Goal: Information Seeking & Learning: Learn about a topic

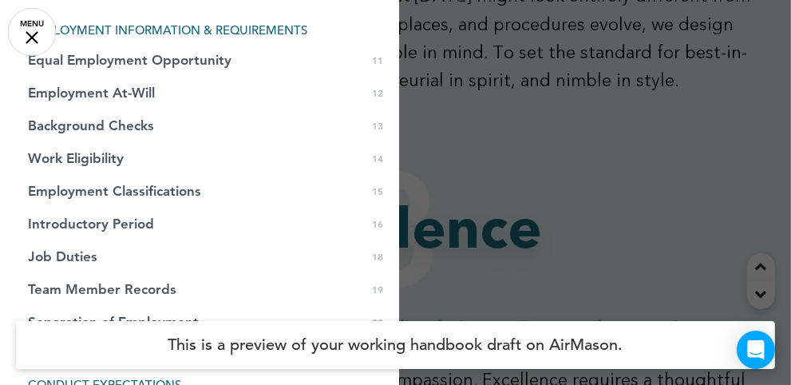
scroll to position [362, 0]
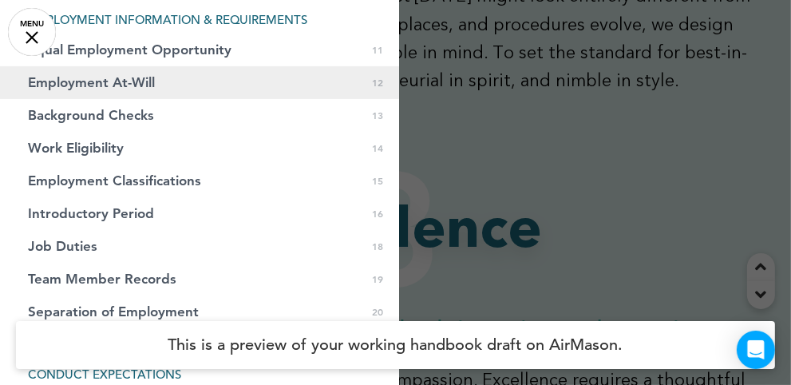
click at [92, 92] on link "Employment At-Will 0 12" at bounding box center [199, 82] width 399 height 33
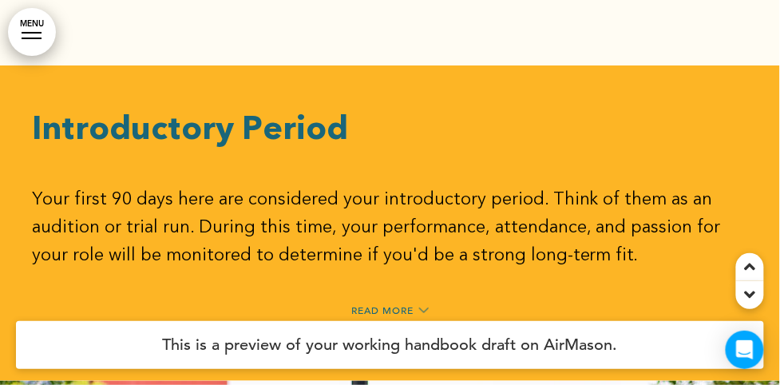
scroll to position [9941, 0]
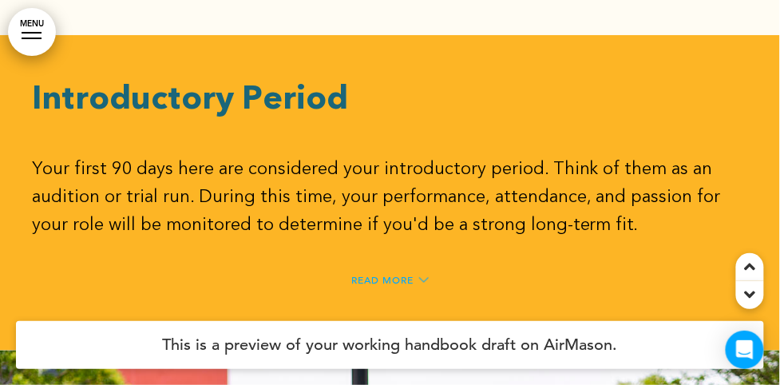
click at [373, 275] on span "Read More" at bounding box center [382, 280] width 62 height 10
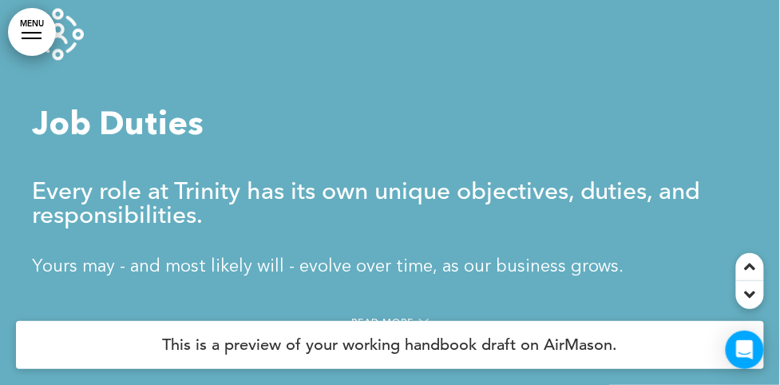
scroll to position [11320, 0]
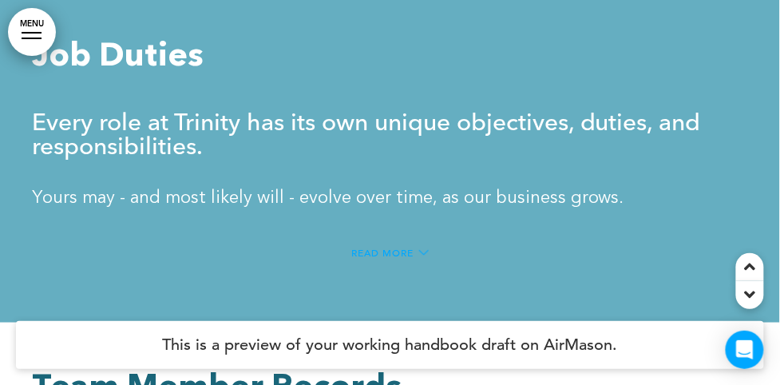
click at [377, 247] on span "Read More" at bounding box center [382, 252] width 62 height 10
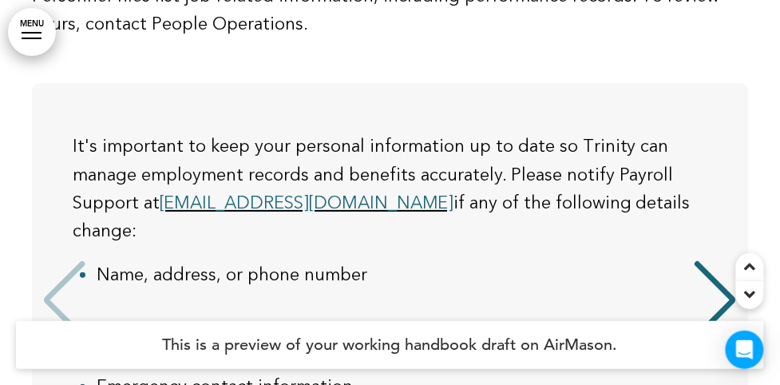
scroll to position [0, 0]
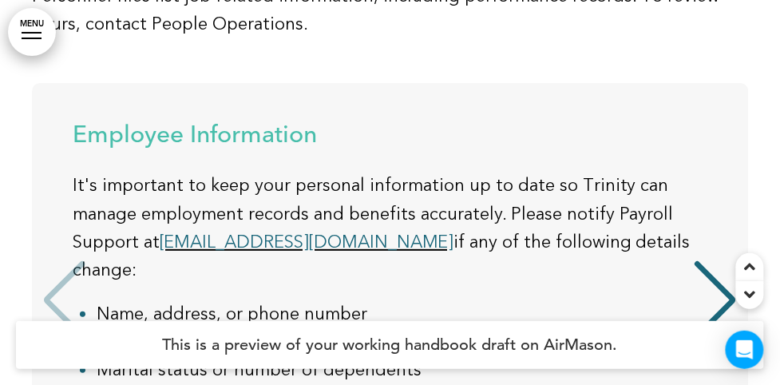
click at [725, 264] on div "Next slide" at bounding box center [715, 300] width 49 height 80
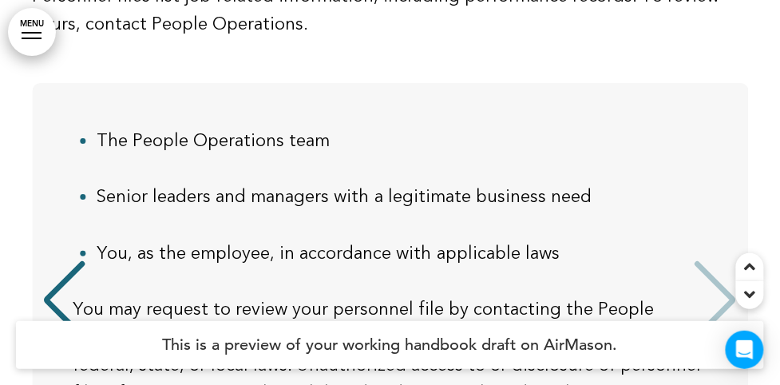
scroll to position [245, 0]
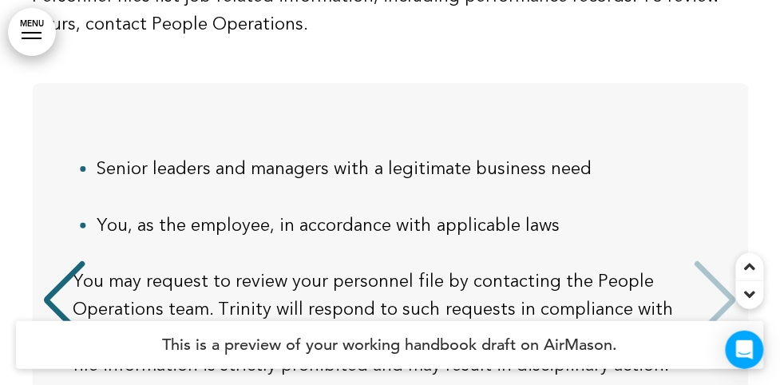
click at [59, 260] on div "Previous slide" at bounding box center [64, 300] width 49 height 80
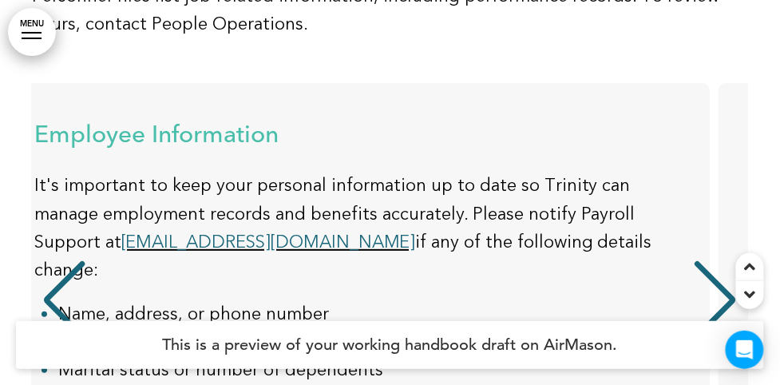
scroll to position [0, 0]
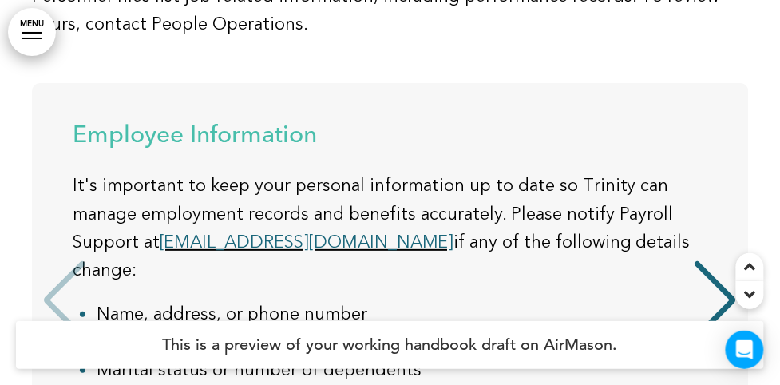
click at [59, 259] on div "Employee Information It's important to keep your personal information up to dat…" at bounding box center [382, 302] width 699 height 358
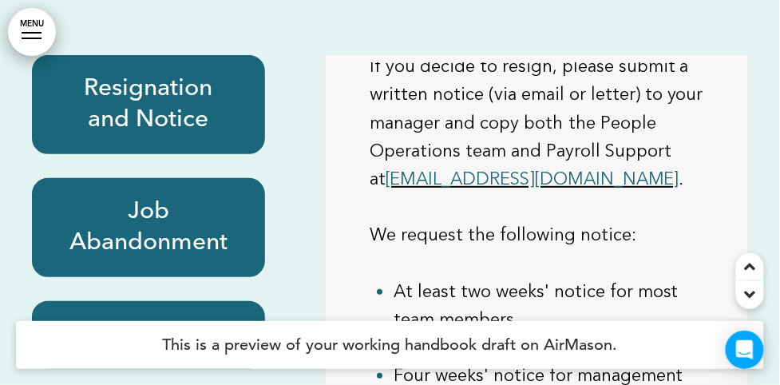
scroll to position [13497, 0]
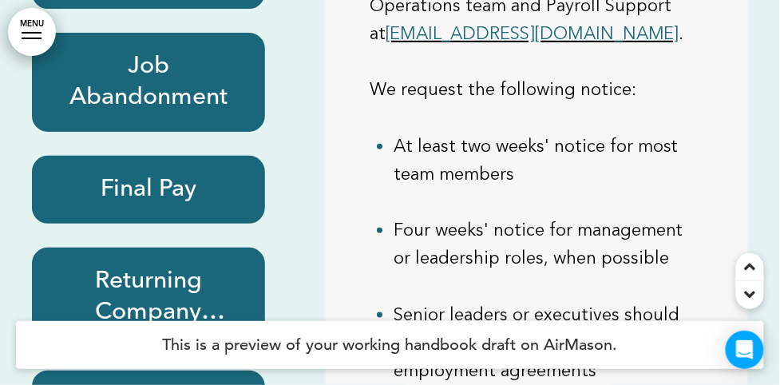
click at [133, 58] on h6 "Job Abandonment" at bounding box center [148, 82] width 196 height 62
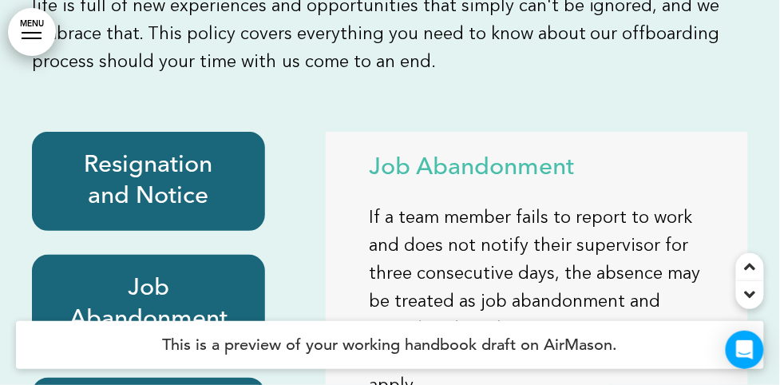
scroll to position [13351, 0]
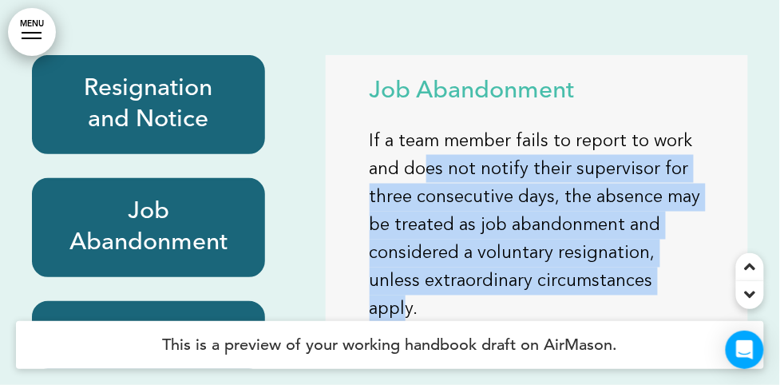
drag, startPoint x: 426, startPoint y: 154, endPoint x: 689, endPoint y: 251, distance: 280.0
click at [689, 251] on p "If a team member fails to report to work and does not notify their supervisor f…" at bounding box center [536, 225] width 334 height 196
drag, startPoint x: 689, startPoint y: 251, endPoint x: 441, endPoint y: 133, distance: 274.1
click at [441, 133] on p "If a team member fails to report to work and does not notify their supervisor f…" at bounding box center [536, 225] width 334 height 196
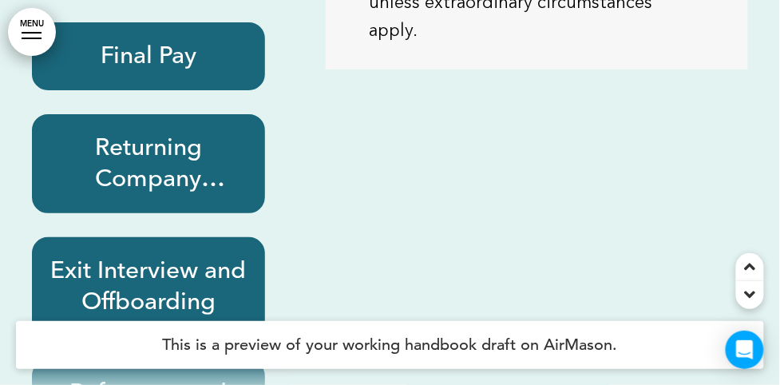
scroll to position [13642, 0]
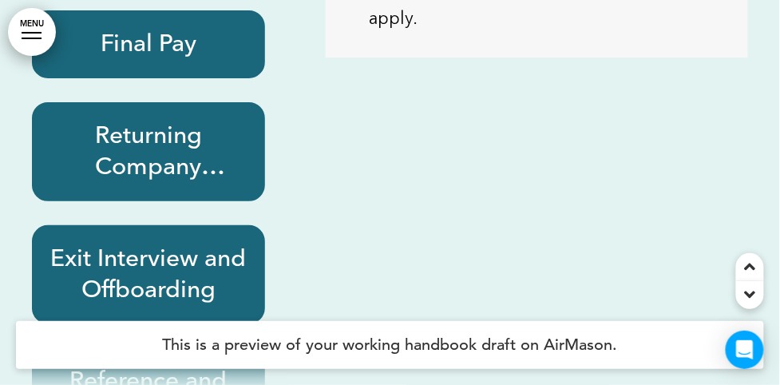
click at [164, 29] on h6 "Final Pay" at bounding box center [148, 44] width 196 height 31
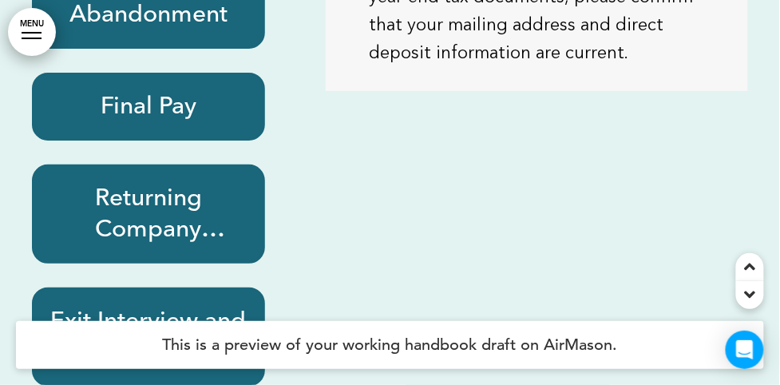
scroll to position [13497, 0]
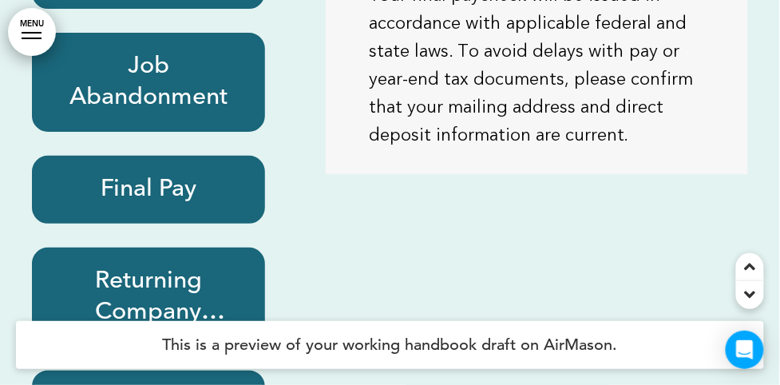
click at [175, 181] on div "Final Pay" at bounding box center [148, 190] width 233 height 68
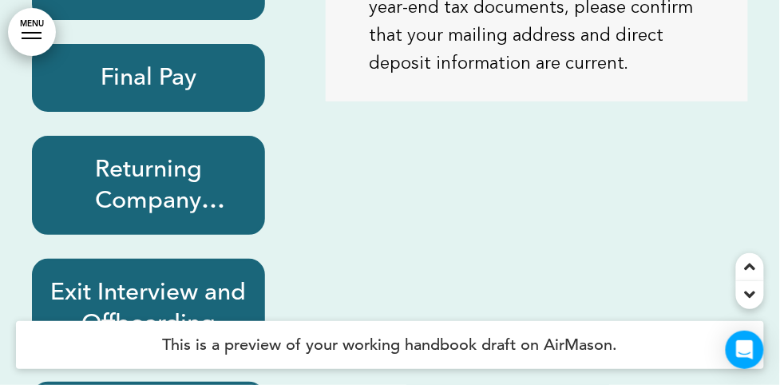
scroll to position [55, 0]
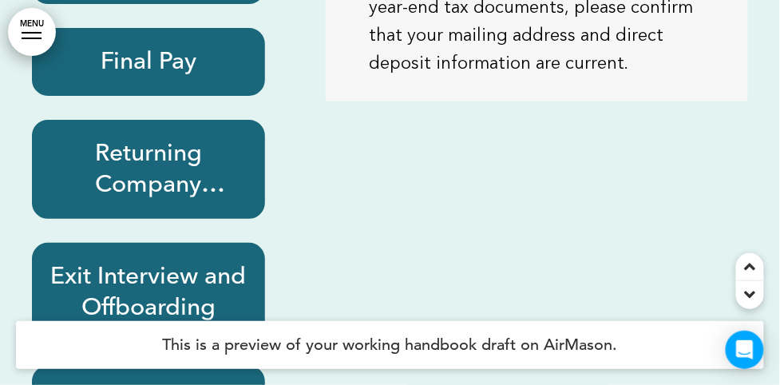
click at [121, 261] on h6 "Exit Interview and Offboarding" at bounding box center [148, 292] width 196 height 62
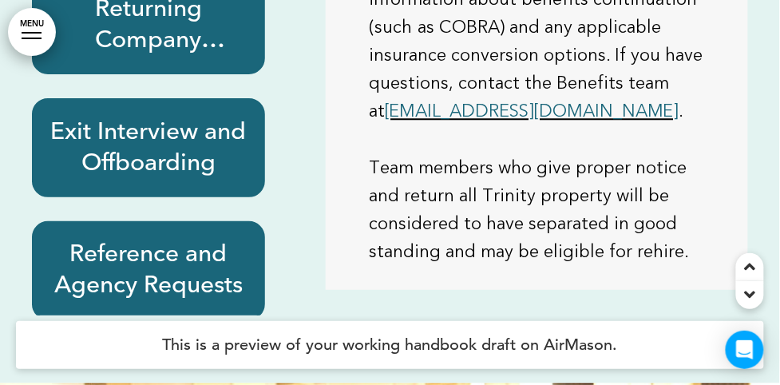
scroll to position [13786, 0]
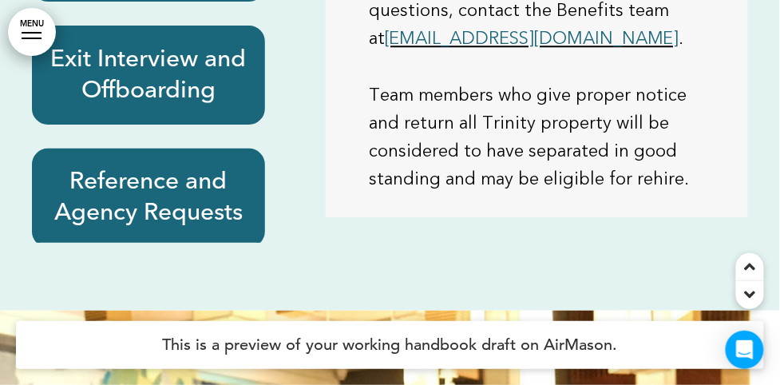
click at [185, 184] on h6 "Reference and Agency Requests" at bounding box center [148, 198] width 196 height 62
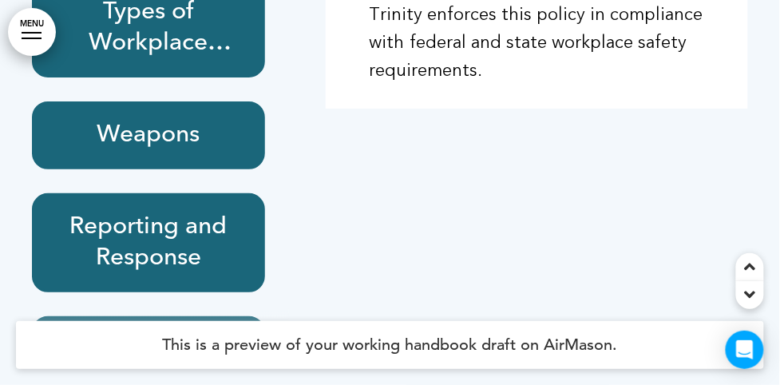
scroll to position [15528, 0]
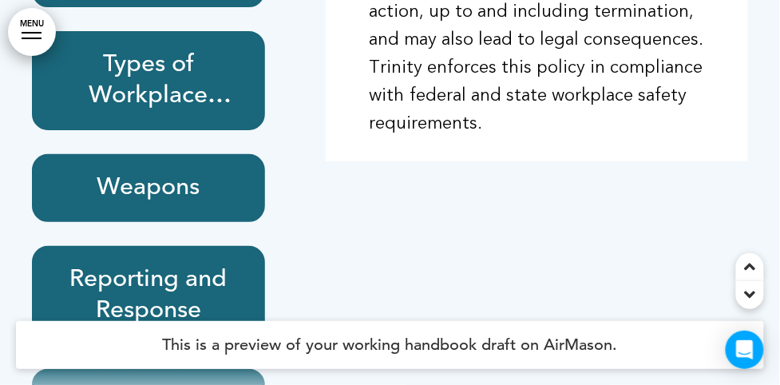
click at [183, 65] on h6 "Types of Workplace Violence" at bounding box center [148, 80] width 196 height 62
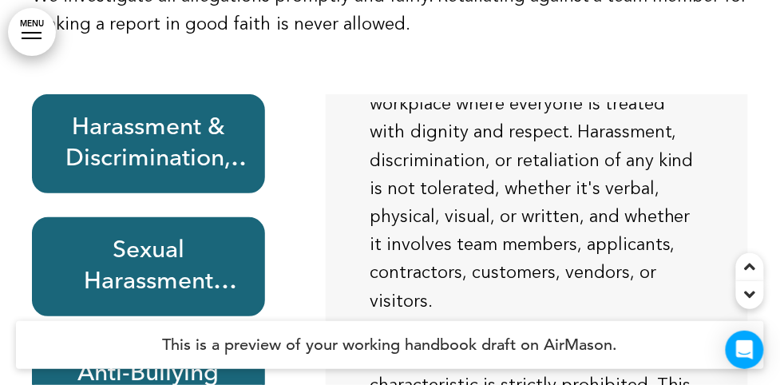
scroll to position [144, 0]
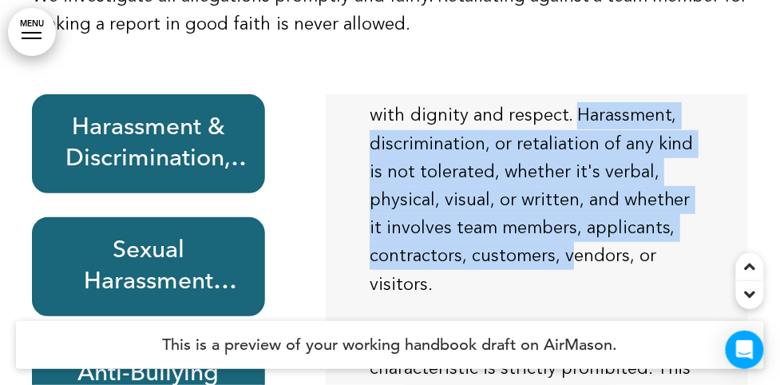
drag, startPoint x: 571, startPoint y: 92, endPoint x: 567, endPoint y: 239, distance: 147.7
click at [567, 239] on p "Trinity is committed to maintaining a workplace where everyone is treated with …" at bounding box center [536, 171] width 334 height 253
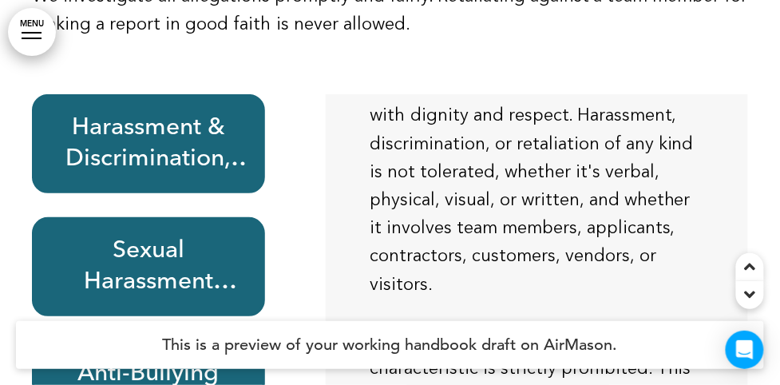
drag, startPoint x: 567, startPoint y: 239, endPoint x: 496, endPoint y: 93, distance: 163.1
click at [496, 93] on p "Trinity is committed to maintaining a workplace where everyone is treated with …" at bounding box center [536, 171] width 334 height 253
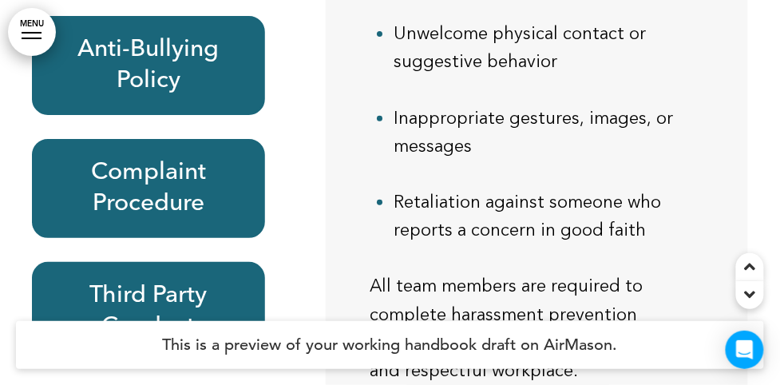
scroll to position [16761, 0]
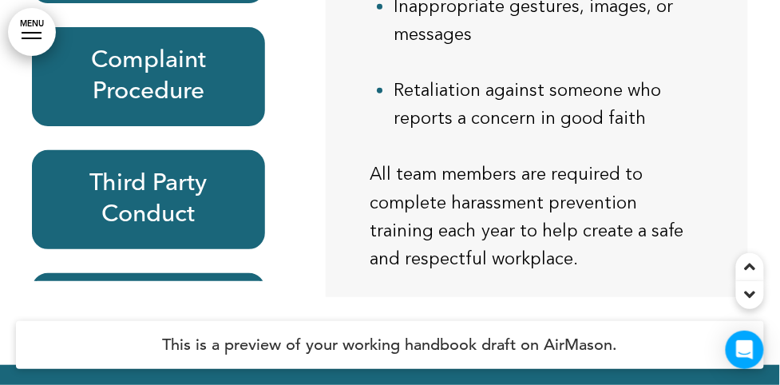
click at [171, 52] on h6 "Complaint Procedure" at bounding box center [148, 76] width 196 height 62
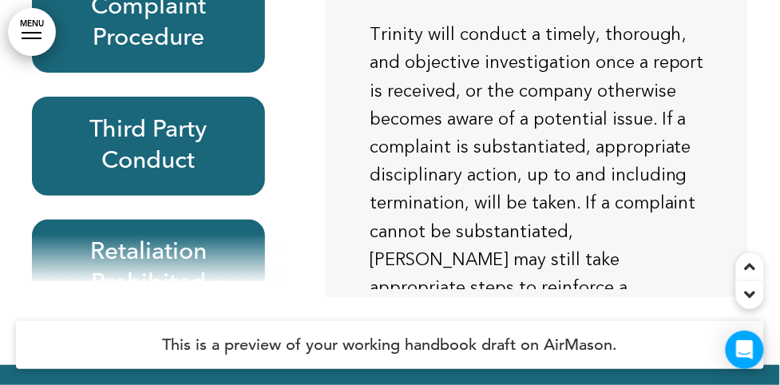
scroll to position [72, 0]
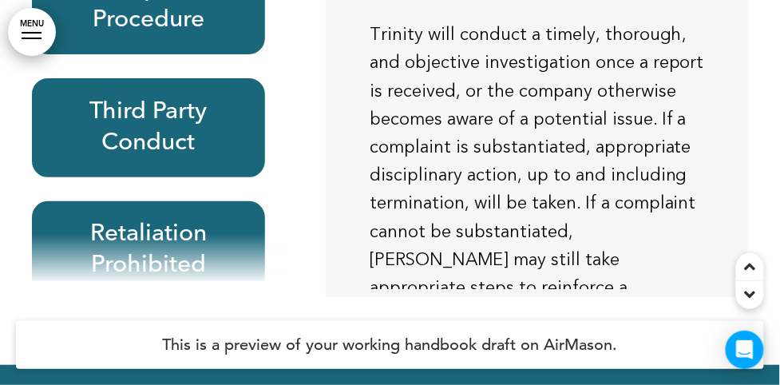
click at [135, 97] on h6 "Third Party Conduct" at bounding box center [148, 128] width 196 height 62
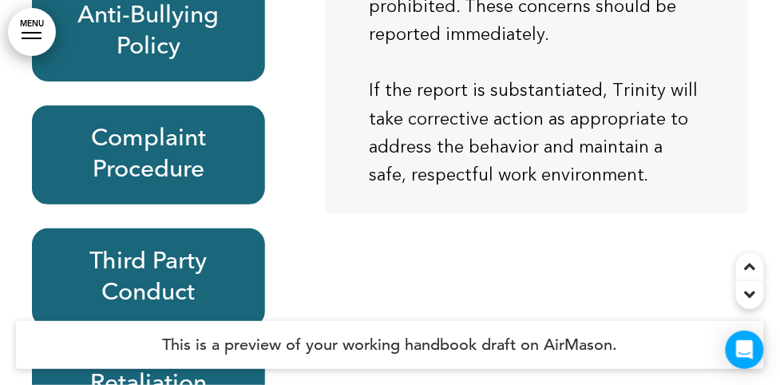
scroll to position [16689, 0]
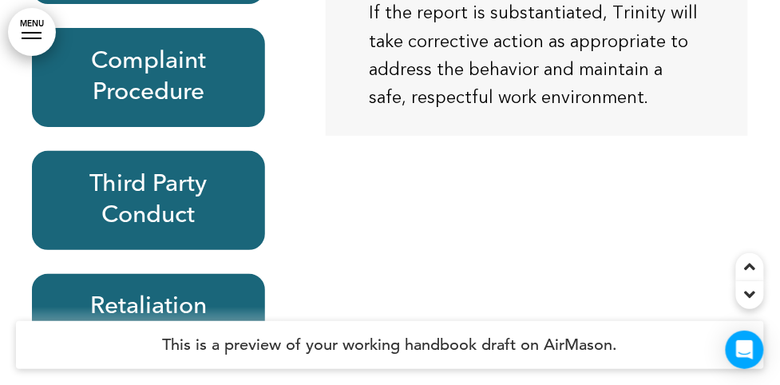
click at [155, 306] on div at bounding box center [160, 330] width 257 height 48
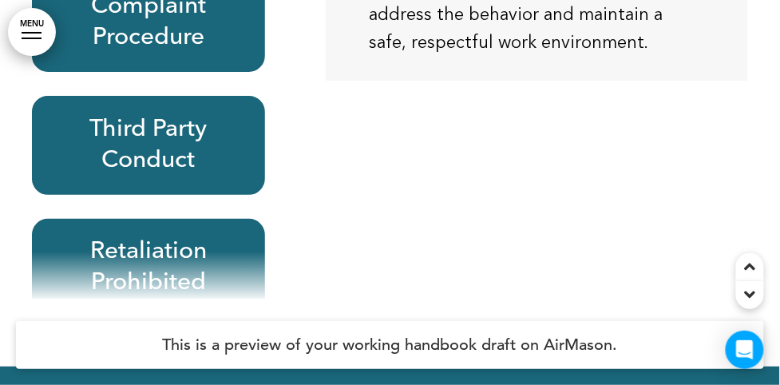
scroll to position [16761, 0]
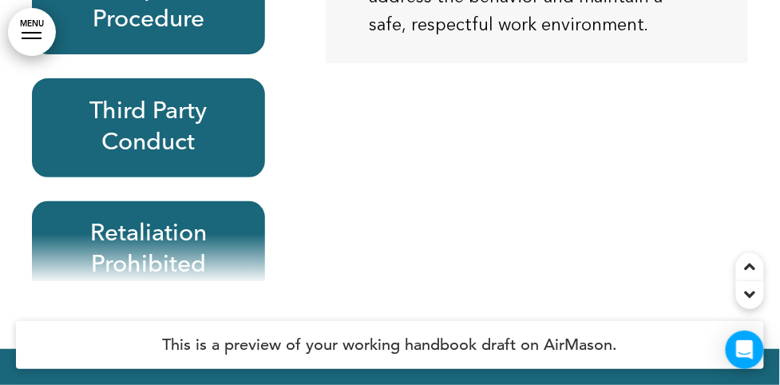
click at [140, 219] on h6 "Retaliation Prohibited" at bounding box center [148, 250] width 196 height 62
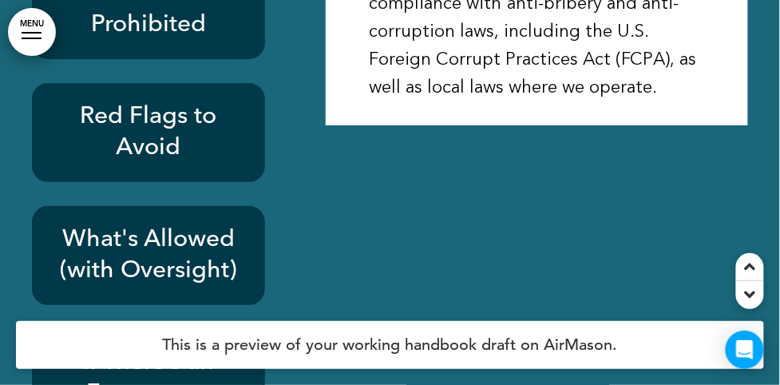
scroll to position [17632, 0]
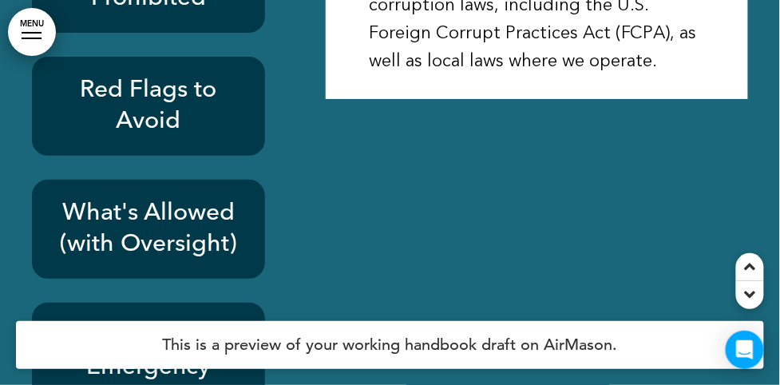
click at [145, 198] on h6 "What's Allowed (with Oversight)" at bounding box center [148, 229] width 196 height 62
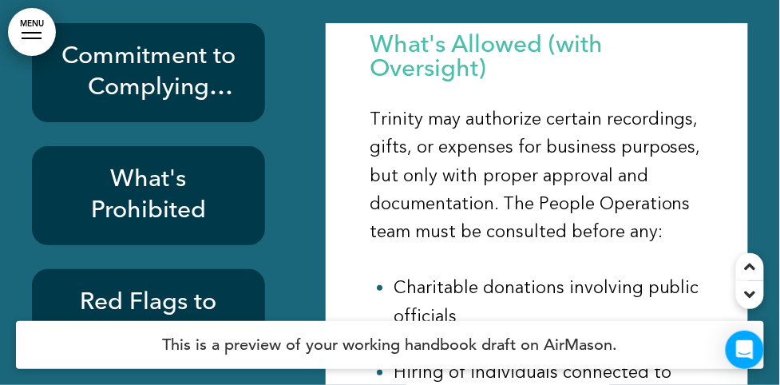
scroll to position [17487, 0]
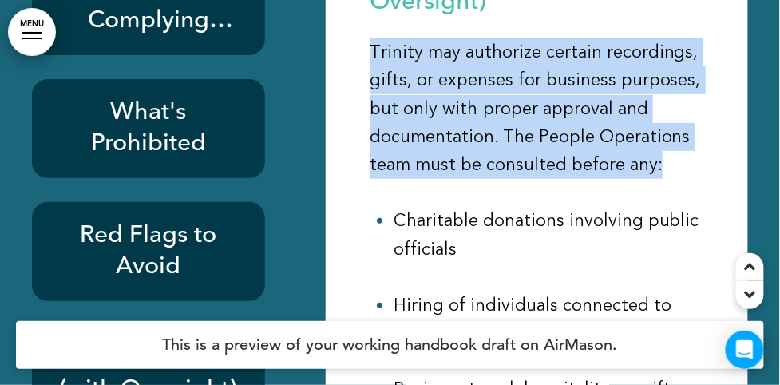
drag, startPoint x: 369, startPoint y: 21, endPoint x: 656, endPoint y: 131, distance: 306.9
click at [656, 131] on p "Trinity may authorize certain recordings, gifts, or expenses for business purpo…" at bounding box center [536, 108] width 334 height 140
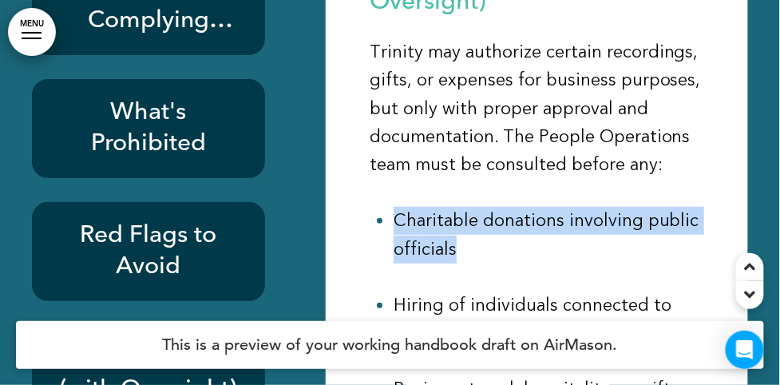
drag, startPoint x: 455, startPoint y: 221, endPoint x: 391, endPoint y: 192, distance: 70.0
click at [391, 207] on ul "Charitable donations involving public officials" at bounding box center [536, 235] width 334 height 56
click at [571, 246] on div "What's Allowed (with Oversight) Trinity may authorize certain recordings, gifts…" at bounding box center [536, 254] width 334 height 577
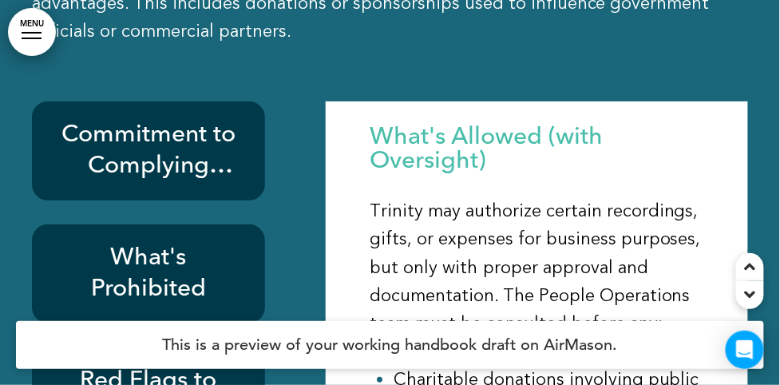
scroll to position [14, 0]
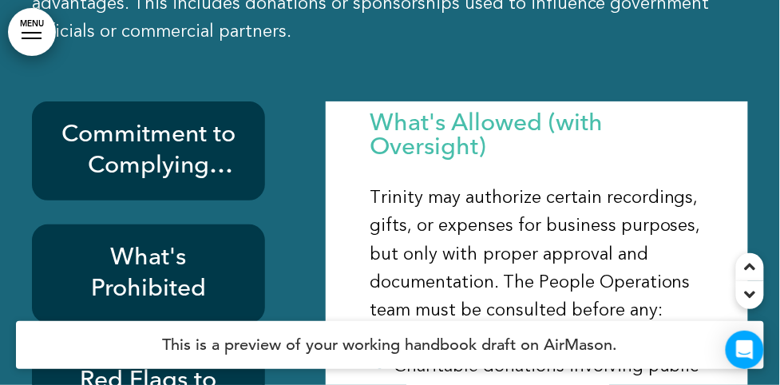
click at [160, 243] on h6 "What's Prohibited" at bounding box center [148, 274] width 196 height 62
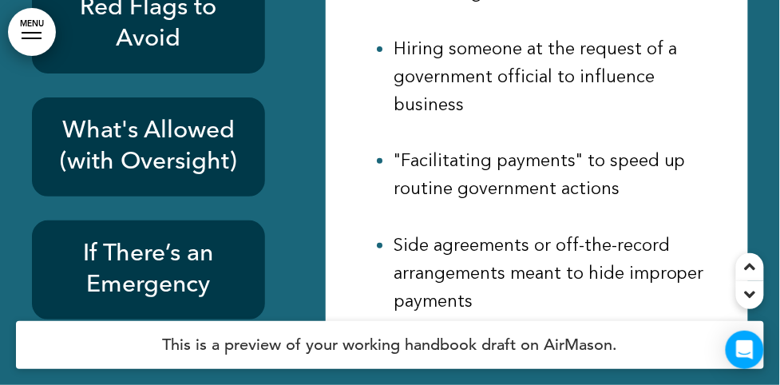
scroll to position [17849, 0]
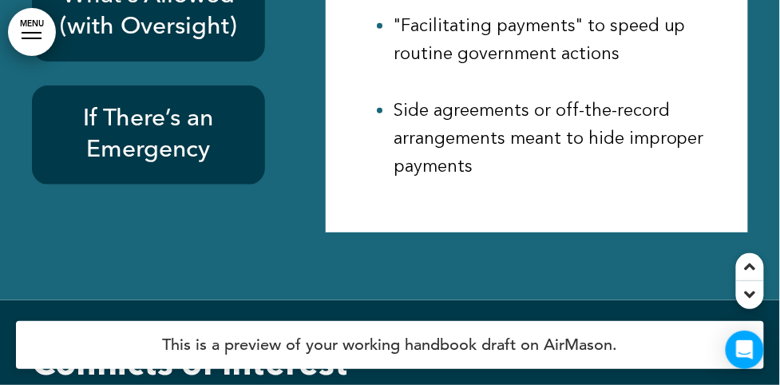
click at [181, 104] on h6 "If There’s an Emergency" at bounding box center [148, 135] width 196 height 62
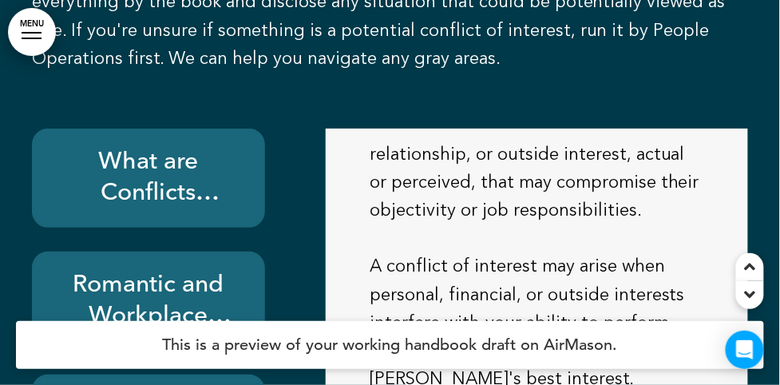
scroll to position [18575, 0]
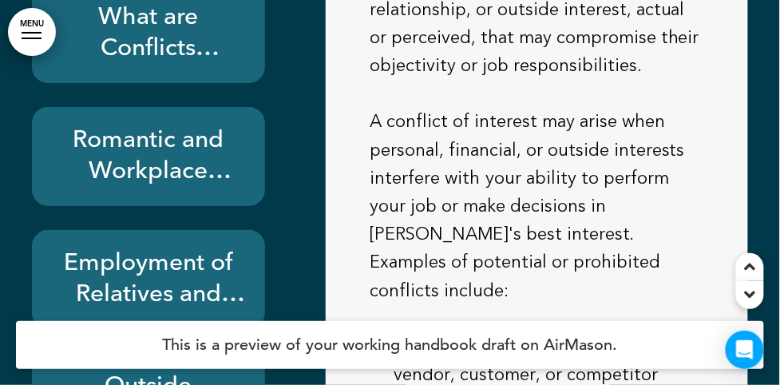
click at [176, 125] on h6 "Romantic and Workplace Relationships" at bounding box center [148, 156] width 196 height 62
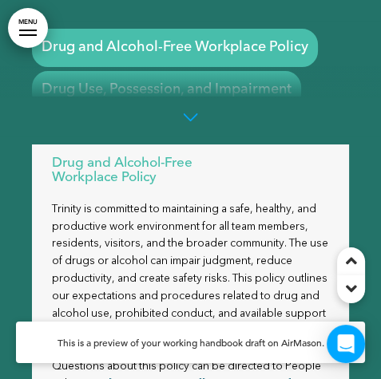
scroll to position [16256, 0]
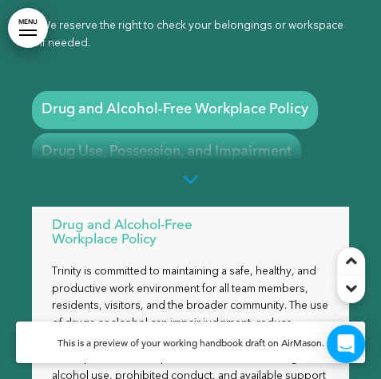
click at [32, 36] on link "MENU" at bounding box center [28, 28] width 40 height 40
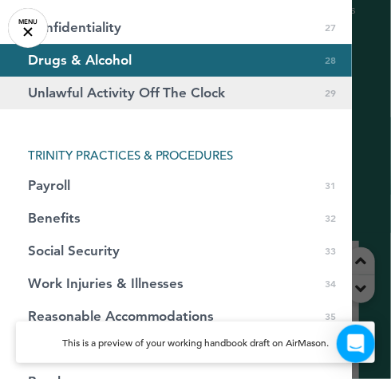
scroll to position [797, 0]
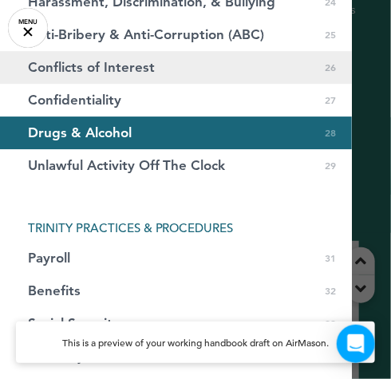
click at [82, 76] on link "Conflicts of Interest 0 26" at bounding box center [176, 67] width 352 height 33
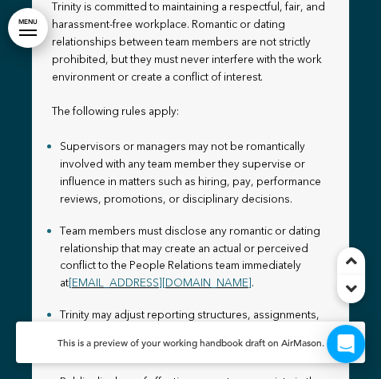
scroll to position [60, 0]
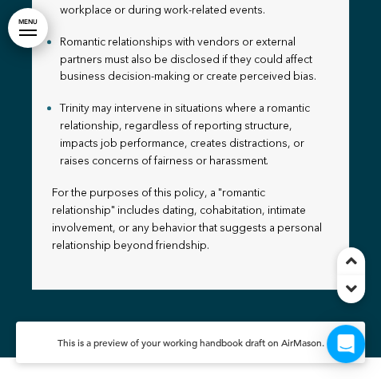
drag, startPoint x: 231, startPoint y: 134, endPoint x: 172, endPoint y: 86, distance: 76.0
click at [172, 100] on p "Trinity may intervene in situations where a romantic relationship, regardless o…" at bounding box center [194, 135] width 269 height 70
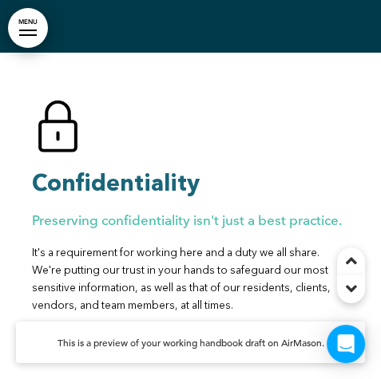
scroll to position [15509, 0]
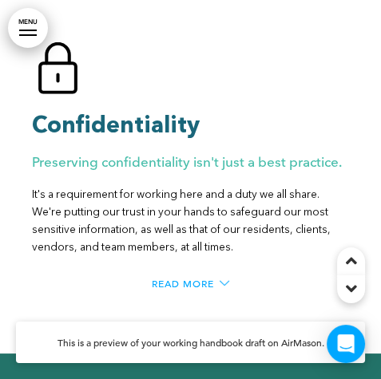
click at [219, 279] on div "Read More" at bounding box center [190, 284] width 77 height 10
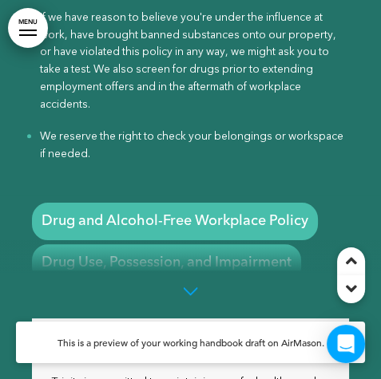
scroll to position [16670, 0]
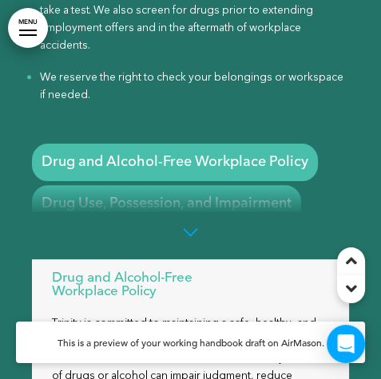
click at [188, 219] on div at bounding box center [190, 229] width 28 height 20
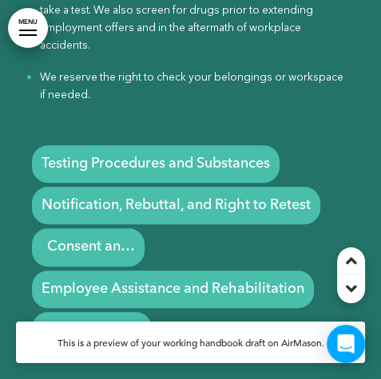
scroll to position [135, 0]
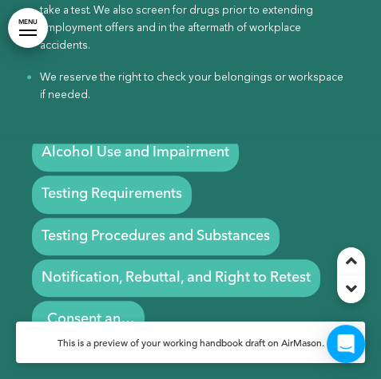
click at [176, 227] on h6 "Testing Procedures and Substances" at bounding box center [155, 236] width 228 height 18
click at [126, 185] on h6 "Testing Requirements" at bounding box center [111, 194] width 140 height 18
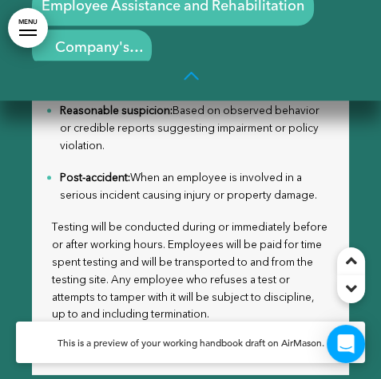
scroll to position [16887, 0]
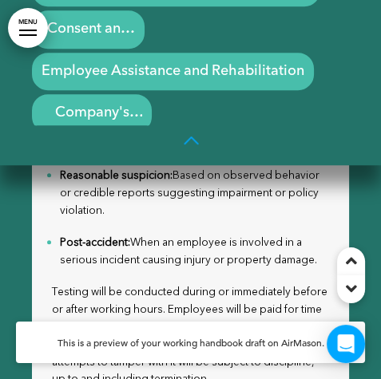
click at [189, 133] on div at bounding box center [190, 143] width 28 height 20
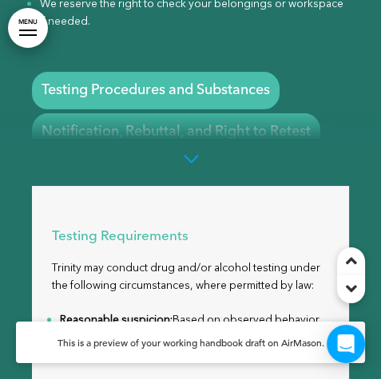
scroll to position [16742, 0]
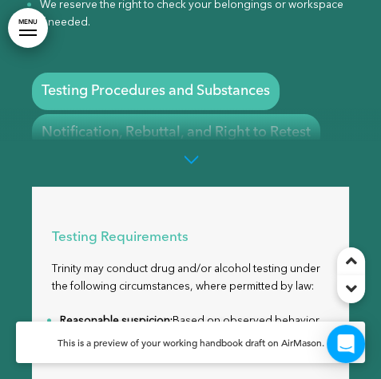
click at [179, 147] on div at bounding box center [190, 157] width 28 height 20
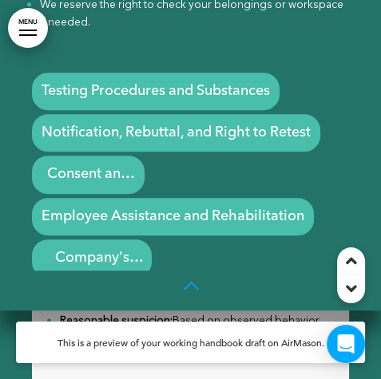
click at [131, 207] on h6 "Employee Assistance and Rehabilitation" at bounding box center [172, 216] width 263 height 18
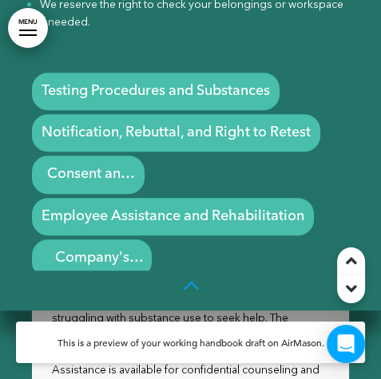
click at [234, 333] on h4 "This is a preview of your working handbook draft on AirMason." at bounding box center [190, 342] width 349 height 41
click at [235, 311] on p "Trinity encourages team members who may be struggling with substance use to see…" at bounding box center [190, 344] width 277 height 105
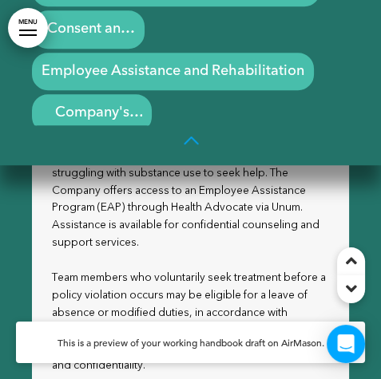
click at [200, 133] on div at bounding box center [190, 143] width 28 height 20
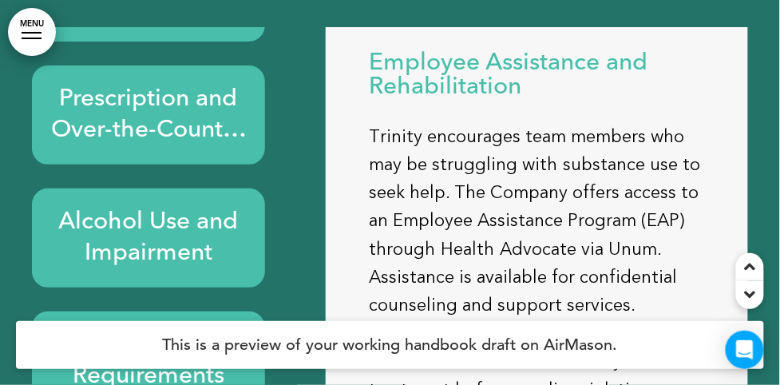
scroll to position [20805, 0]
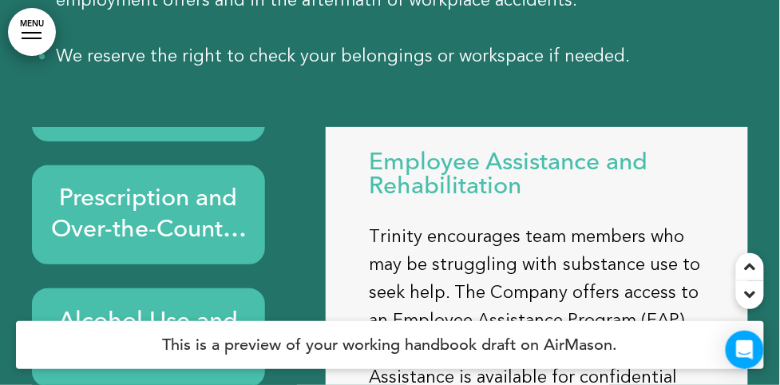
click at [164, 184] on h6 "Prescription and Over-the-Counter Medications" at bounding box center [148, 215] width 196 height 62
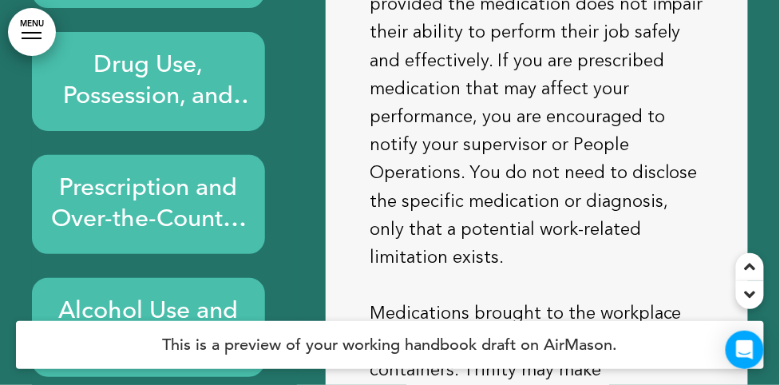
scroll to position [20950, 0]
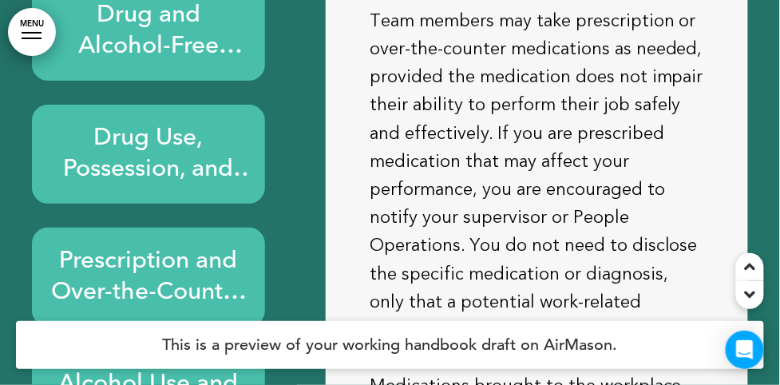
click at [152, 105] on div "Drug Use, Possession, and Impairment" at bounding box center [148, 154] width 233 height 99
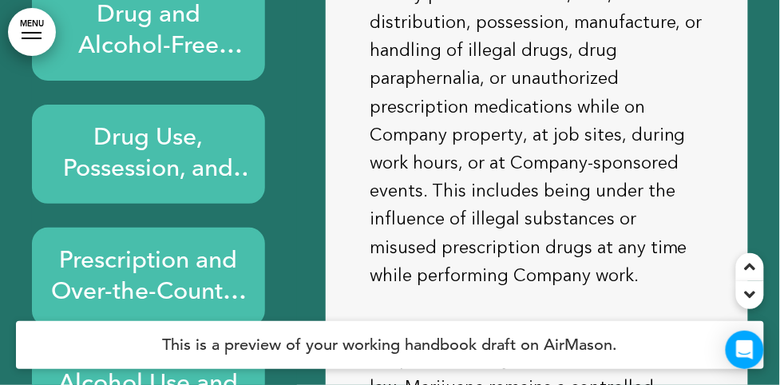
scroll to position [99, 0]
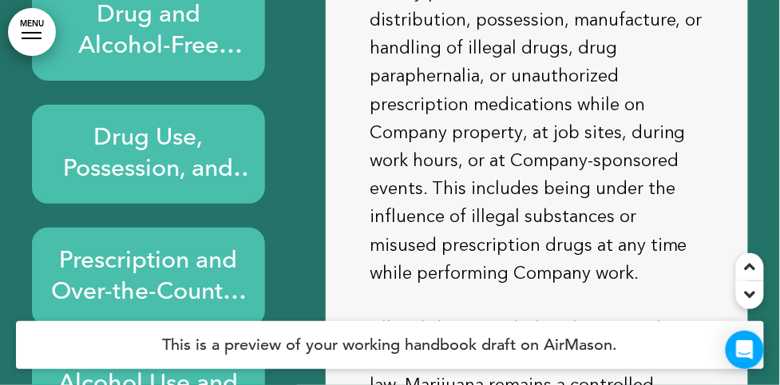
click at [149, 246] on h6 "Prescription and Over-the-Counter Medications" at bounding box center [148, 277] width 196 height 62
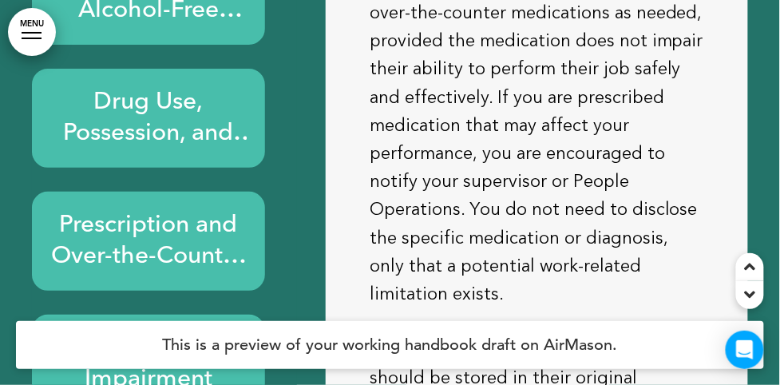
scroll to position [21023, 0]
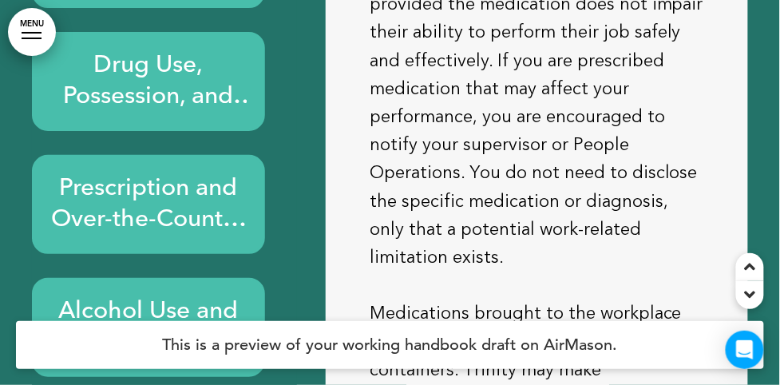
click at [142, 173] on h6 "Prescription and Over-the-Counter Medications" at bounding box center [148, 204] width 196 height 62
click at [139, 296] on h6 "Alcohol Use and Impairment" at bounding box center [148, 327] width 196 height 62
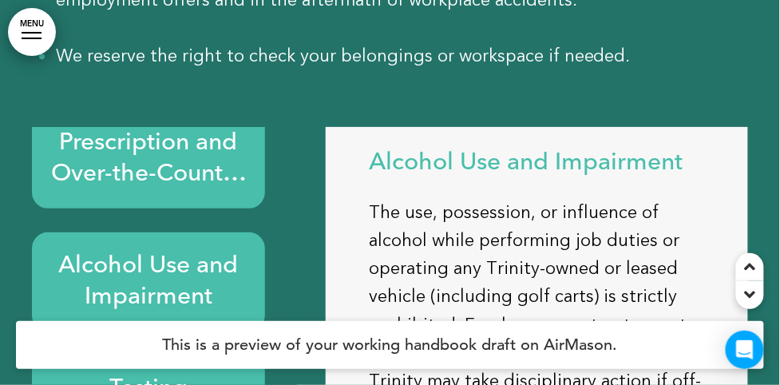
scroll to position [290, 0]
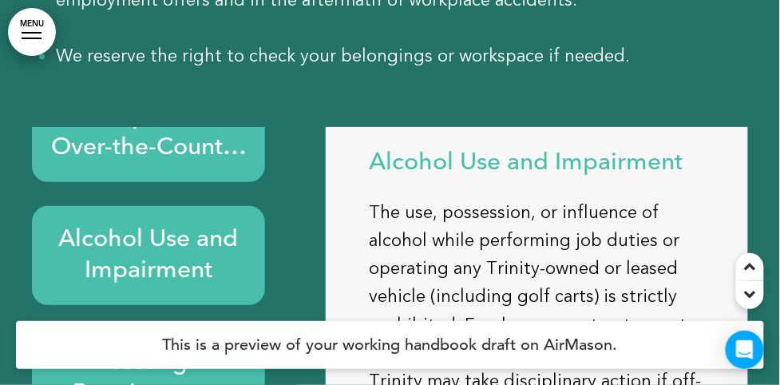
click at [131, 347] on h6 "Testing Requirements" at bounding box center [148, 378] width 196 height 62
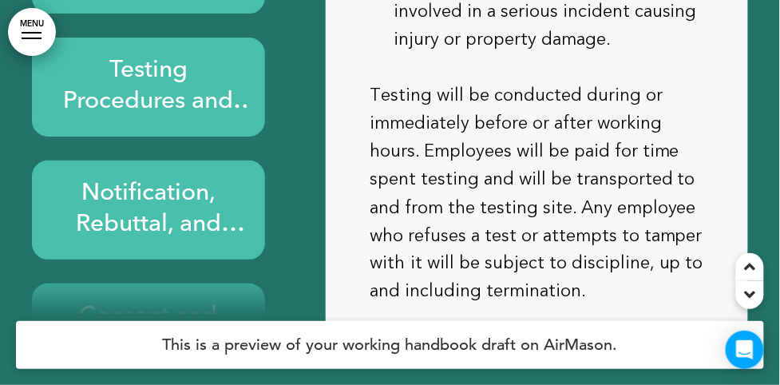
scroll to position [217, 0]
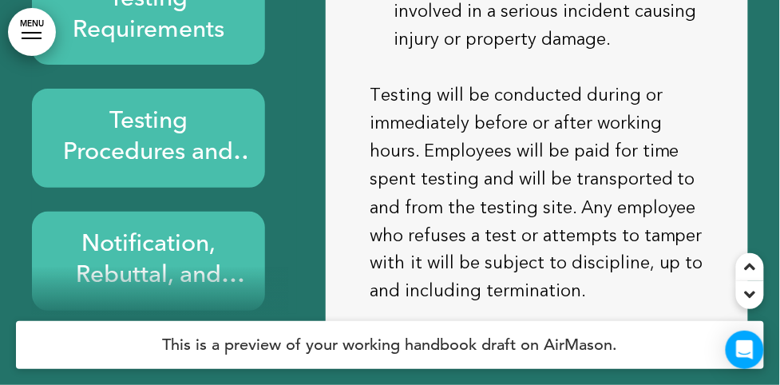
click at [145, 230] on h6 "Notification, Rebuttal, and Right to Retest" at bounding box center [148, 261] width 196 height 62
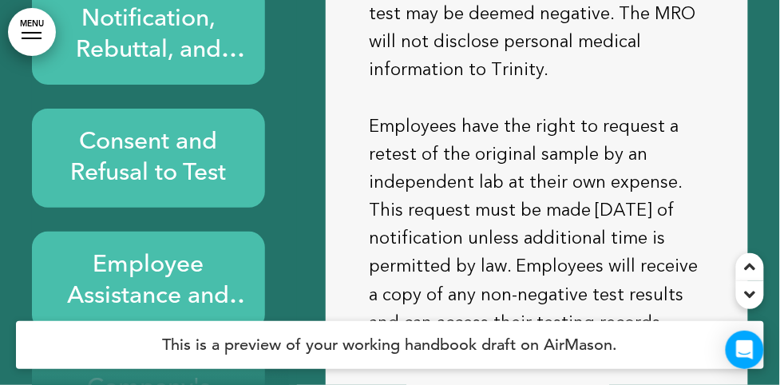
scroll to position [516, 0]
click at [129, 249] on h6 "Employee Assistance and Rehabilitation" at bounding box center [148, 280] width 196 height 62
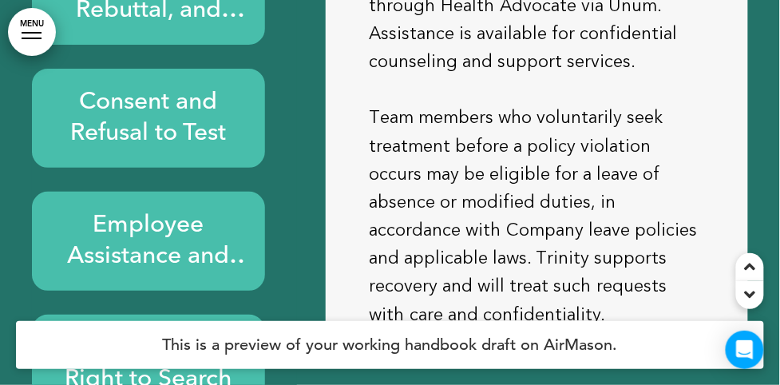
scroll to position [21168, 0]
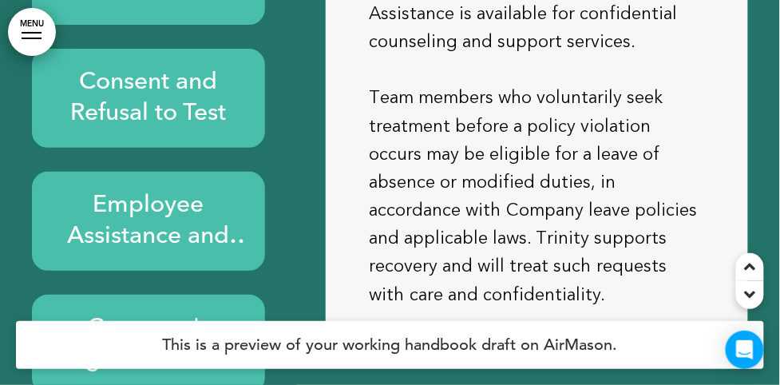
click at [146, 313] on h6 "Company's Right to Search" at bounding box center [148, 344] width 196 height 62
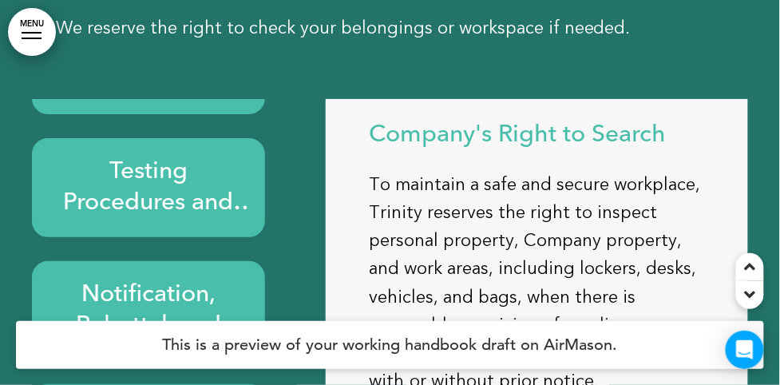
scroll to position [20805, 0]
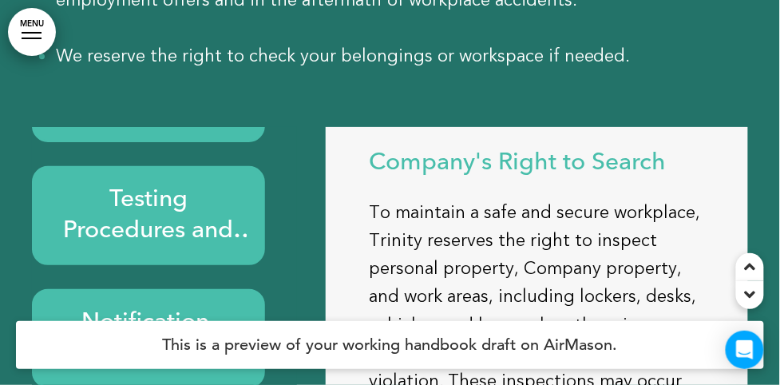
click at [136, 184] on h6 "Testing Procedures and Substances" at bounding box center [148, 215] width 196 height 62
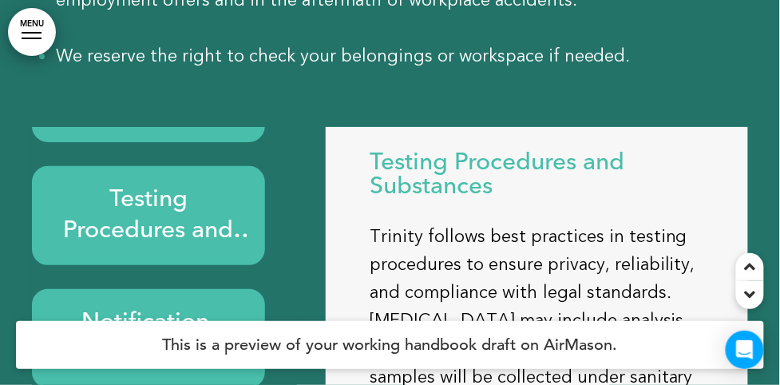
scroll to position [430, 0]
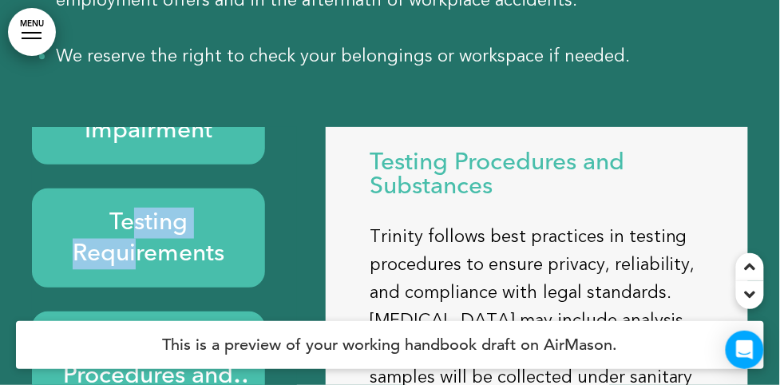
click at [132, 207] on h6 "Testing Requirements" at bounding box center [148, 238] width 196 height 62
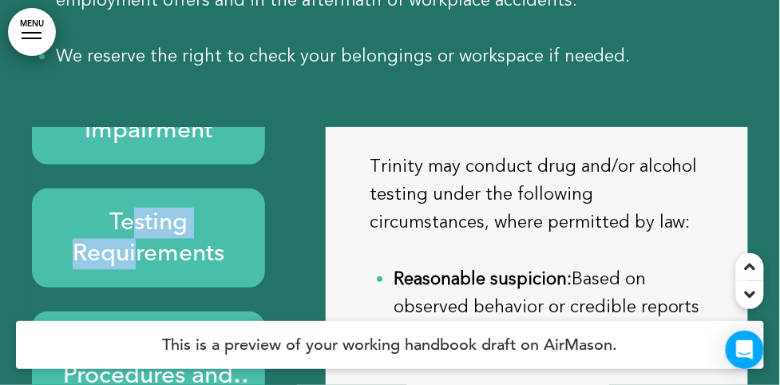
drag, startPoint x: 132, startPoint y: 119, endPoint x: 265, endPoint y: 99, distance: 134.0
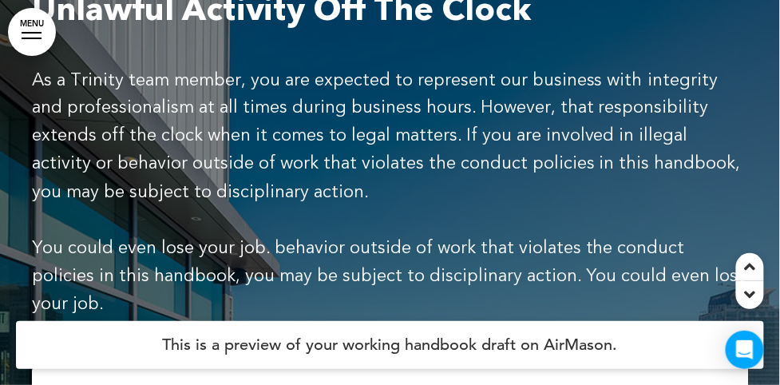
scroll to position [21748, 0]
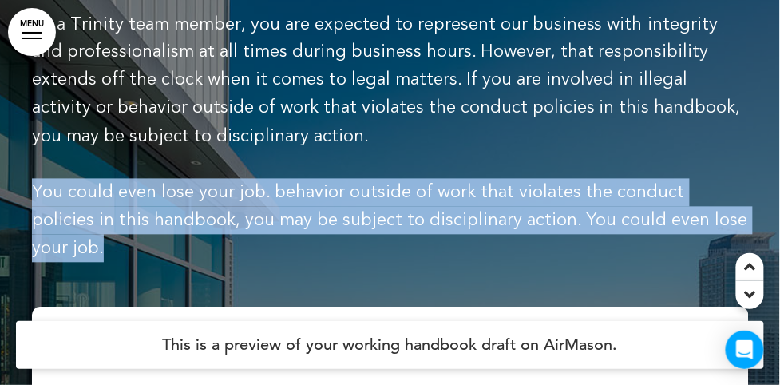
drag, startPoint x: 34, startPoint y: 70, endPoint x: 744, endPoint y: 103, distance: 710.2
click at [744, 180] on span "You could even lose your job. behavior outside of work that violates the conduc…" at bounding box center [390, 220] width 716 height 80
drag, startPoint x: 744, startPoint y: 103, endPoint x: 621, endPoint y: 92, distance: 123.4
copy span "You could even lose your job. behavior outside of work that violates the conduc…"
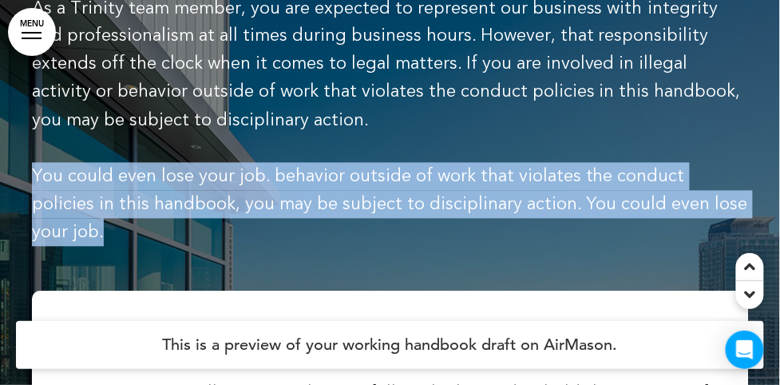
scroll to position [21546, 0]
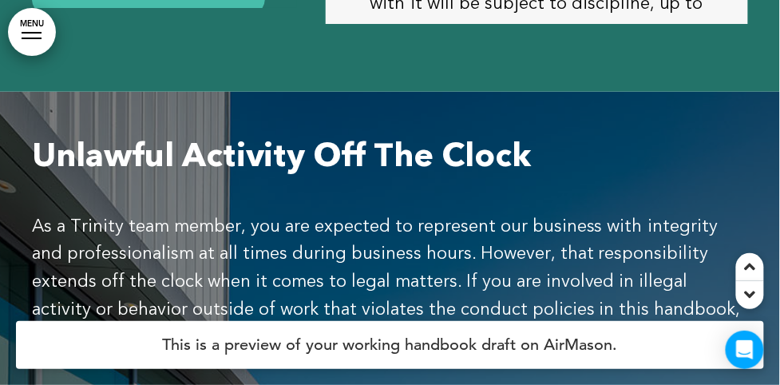
click at [263, 214] on span "As a Trinity team member, you are expected to represent our business with integ…" at bounding box center [386, 282] width 709 height 136
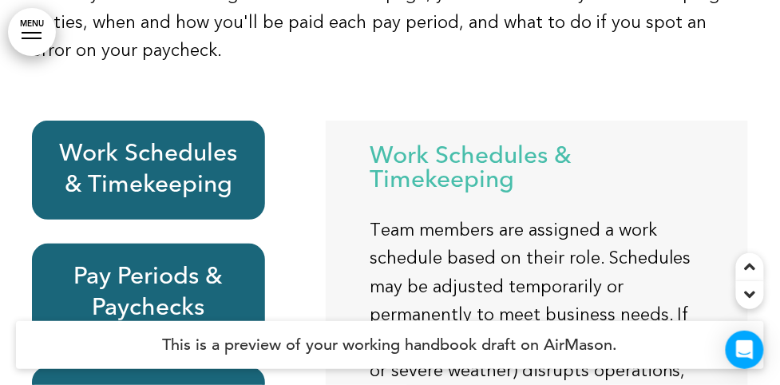
scroll to position [70, 0]
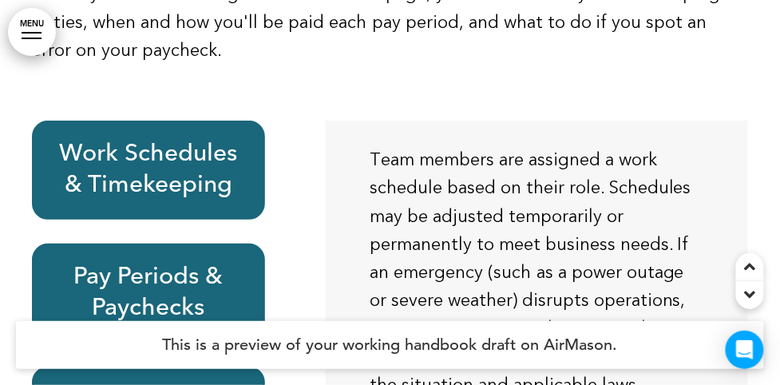
click at [123, 262] on h6 "Pay Periods & Paychecks" at bounding box center [148, 293] width 196 height 62
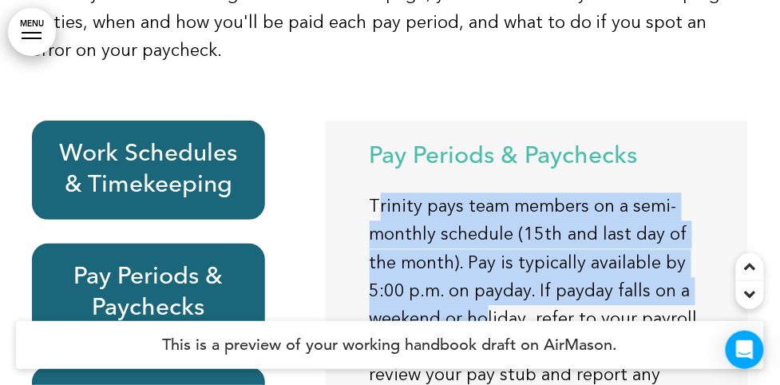
drag, startPoint x: 386, startPoint y: 79, endPoint x: 488, endPoint y: 160, distance: 130.6
click at [488, 192] on p "Trinity pays team members on a semi-monthly schedule (15th and last day of the …" at bounding box center [536, 346] width 334 height 309
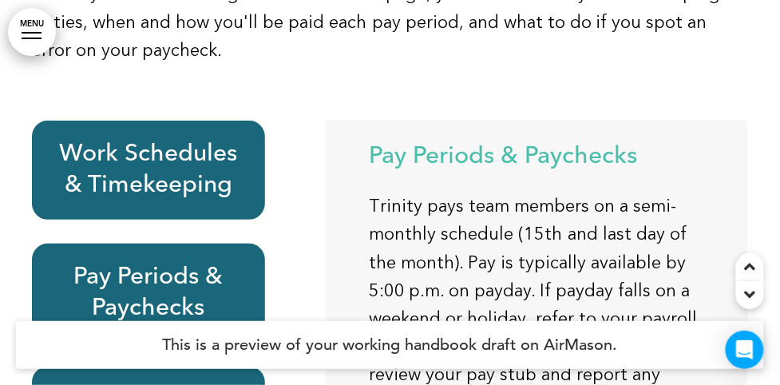
drag, startPoint x: 488, startPoint y: 160, endPoint x: 551, endPoint y: 214, distance: 82.1
click at [551, 214] on p "Trinity pays team members on a semi-monthly schedule (15th and last day of the …" at bounding box center [536, 346] width 334 height 309
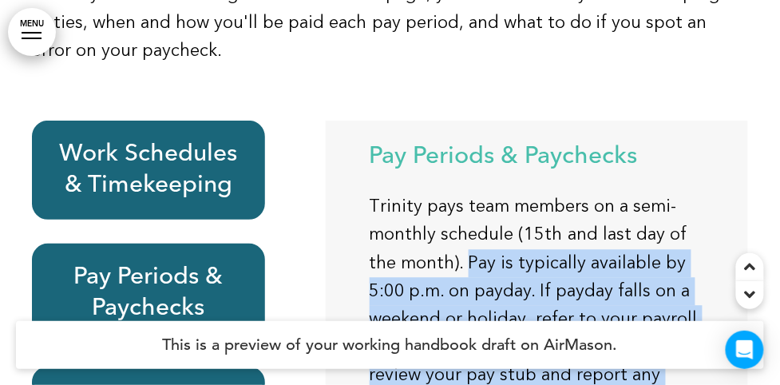
drag, startPoint x: 470, startPoint y: 115, endPoint x: 562, endPoint y: 247, distance: 161.2
click at [562, 247] on p "Trinity pays team members on a semi-monthly schedule (15th and last day of the …" at bounding box center [536, 346] width 334 height 309
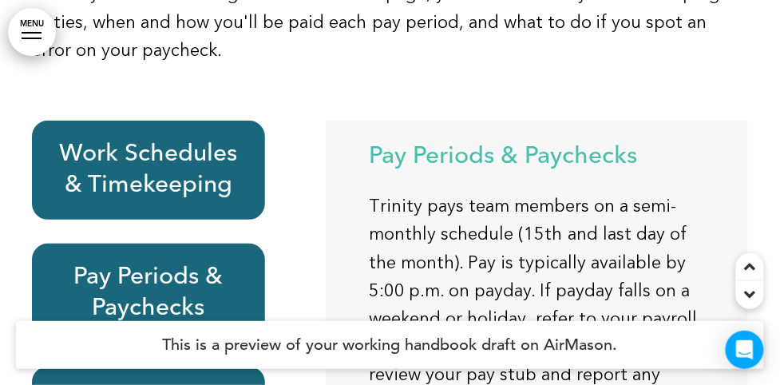
drag, startPoint x: 562, startPoint y: 247, endPoint x: 603, endPoint y: 268, distance: 45.7
click at [603, 268] on p "Trinity pays team members on a semi-monthly schedule (15th and last day of the …" at bounding box center [536, 346] width 334 height 309
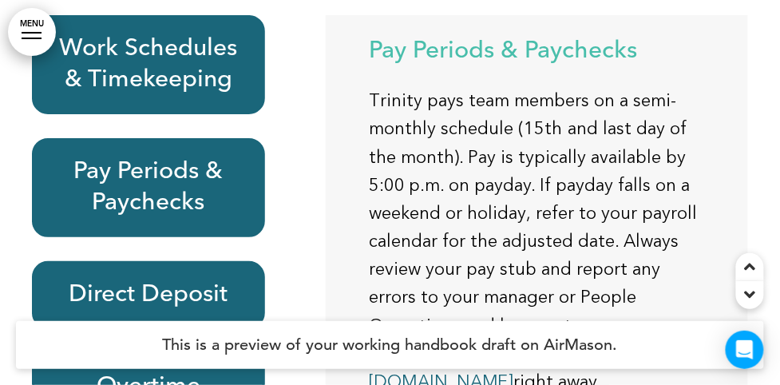
scroll to position [22998, 0]
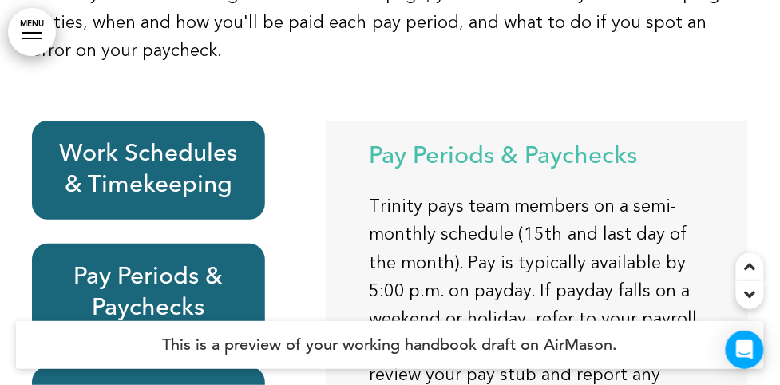
click at [132, 262] on h6 "Pay Periods & Paychecks" at bounding box center [148, 293] width 196 height 62
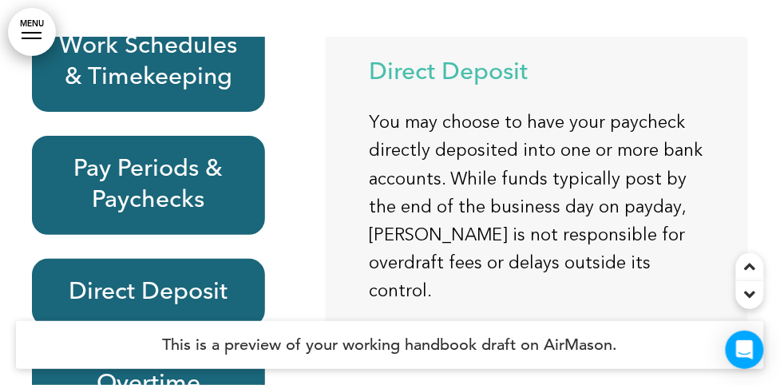
scroll to position [23143, 0]
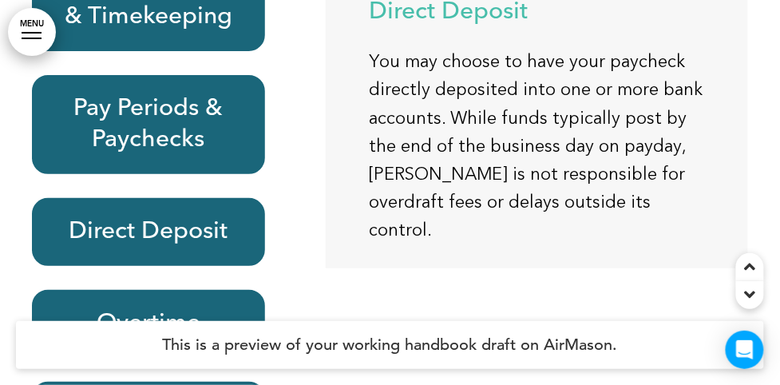
click at [158, 308] on h6 "Overtime" at bounding box center [148, 323] width 196 height 31
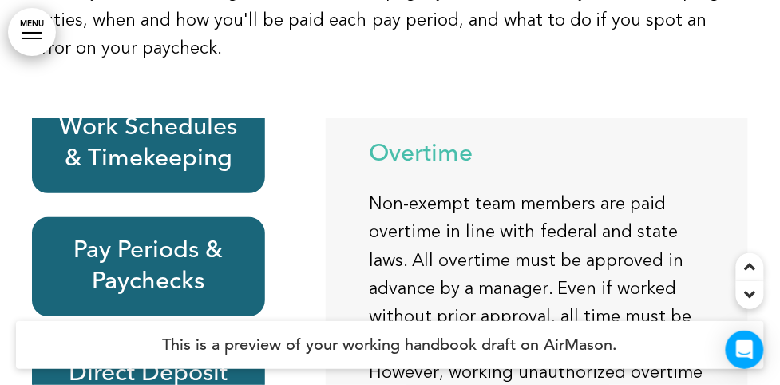
scroll to position [22998, 0]
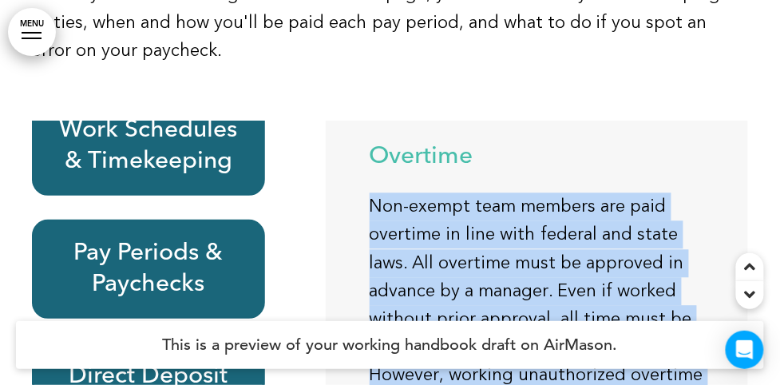
drag, startPoint x: 375, startPoint y: 58, endPoint x: 551, endPoint y: 267, distance: 273.5
click at [551, 267] on p "Non-exempt team members are paid overtime in line with federal and state laws. …" at bounding box center [536, 332] width 334 height 281
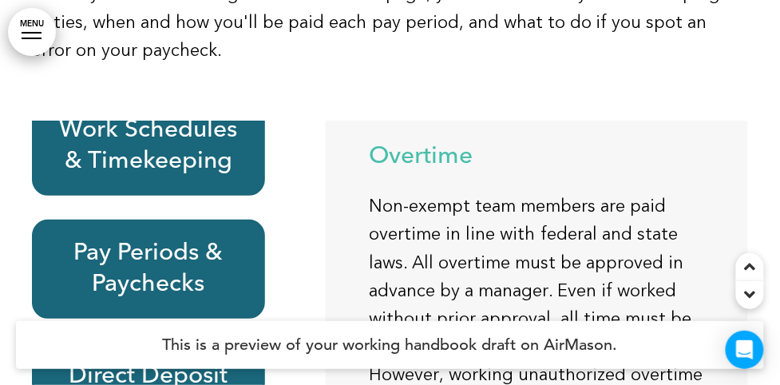
drag, startPoint x: 551, startPoint y: 267, endPoint x: 611, endPoint y: 268, distance: 59.1
click at [611, 268] on p "Non-exempt team members are paid overtime in line with federal and state laws. …" at bounding box center [536, 332] width 334 height 281
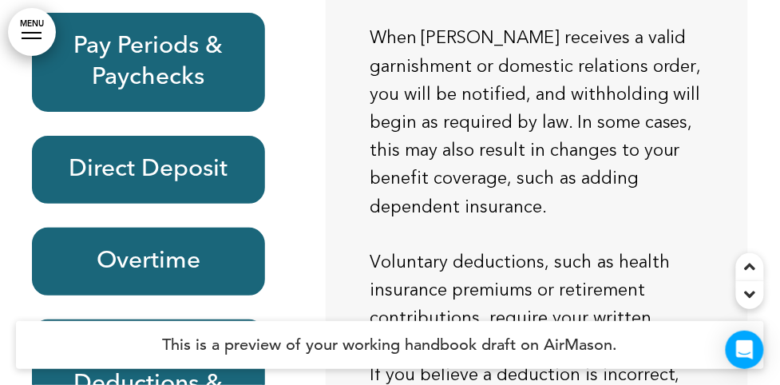
scroll to position [23288, 0]
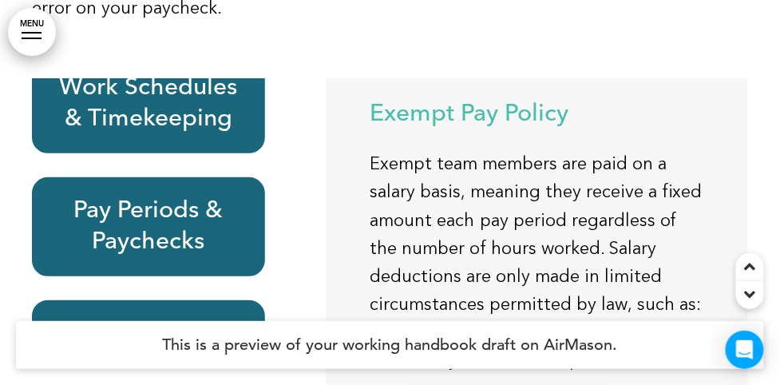
scroll to position [22998, 0]
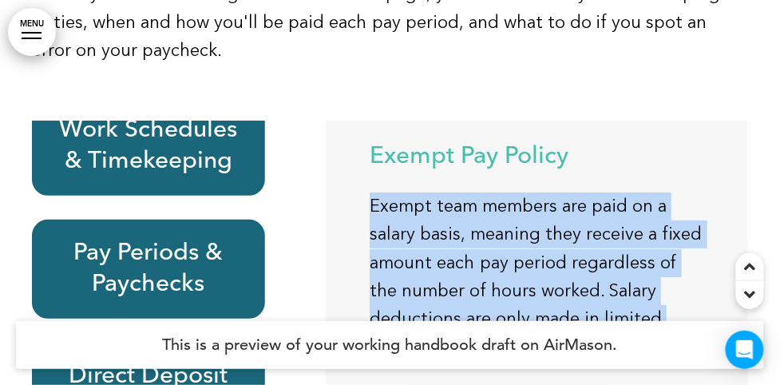
drag, startPoint x: 370, startPoint y: 55, endPoint x: 479, endPoint y: 222, distance: 199.0
click at [479, 222] on p "Exempt team members are paid on a salary basis, meaning they receive a fixed am…" at bounding box center [536, 276] width 334 height 168
drag, startPoint x: 479, startPoint y: 222, endPoint x: 540, endPoint y: 236, distance: 63.1
click at [540, 236] on p "Exempt team members are paid on a salary basis, meaning they receive a fixed am…" at bounding box center [536, 276] width 334 height 168
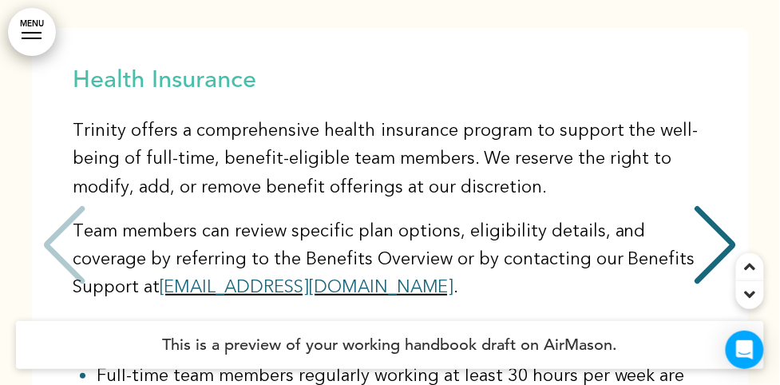
scroll to position [24086, 0]
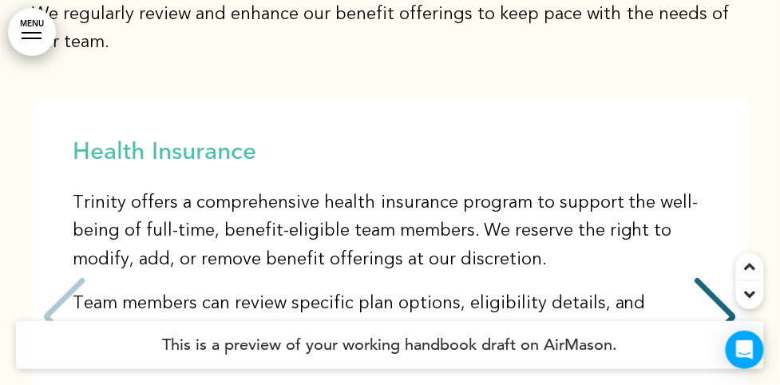
click at [502, 189] on p "Trinity offers a comprehensive health insurance program to support the well-bei…" at bounding box center [394, 231] width 643 height 85
click at [93, 189] on p "Trinity offers a comprehensive health insurance program to support the well-bei…" at bounding box center [394, 231] width 643 height 85
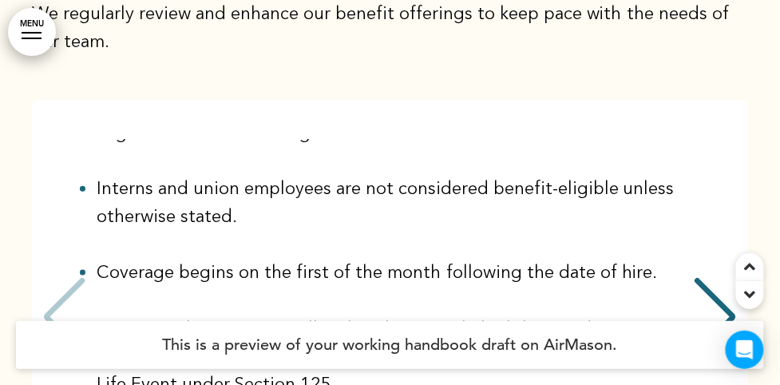
scroll to position [362, 0]
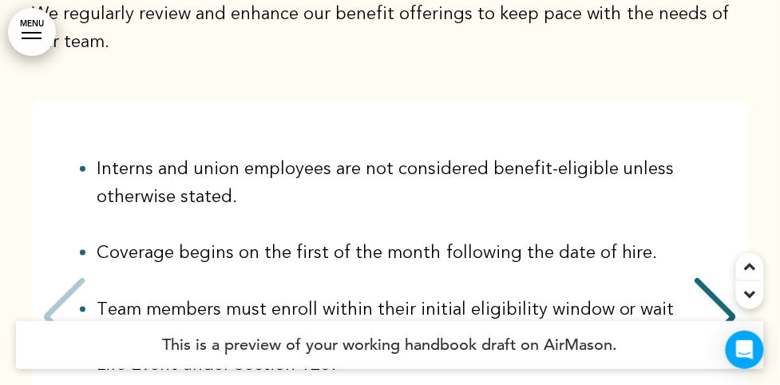
click at [120, 296] on p "Team members must enroll within their initial eligibility window or wait until …" at bounding box center [406, 338] width 619 height 85
click at [332, 296] on p "Team members must enroll within their initial eligibility window or wait until …" at bounding box center [406, 338] width 619 height 85
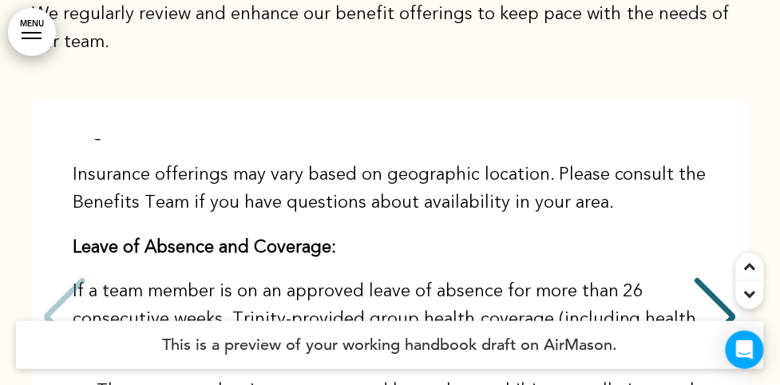
scroll to position [725, 0]
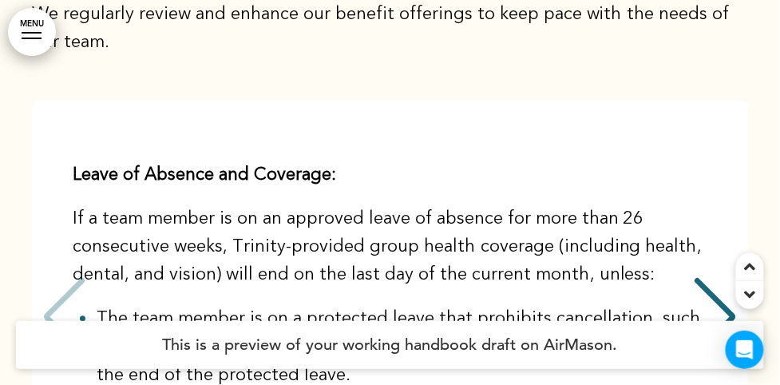
click at [224, 205] on p "If a team member is on an approved leave of absence for more than 26 consecutiv…" at bounding box center [394, 247] width 643 height 85
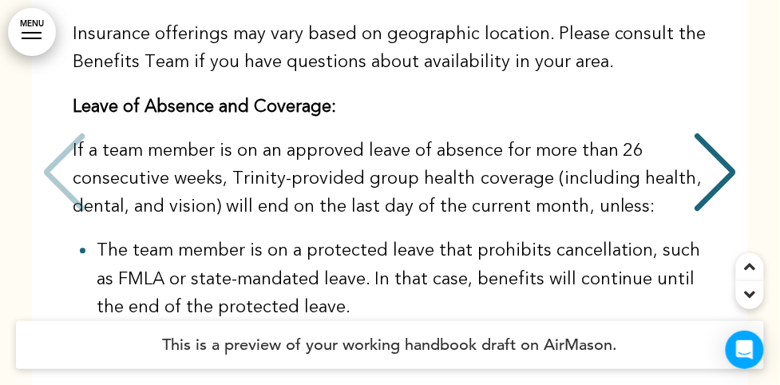
scroll to position [629, 0]
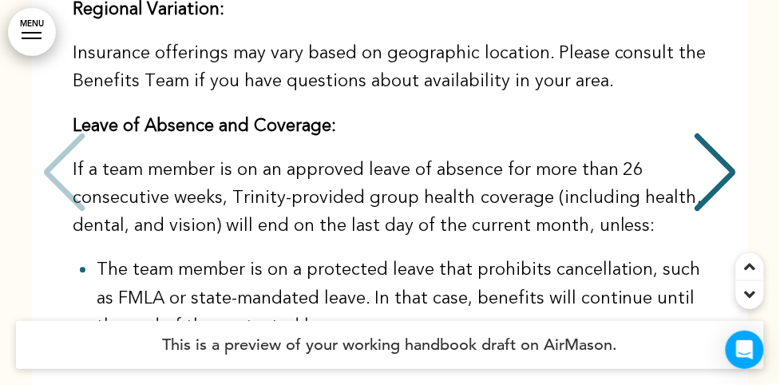
click at [699, 132] on div "Next slide" at bounding box center [715, 172] width 49 height 80
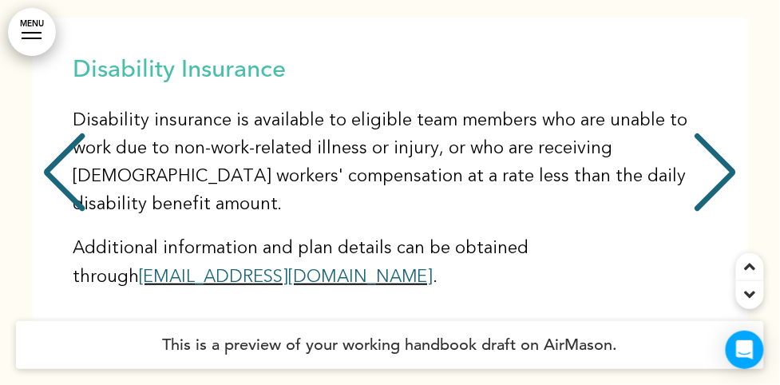
scroll to position [24159, 0]
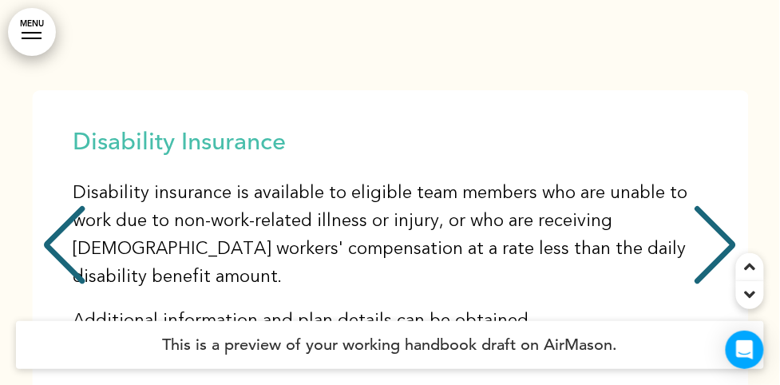
click at [67, 205] on div "Previous slide" at bounding box center [64, 245] width 49 height 80
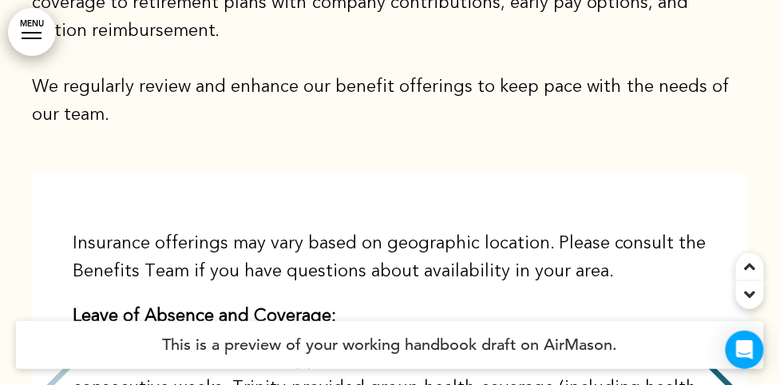
scroll to position [629, 0]
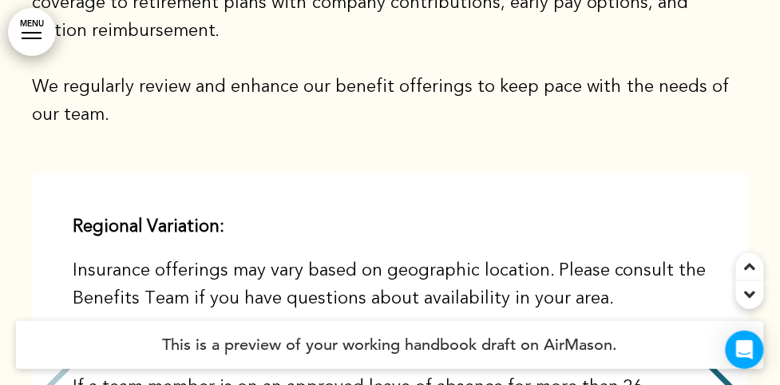
click at [729, 350] on div "Next slide" at bounding box center [715, 390] width 49 height 80
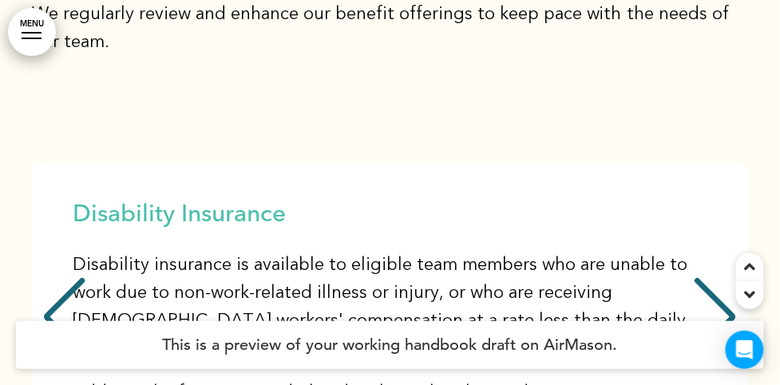
scroll to position [24159, 0]
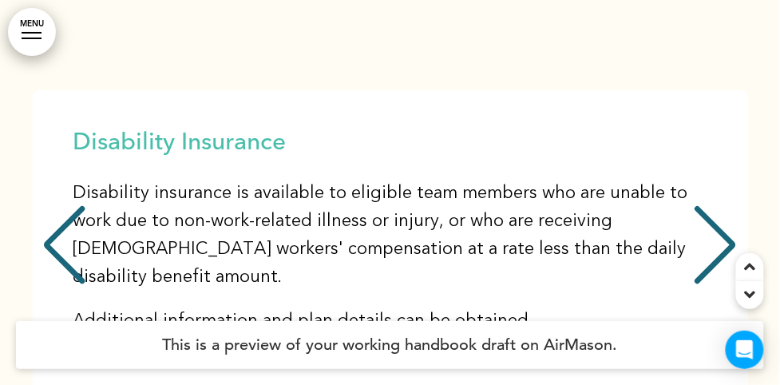
click at [700, 205] on div "Next slide" at bounding box center [715, 245] width 49 height 80
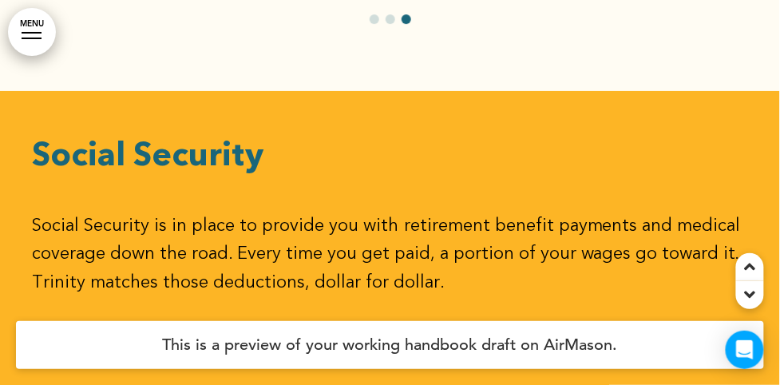
scroll to position [24667, 0]
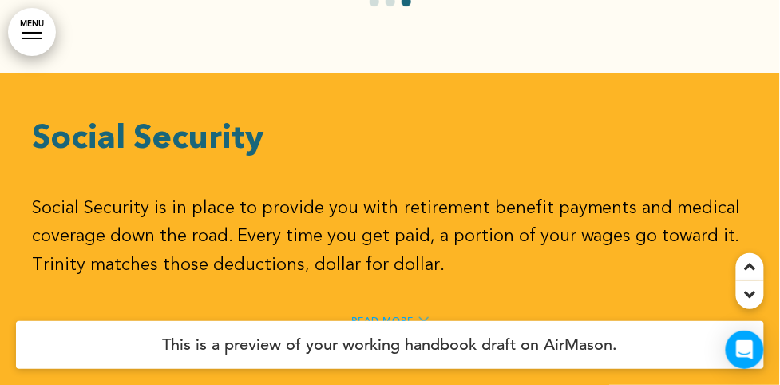
click at [393, 314] on span "Read More" at bounding box center [382, 319] width 62 height 10
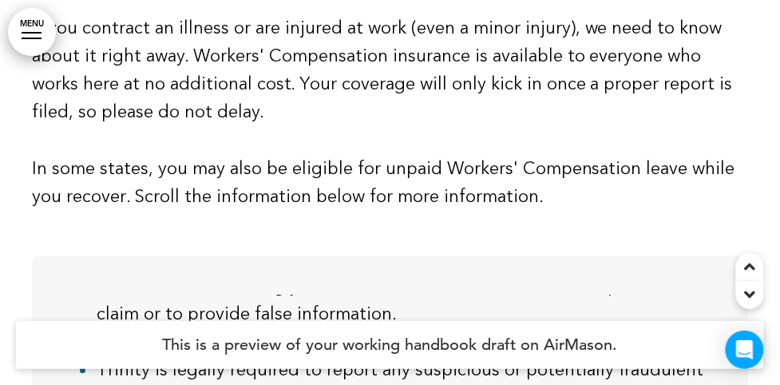
scroll to position [729, 0]
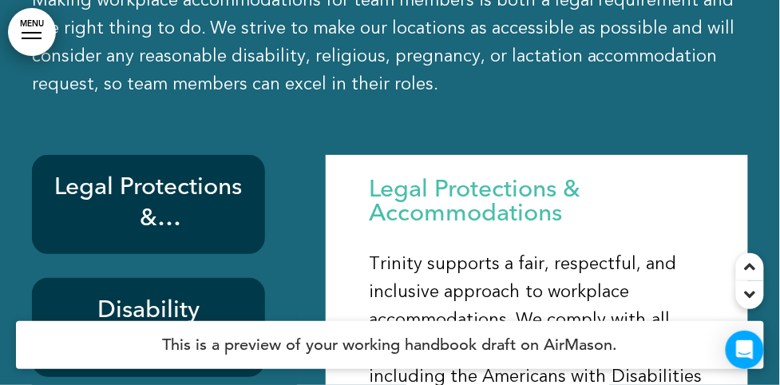
scroll to position [26263, 0]
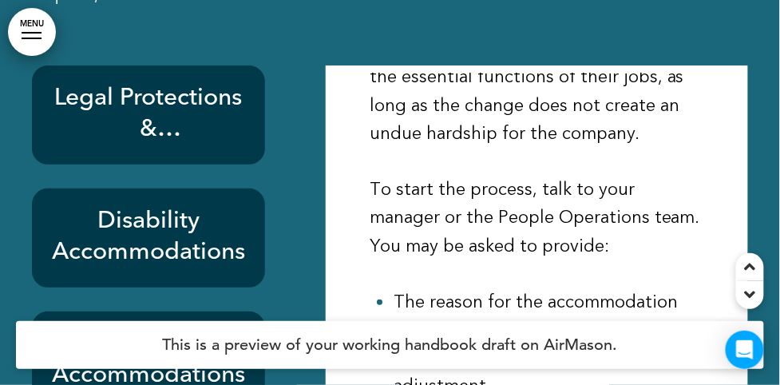
scroll to position [26407, 0]
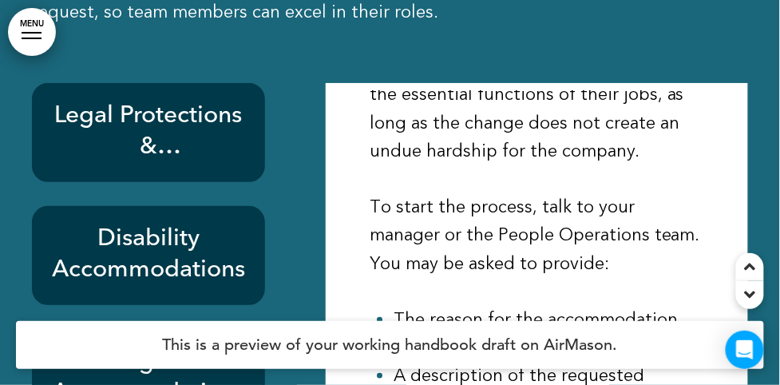
click at [160, 224] on h6 "Disability Accommodations" at bounding box center [148, 255] width 196 height 62
click at [136, 347] on h6 "Religious Accommodations" at bounding box center [148, 378] width 196 height 62
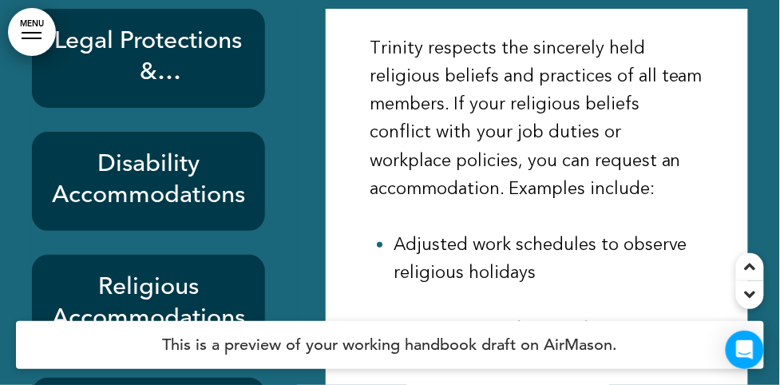
scroll to position [26553, 0]
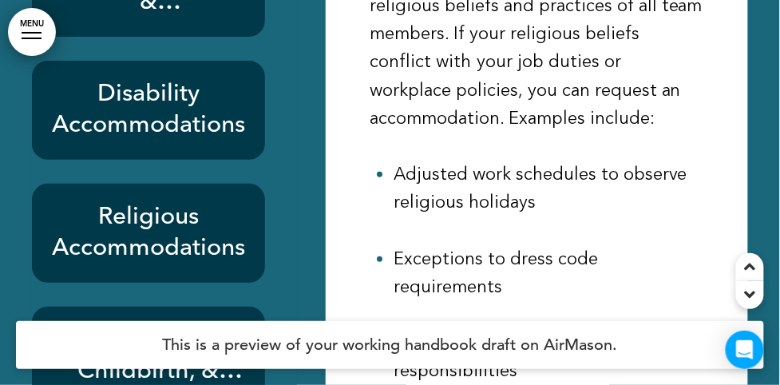
click at [173, 325] on h6 "Pregnancy, Childbirth, & Related Conditions" at bounding box center [148, 356] width 196 height 62
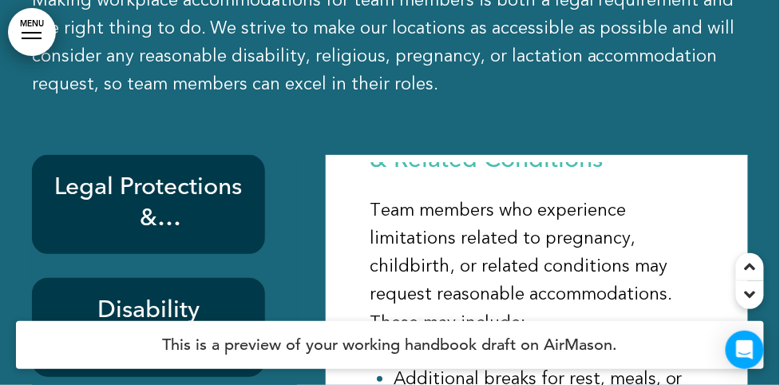
scroll to position [72, 0]
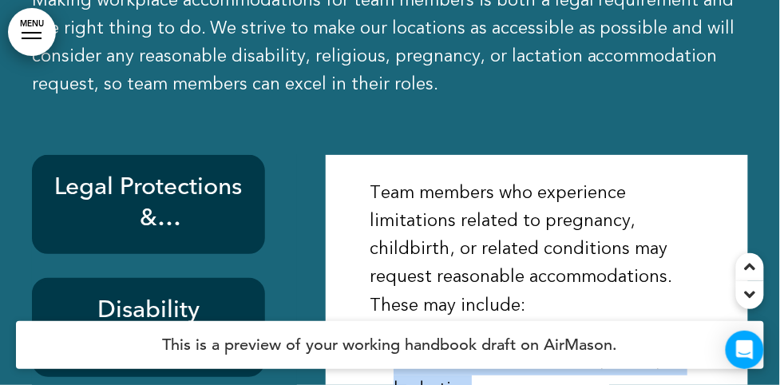
drag, startPoint x: 473, startPoint y: 238, endPoint x: 373, endPoint y: 208, distance: 104.8
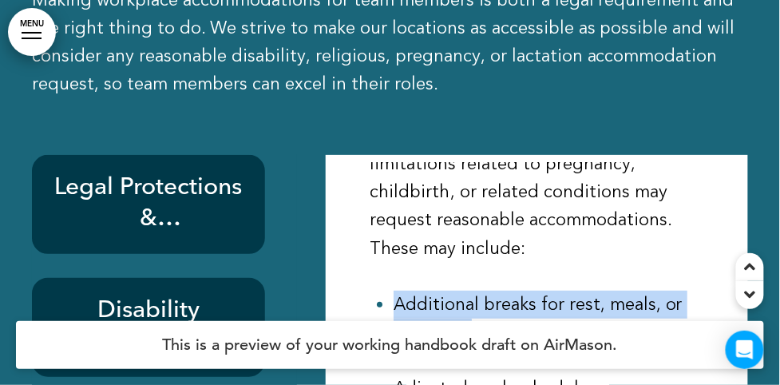
scroll to position [144, 0]
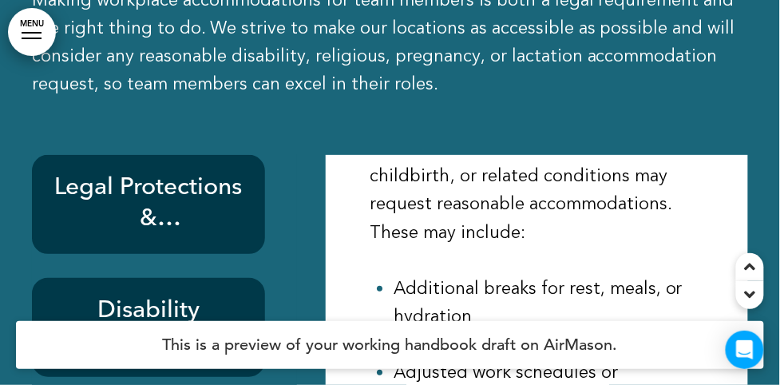
click at [425, 358] on p "Adjusted work schedules or [DEMOGRAPHIC_DATA] job duties" at bounding box center [548, 386] width 310 height 56
drag, startPoint x: 425, startPoint y: 240, endPoint x: 412, endPoint y: 207, distance: 36.2
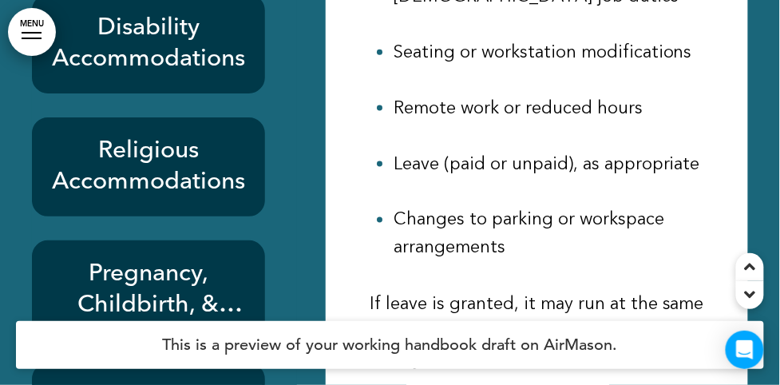
scroll to position [26625, 0]
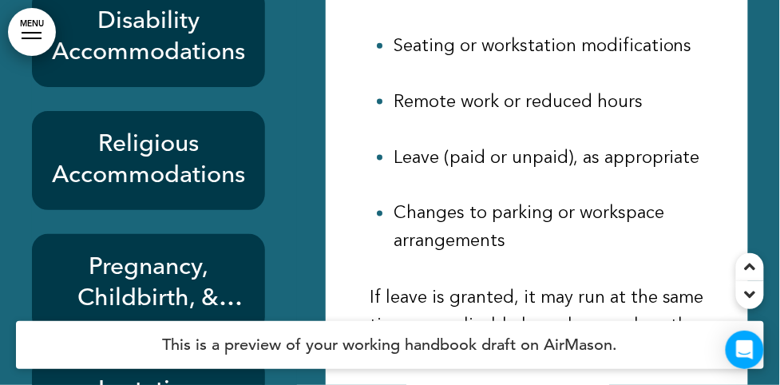
click at [197, 252] on h6 "Pregnancy, Childbirth, & Related Conditions" at bounding box center [148, 283] width 196 height 62
click at [152, 252] on h6 "Pregnancy, Childbirth, & Related Conditions" at bounding box center [148, 283] width 196 height 62
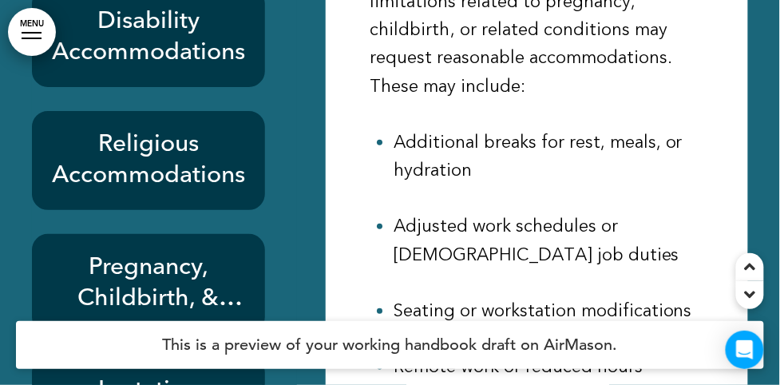
scroll to position [0, 0]
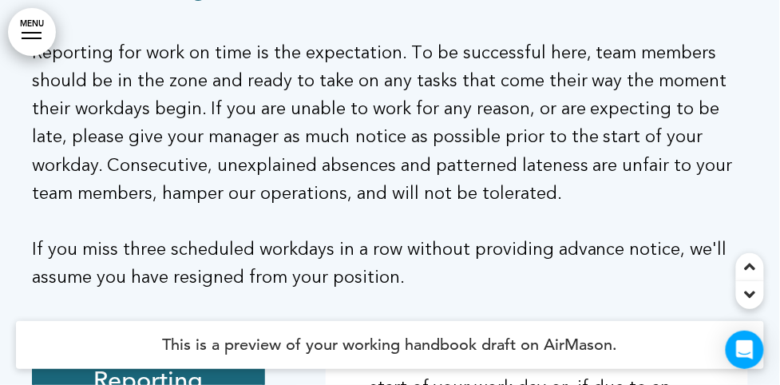
scroll to position [27423, 0]
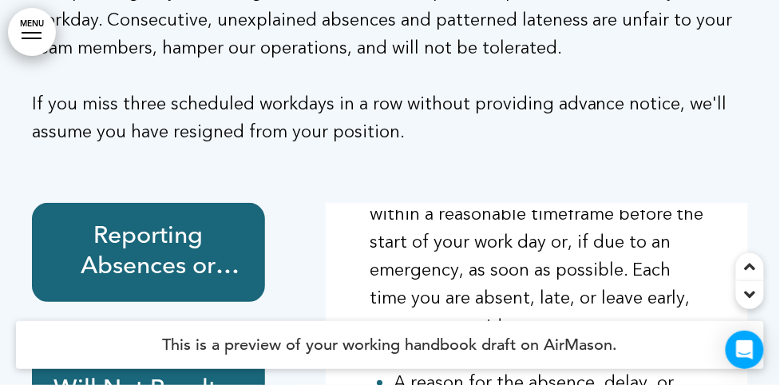
click at [130, 344] on h6 "Time Off That Will Not Result in Discipline" at bounding box center [148, 375] width 196 height 62
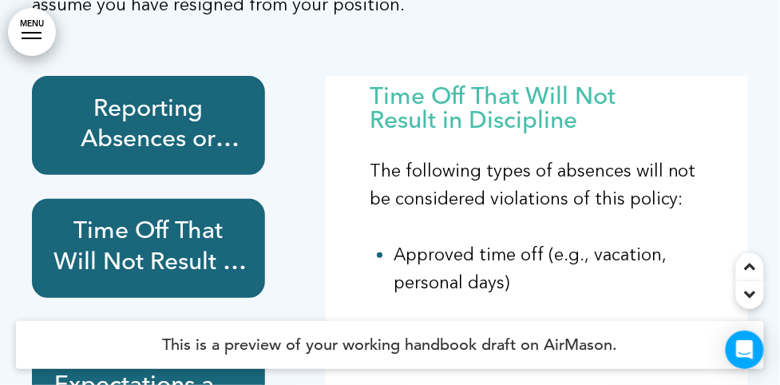
scroll to position [27569, 0]
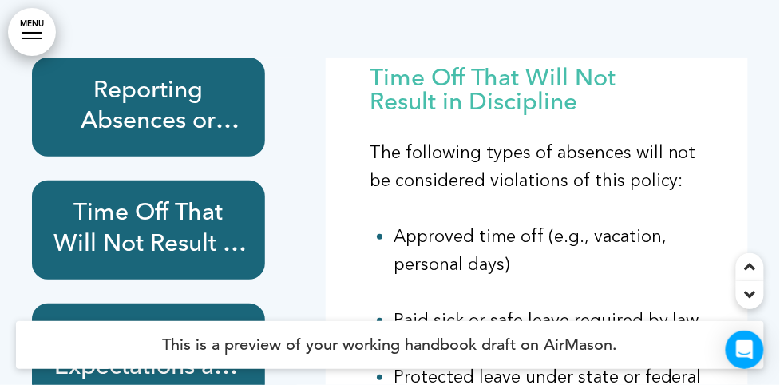
click at [168, 322] on h6 "Attendance Expectations and Disciplinary Action" at bounding box center [148, 353] width 196 height 62
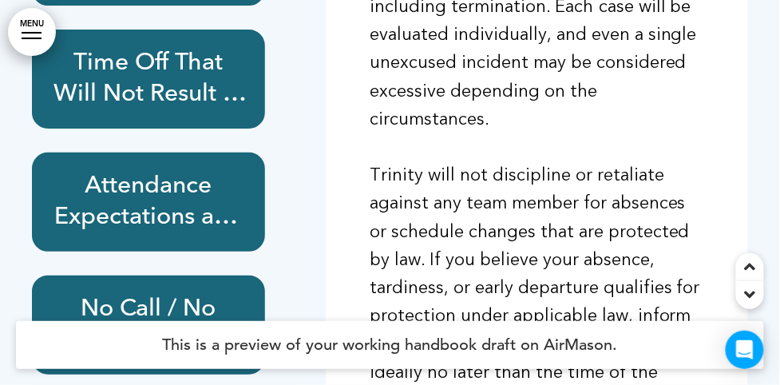
scroll to position [27641, 0]
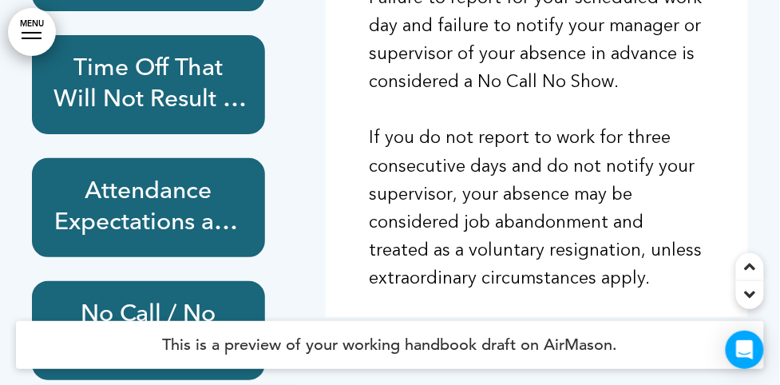
scroll to position [27859, 0]
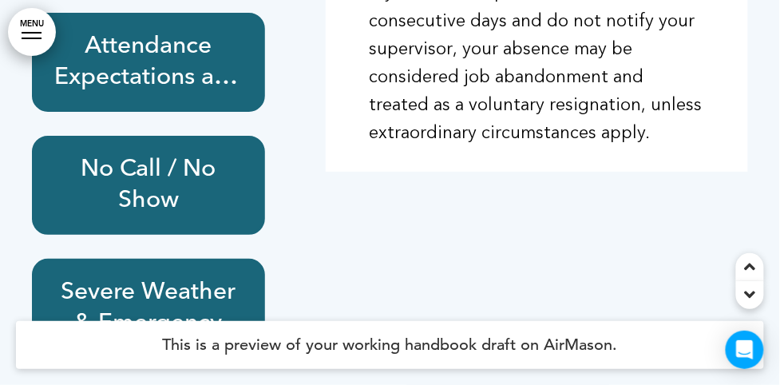
click at [192, 277] on h6 "Severe Weather & Emergency Procedures" at bounding box center [148, 308] width 196 height 62
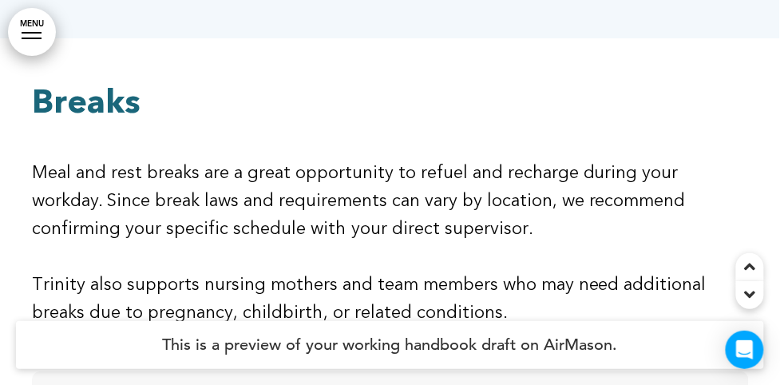
scroll to position [28221, 0]
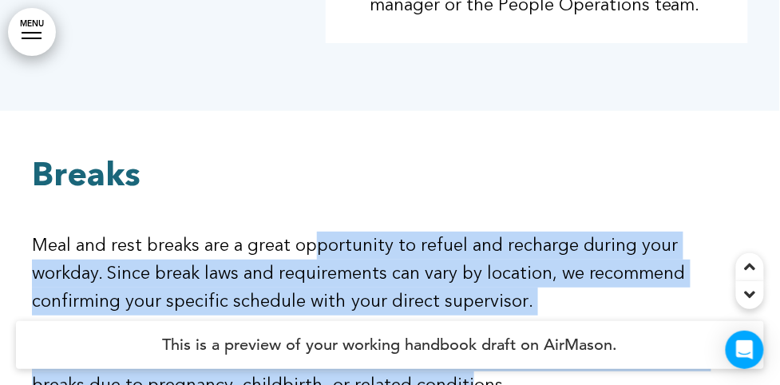
drag, startPoint x: 314, startPoint y: 101, endPoint x: 466, endPoint y: 234, distance: 201.9
click at [466, 234] on div "Breaks Meal and rest breaks are a great opportunity to refuel and recharge duri…" at bounding box center [390, 279] width 716 height 241
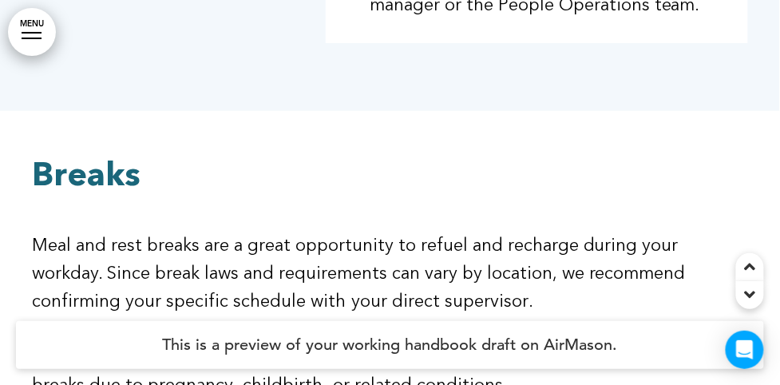
drag, startPoint x: 466, startPoint y: 234, endPoint x: 559, endPoint y: 246, distance: 93.3
click at [559, 343] on p "Trinity also supports nursing mothers and team members who may need additional …" at bounding box center [390, 371] width 716 height 56
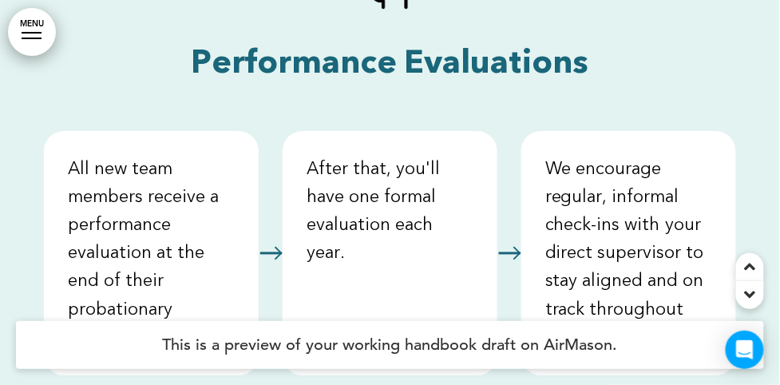
scroll to position [29455, 0]
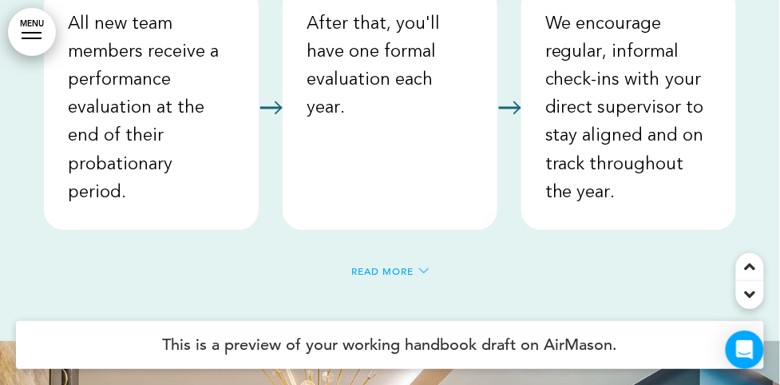
click at [385, 266] on span "Read More" at bounding box center [382, 271] width 62 height 10
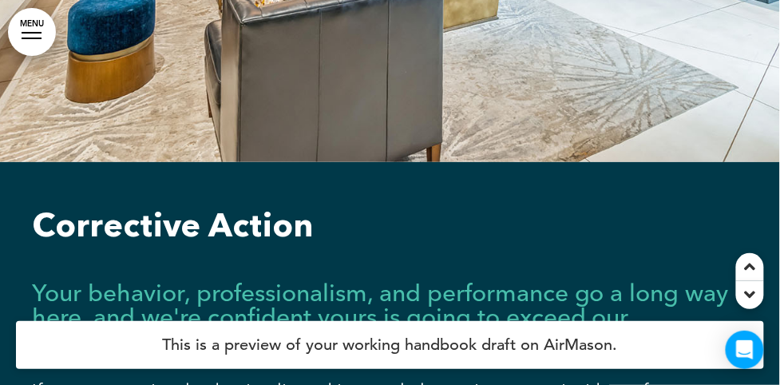
scroll to position [30979, 0]
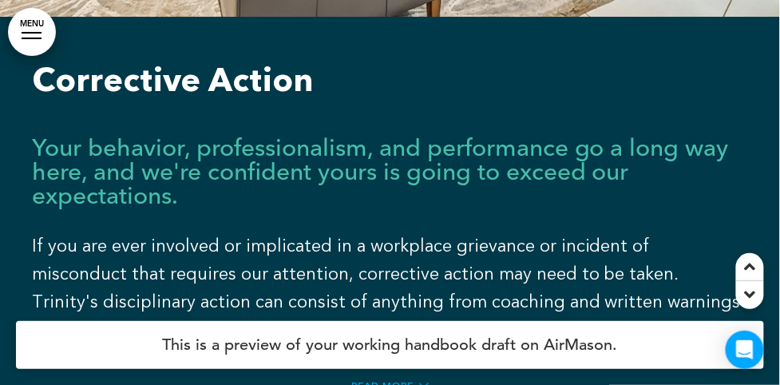
click at [390, 381] on span "Read More" at bounding box center [382, 386] width 62 height 10
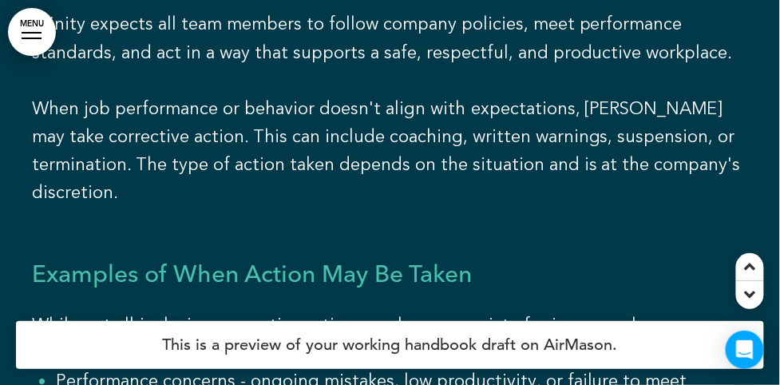
scroll to position [31414, 0]
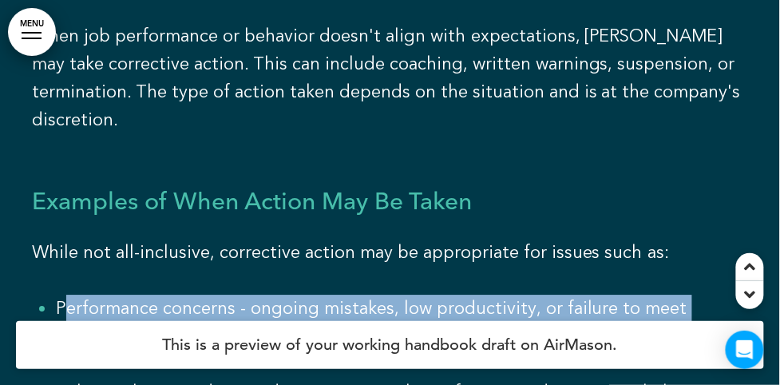
drag, startPoint x: 69, startPoint y: 129, endPoint x: 357, endPoint y: 193, distance: 294.3
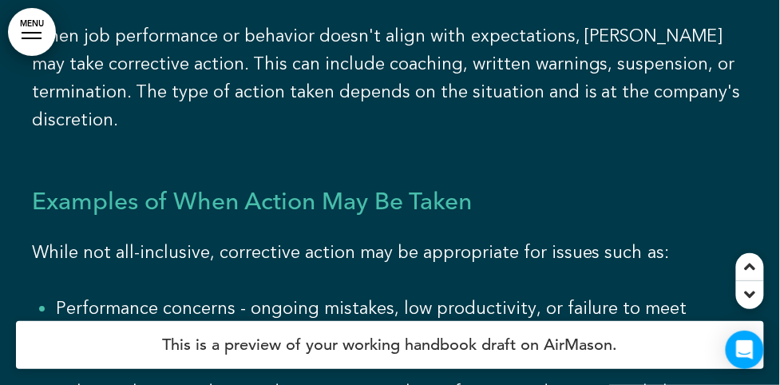
drag, startPoint x: 357, startPoint y: 193, endPoint x: 195, endPoint y: 232, distance: 166.7
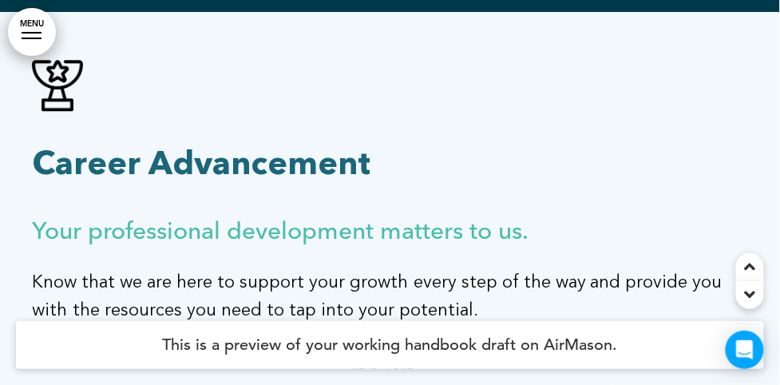
scroll to position [32647, 0]
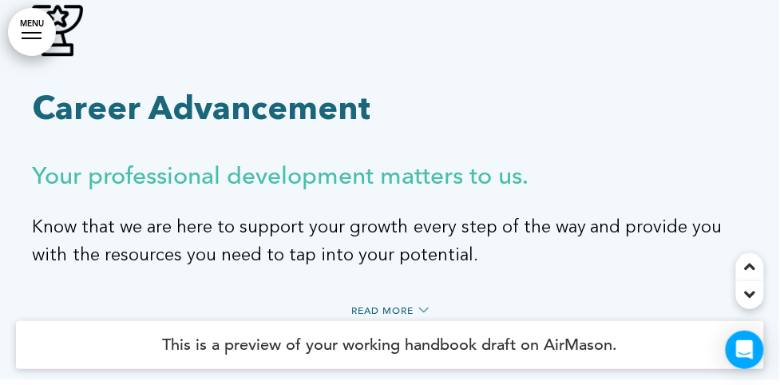
click at [369, 297] on div "Read More" at bounding box center [390, 314] width 716 height 35
click at [370, 305] on span "Read More" at bounding box center [382, 310] width 62 height 10
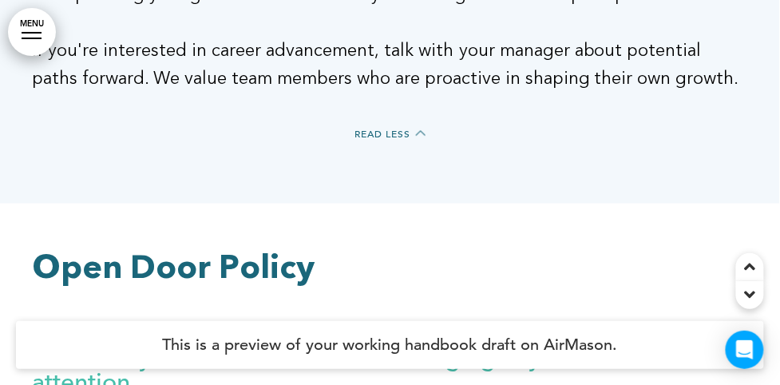
scroll to position [33518, 0]
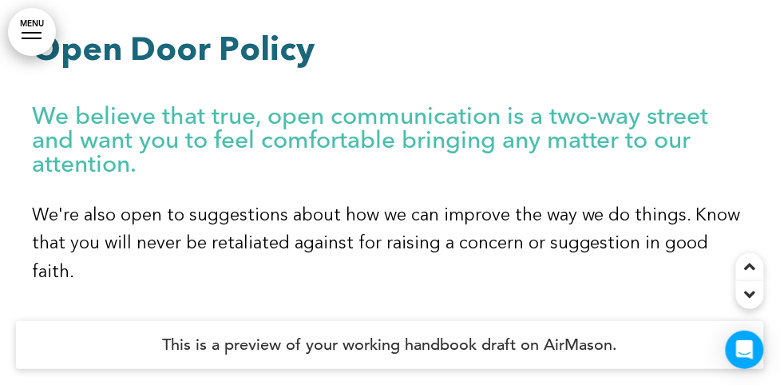
click at [385, 322] on span "Read More" at bounding box center [382, 327] width 62 height 10
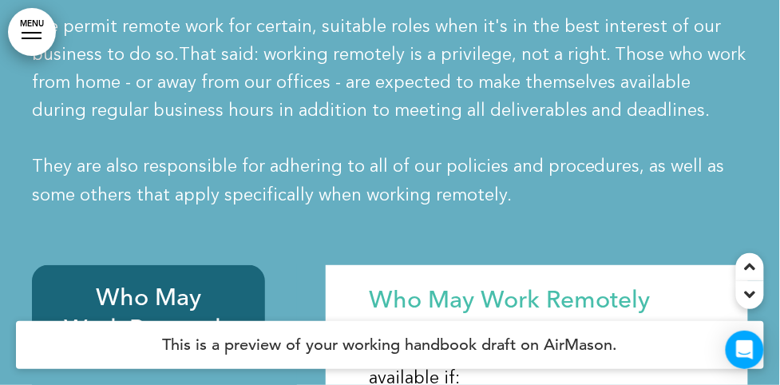
scroll to position [34316, 0]
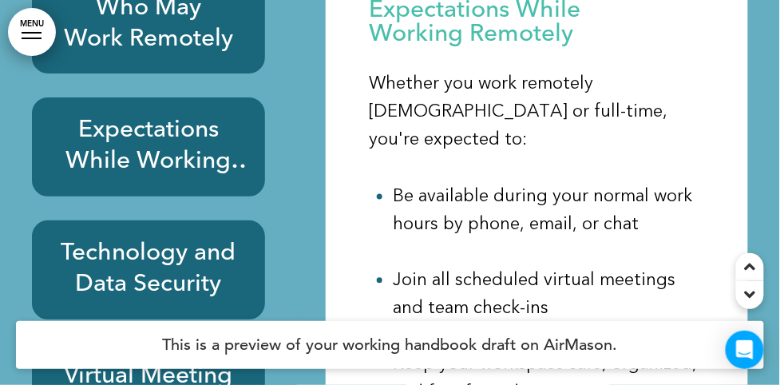
scroll to position [34606, 0]
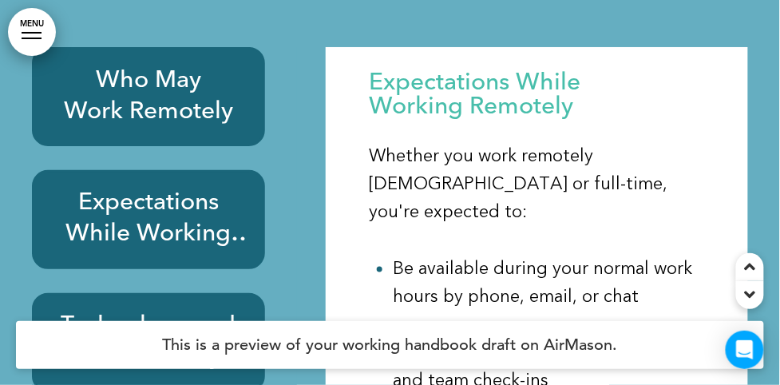
click at [175, 311] on h6 "Technology and Data Security" at bounding box center [148, 342] width 196 height 62
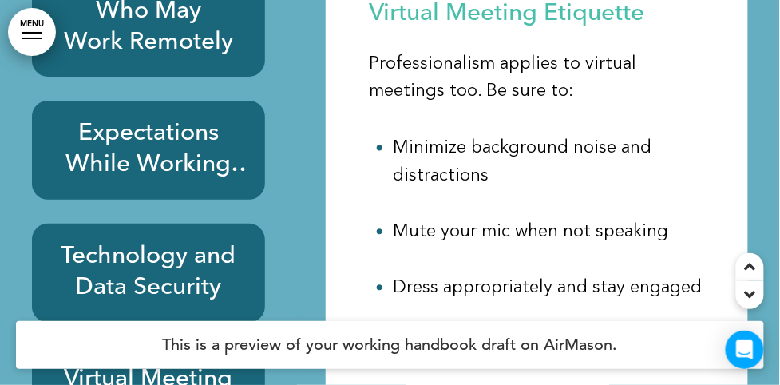
scroll to position [34678, 0]
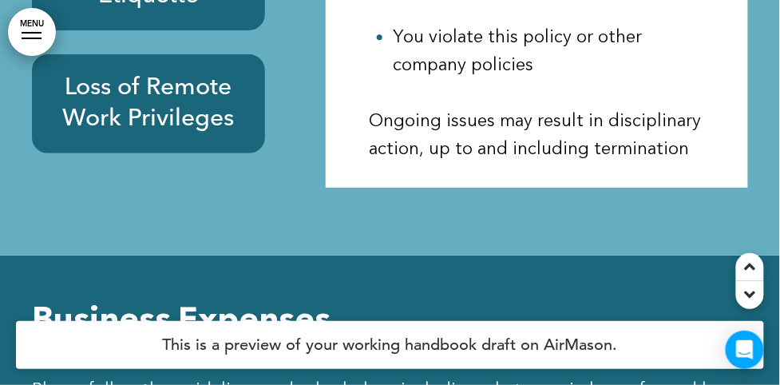
scroll to position [35186, 0]
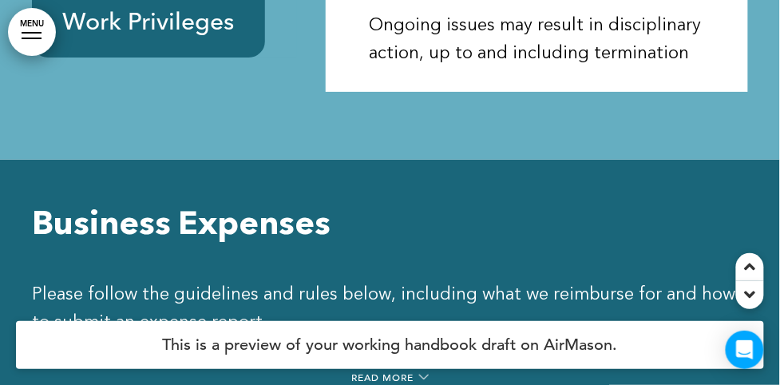
click at [417, 364] on div "Read More" at bounding box center [390, 381] width 716 height 35
click at [410, 372] on span "Read More" at bounding box center [382, 377] width 62 height 10
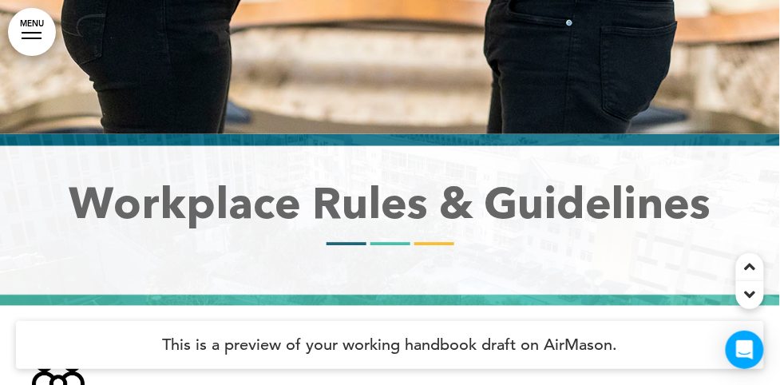
scroll to position [38523, 0]
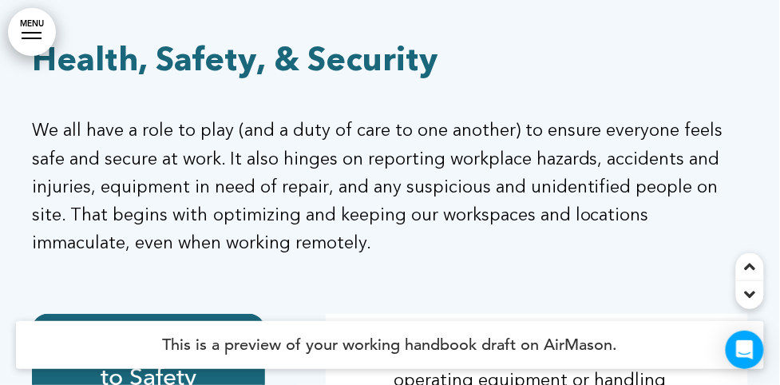
scroll to position [39612, 0]
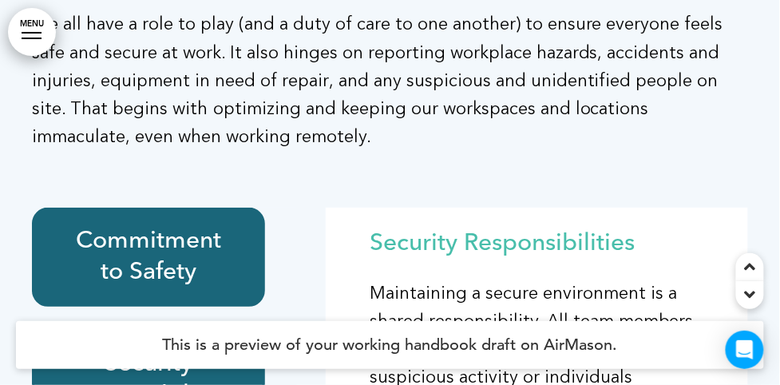
scroll to position [39757, 0]
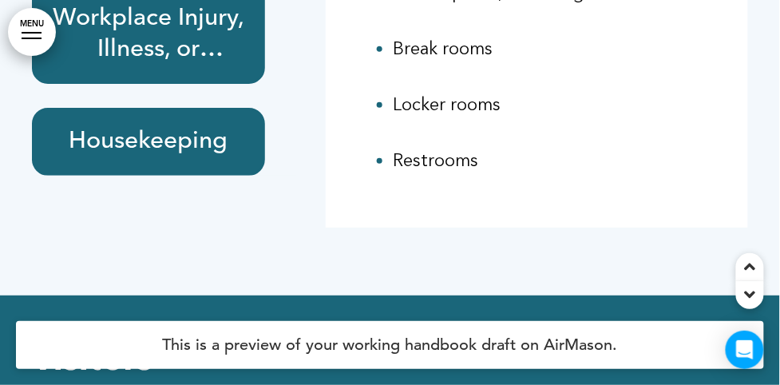
scroll to position [40265, 0]
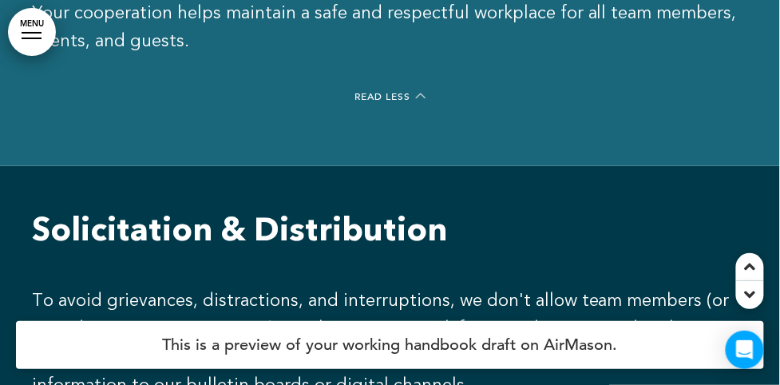
scroll to position [41353, 0]
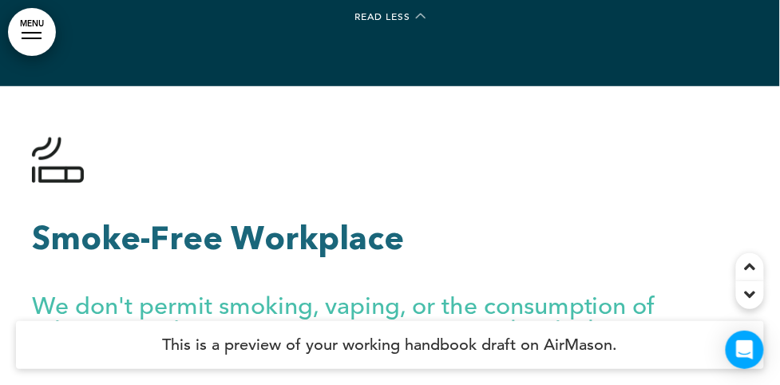
scroll to position [42659, 0]
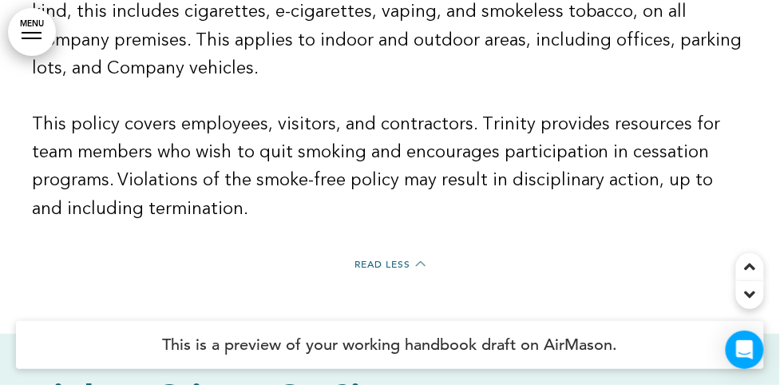
scroll to position [43239, 0]
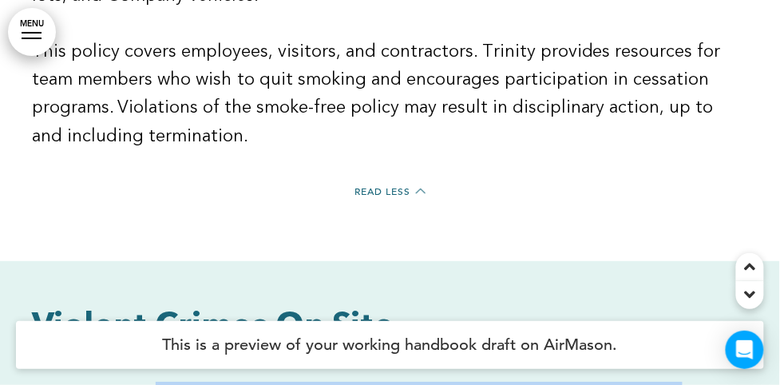
drag, startPoint x: 155, startPoint y: 68, endPoint x: 555, endPoint y: 172, distance: 413.8
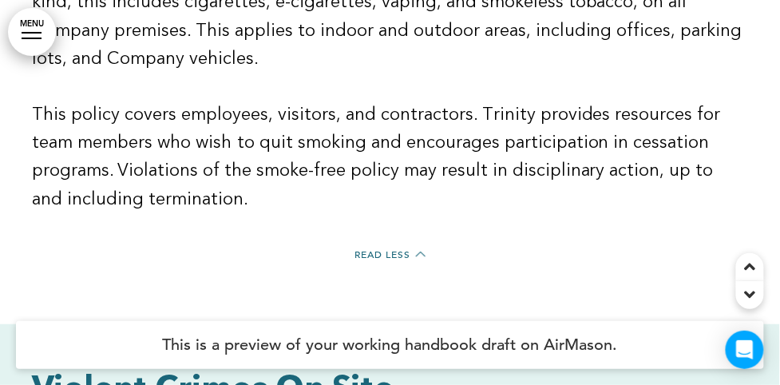
scroll to position [43166, 0]
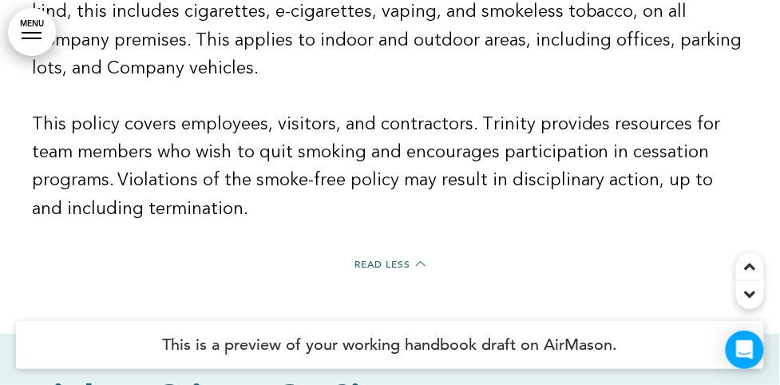
drag, startPoint x: 118, startPoint y: 155, endPoint x: 579, endPoint y: 239, distance: 468.2
copy p "Taking precautionary steps to prevent them and knowing how to handle them - or …"
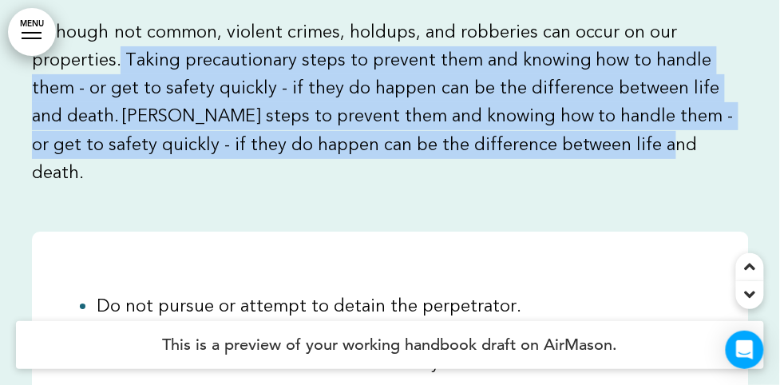
scroll to position [43675, 0]
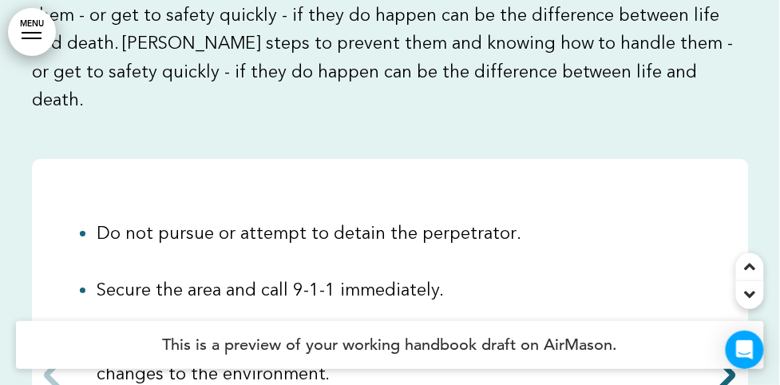
click at [697, 335] on div "Next slide" at bounding box center [715, 375] width 49 height 80
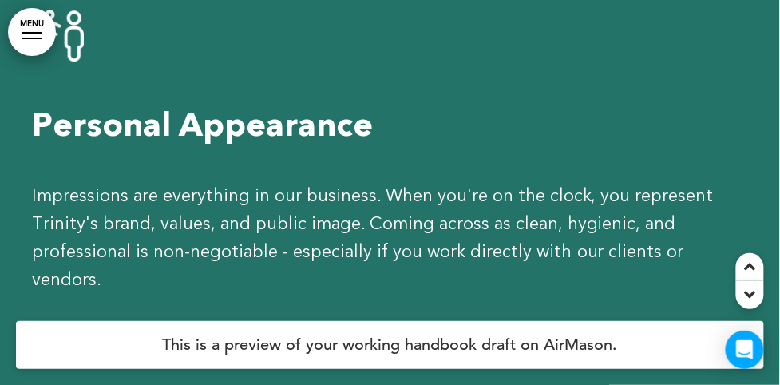
scroll to position [44400, 0]
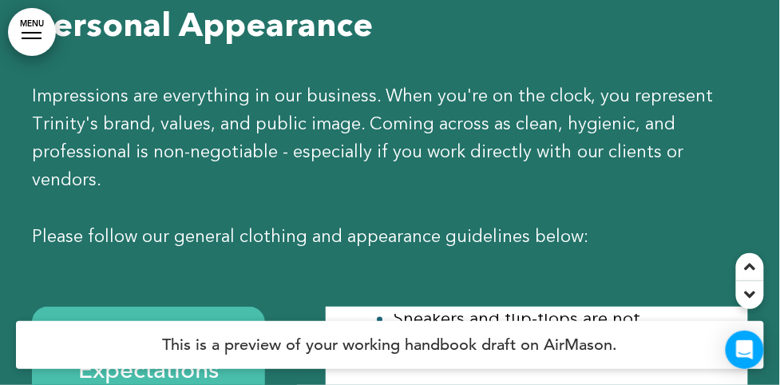
scroll to position [44545, 0]
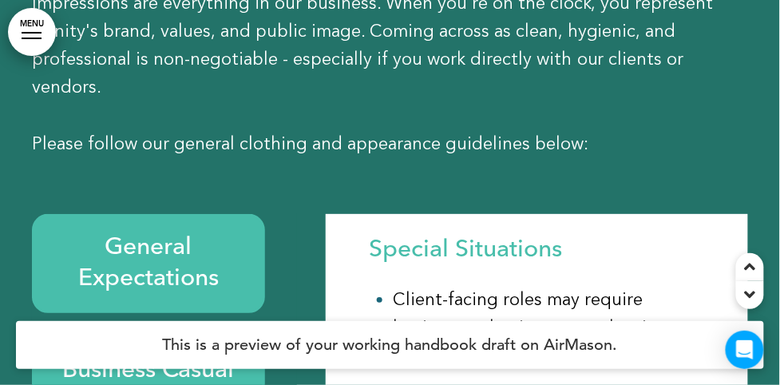
scroll to position [44690, 0]
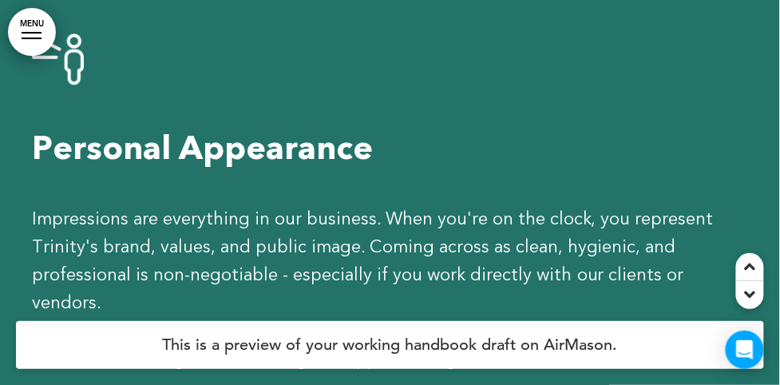
scroll to position [44400, 0]
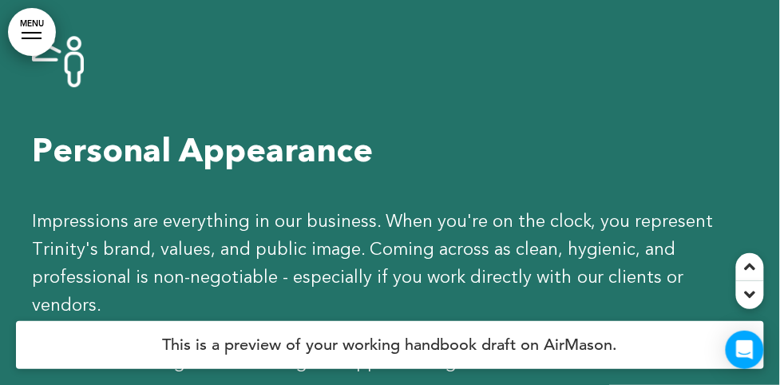
drag, startPoint x: 373, startPoint y: 123, endPoint x: 687, endPoint y: 267, distance: 345.7
drag, startPoint x: 687, startPoint y: 267, endPoint x: 690, endPoint y: 282, distance: 15.4
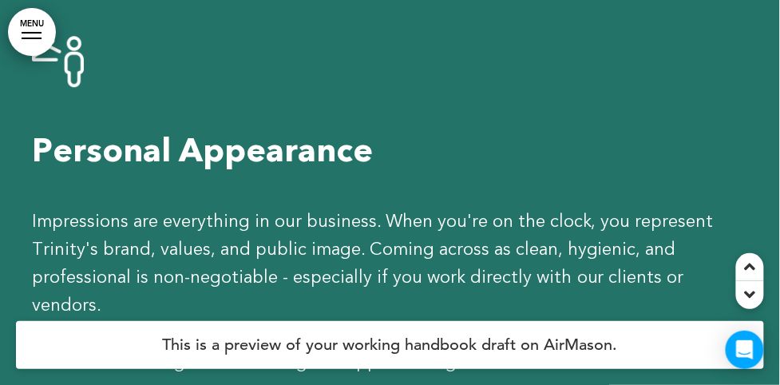
drag, startPoint x: 370, startPoint y: 123, endPoint x: 708, endPoint y: 256, distance: 362.9
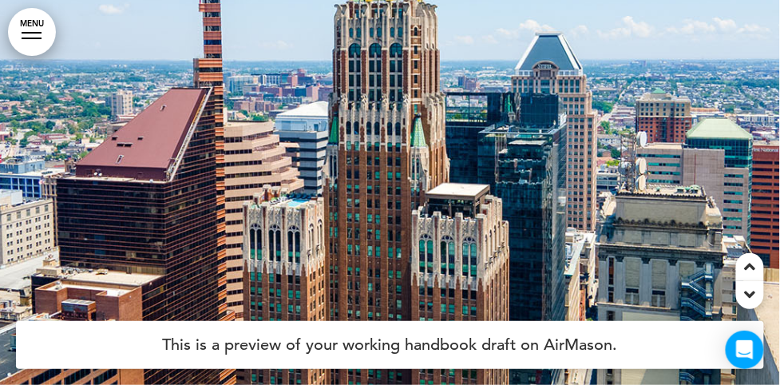
scroll to position [45561, 0]
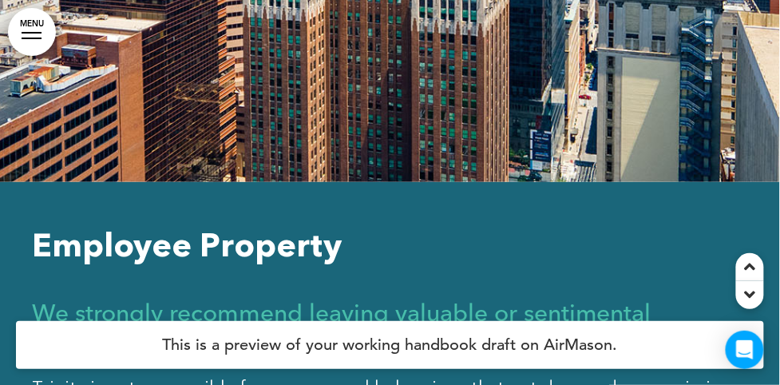
scroll to position [45778, 0]
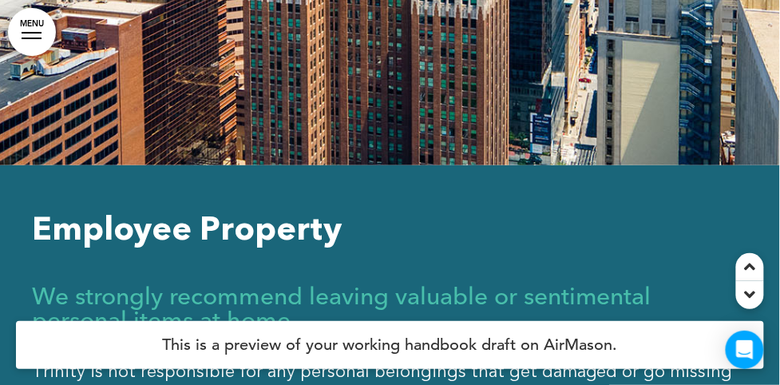
drag, startPoint x: 25, startPoint y: 162, endPoint x: 353, endPoint y: 195, distance: 329.6
drag, startPoint x: 353, startPoint y: 195, endPoint x: 251, endPoint y: 267, distance: 124.9
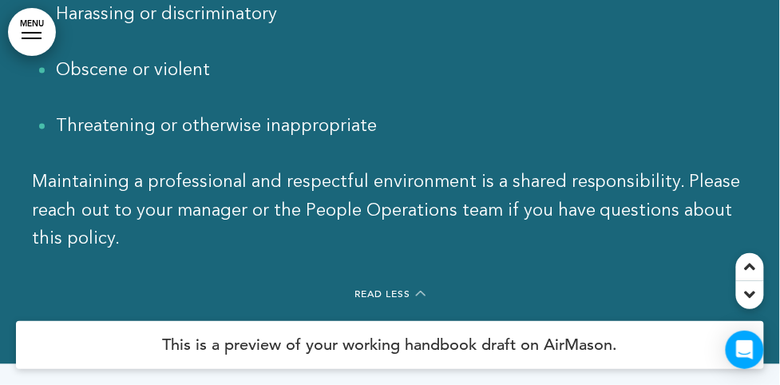
scroll to position [46576, 0]
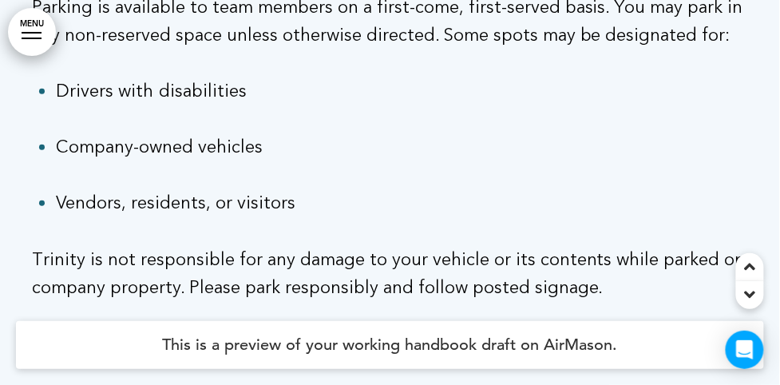
scroll to position [47302, 0]
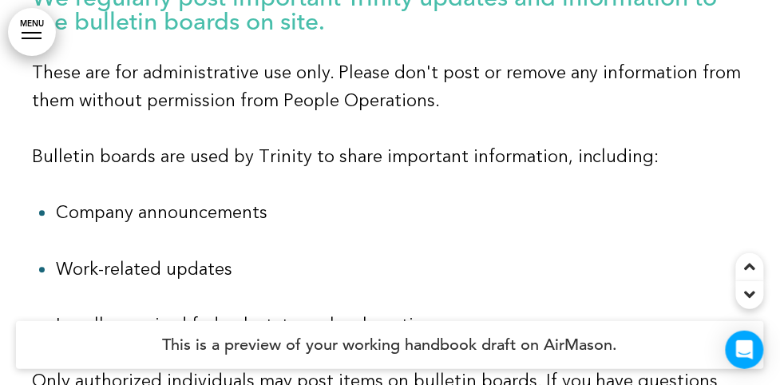
scroll to position [47882, 0]
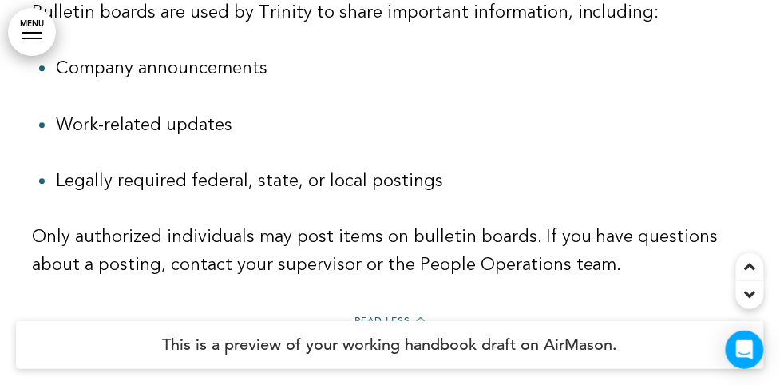
drag, startPoint x: 46, startPoint y: 97, endPoint x: 334, endPoint y: 143, distance: 290.9
drag, startPoint x: 334, startPoint y: 143, endPoint x: 294, endPoint y: 208, distance: 76.2
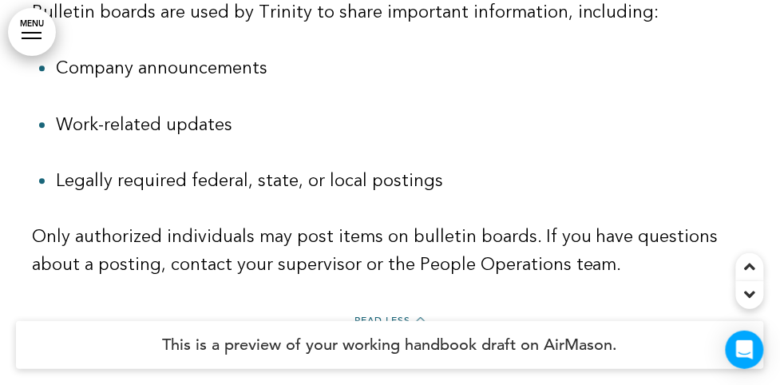
scroll to position [47955, 0]
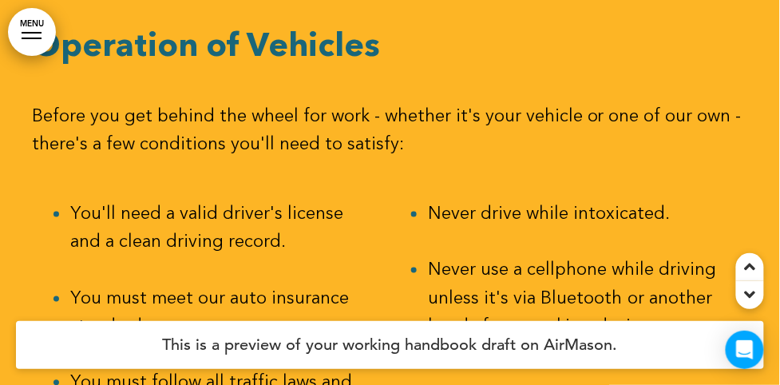
scroll to position [362, 0]
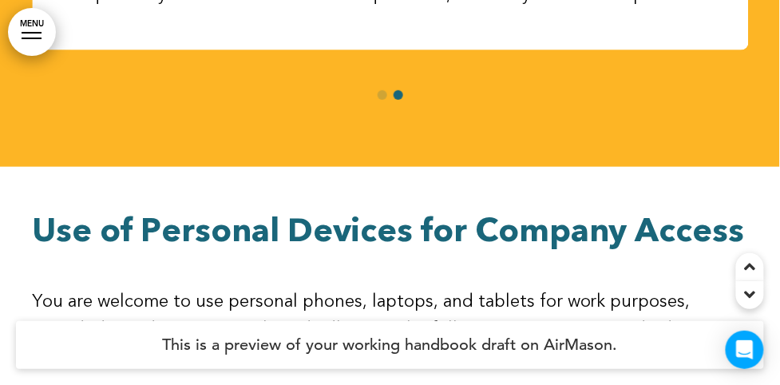
scroll to position [50857, 0]
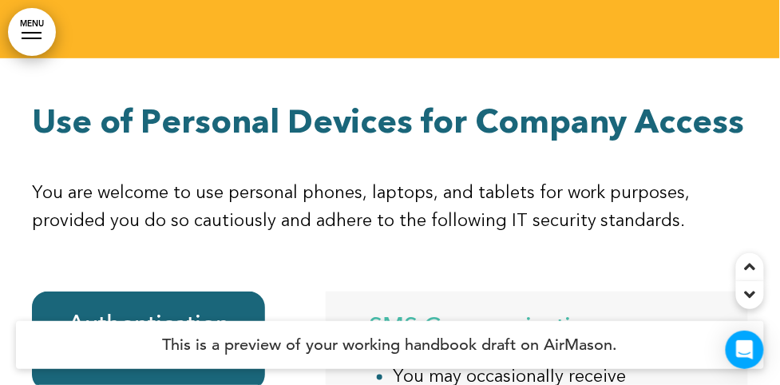
scroll to position [50930, 0]
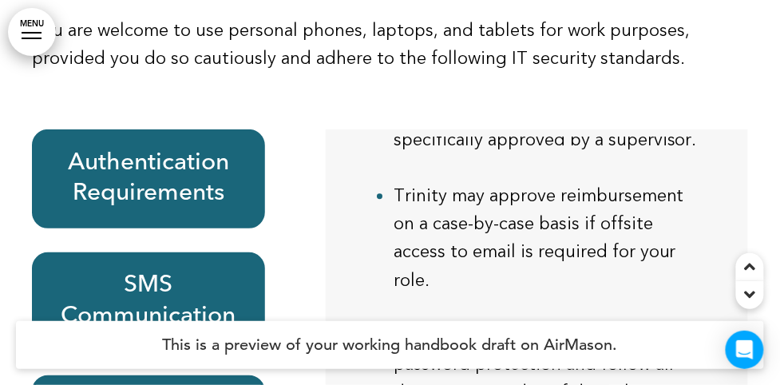
scroll to position [51002, 0]
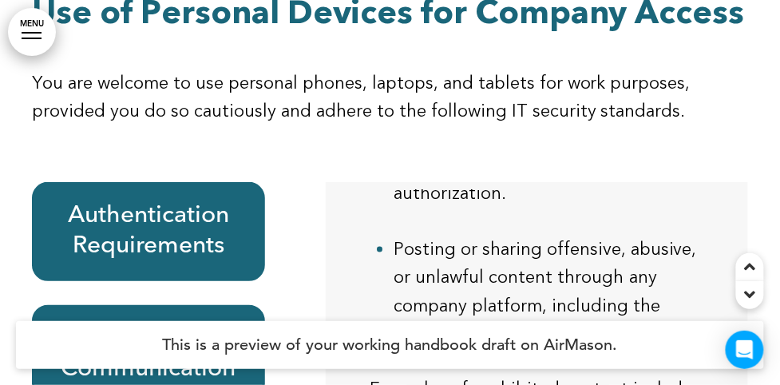
scroll to position [51147, 0]
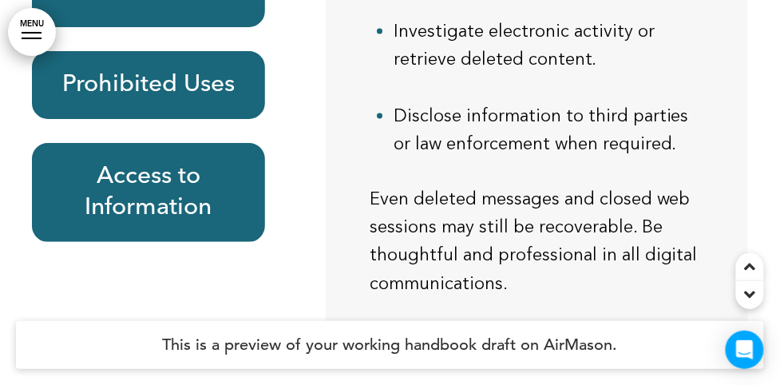
scroll to position [51510, 0]
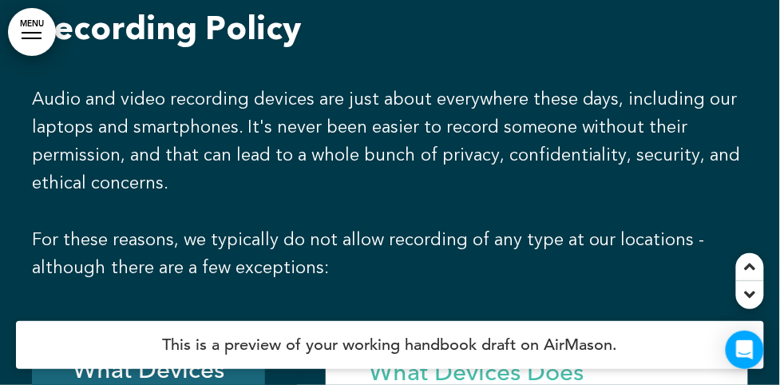
scroll to position [52381, 0]
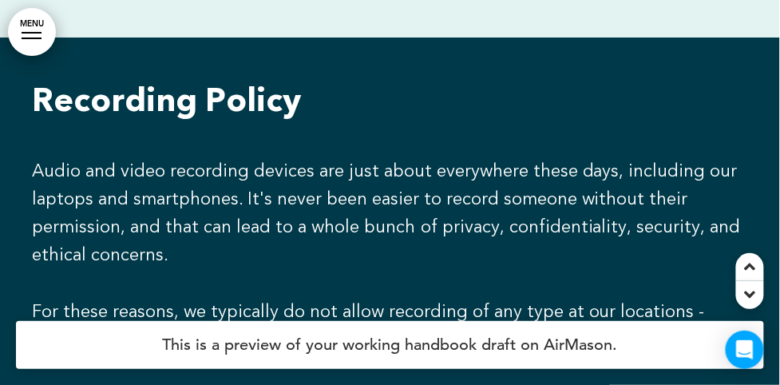
drag, startPoint x: 396, startPoint y: 134, endPoint x: 690, endPoint y: 241, distance: 313.3
drag, startPoint x: 690, startPoint y: 241, endPoint x: 616, endPoint y: 273, distance: 80.8
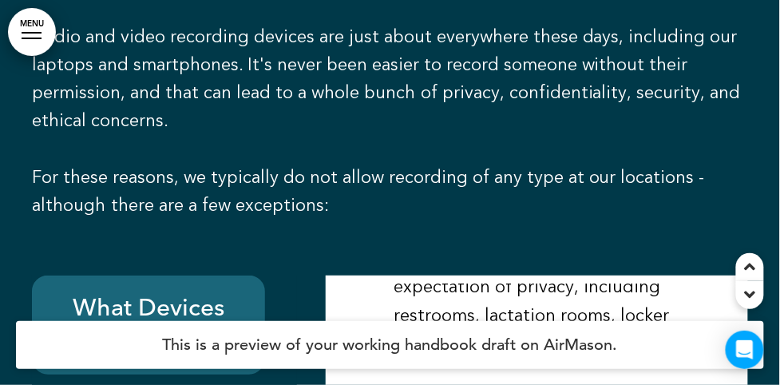
scroll to position [52526, 0]
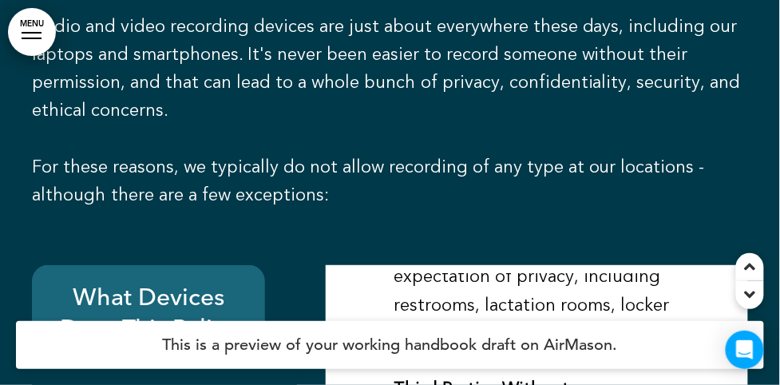
drag, startPoint x: 539, startPoint y: 198, endPoint x: 393, endPoint y: 101, distance: 174.4
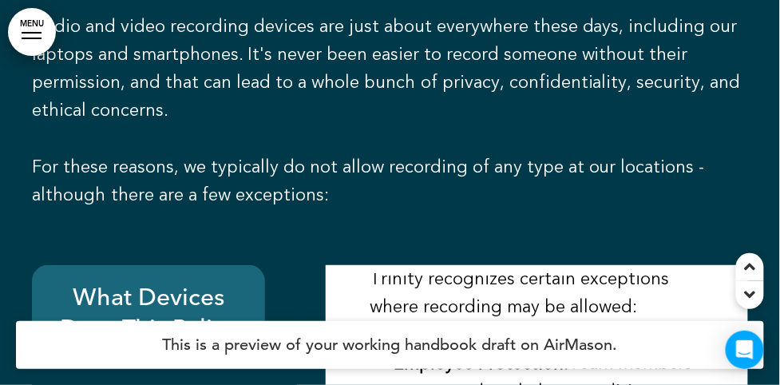
scroll to position [0, 0]
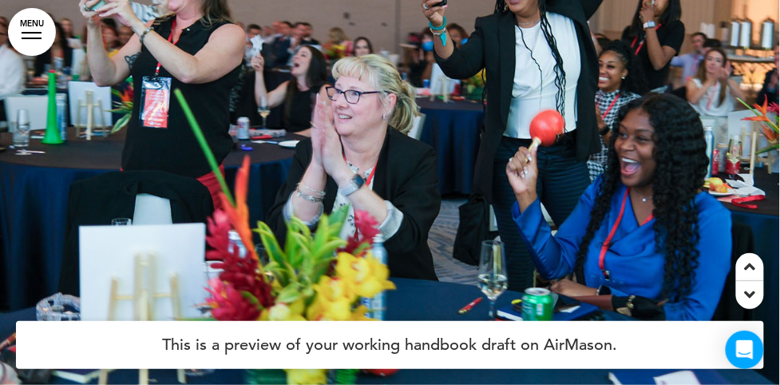
scroll to position [53759, 0]
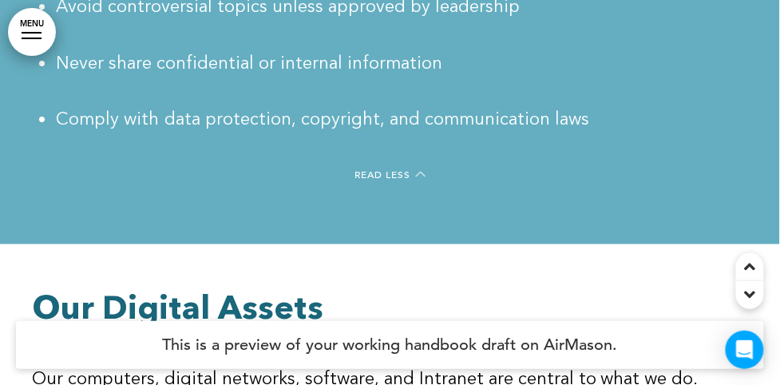
scroll to position [55282, 0]
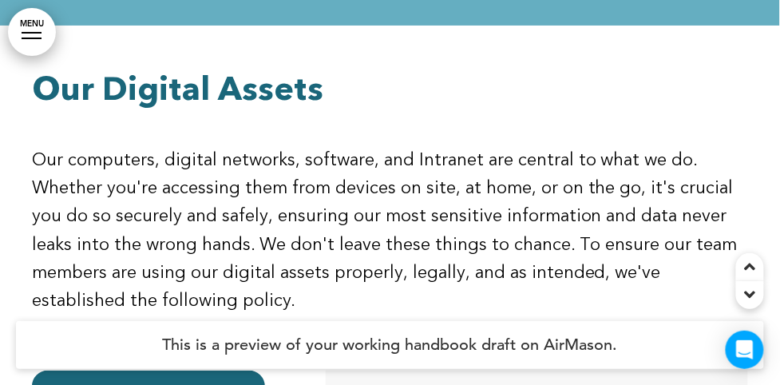
scroll to position [55355, 0]
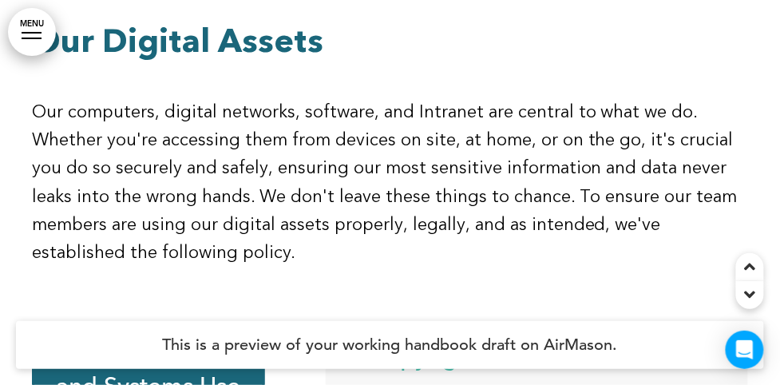
scroll to position [55428, 0]
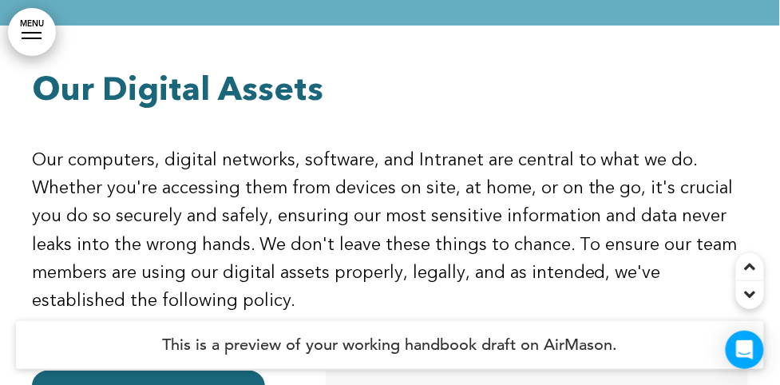
drag, startPoint x: 391, startPoint y: 75, endPoint x: 441, endPoint y: 190, distance: 125.4
drag, startPoint x: 441, startPoint y: 190, endPoint x: 492, endPoint y: 246, distance: 75.7
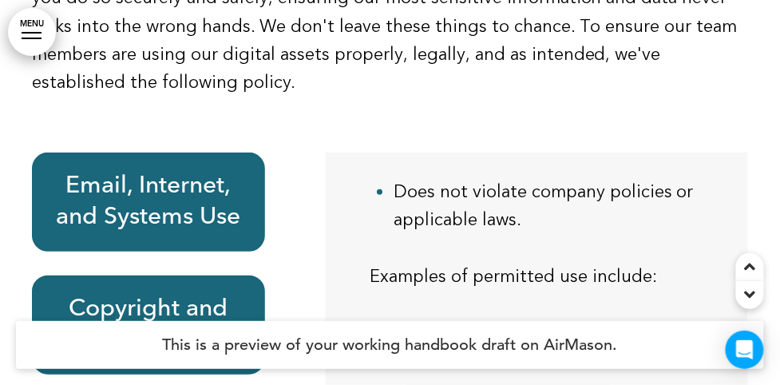
scroll to position [87, 0]
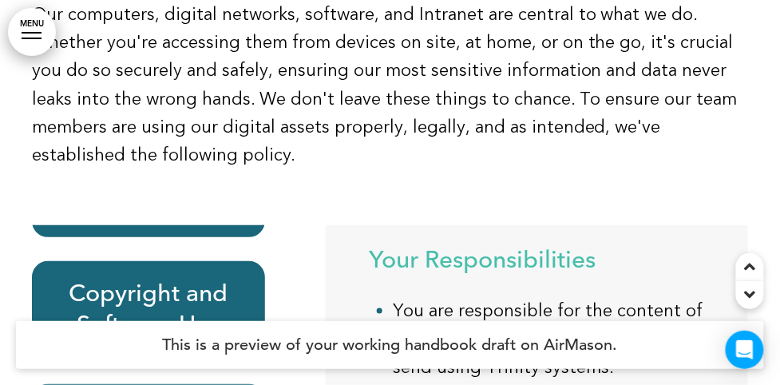
scroll to position [55718, 0]
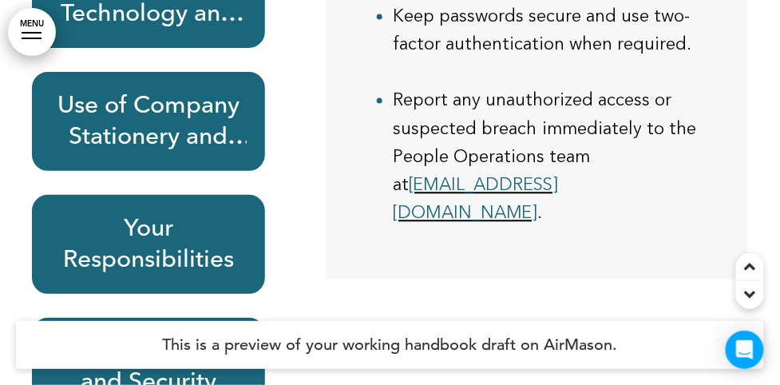
scroll to position [56080, 0]
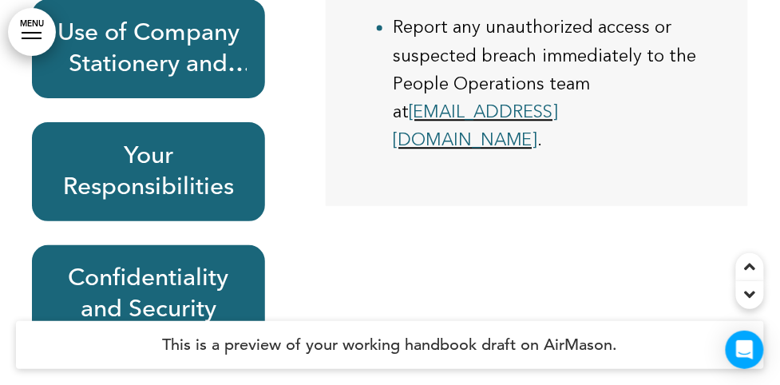
drag, startPoint x: 36, startPoint y: 188, endPoint x: 445, endPoint y: 255, distance: 414.2
drag, startPoint x: 445, startPoint y: 255, endPoint x: 391, endPoint y: 291, distance: 64.4
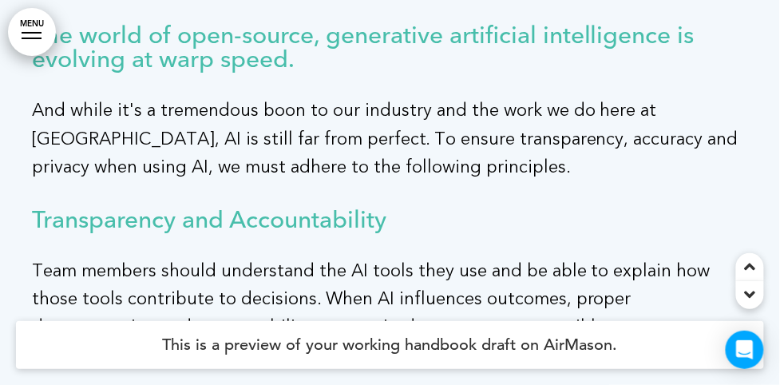
scroll to position [56589, 0]
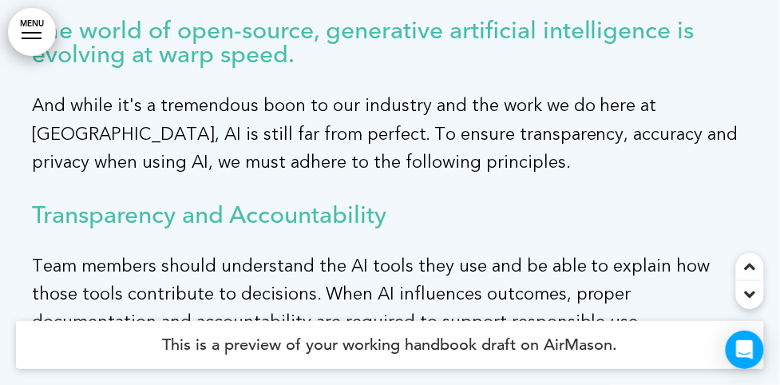
drag, startPoint x: 275, startPoint y: 243, endPoint x: 176, endPoint y: 211, distance: 104.7
drag, startPoint x: 176, startPoint y: 211, endPoint x: 145, endPoint y: 203, distance: 31.4
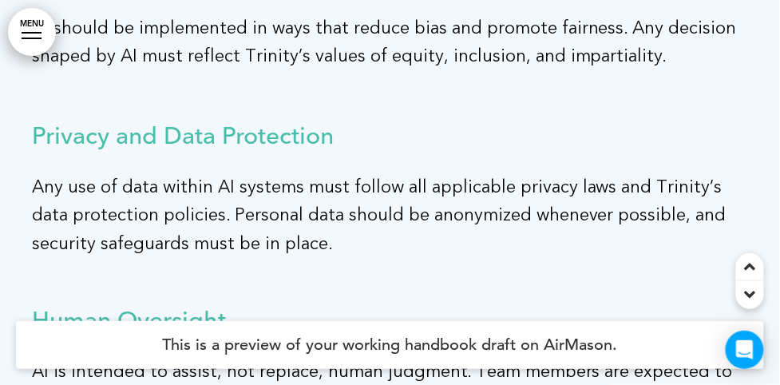
scroll to position [57024, 0]
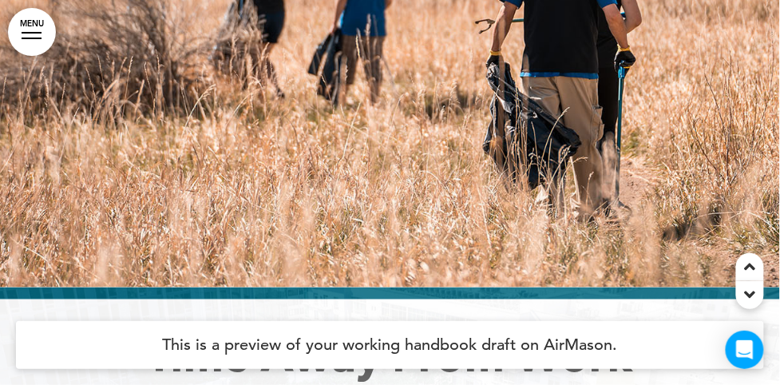
scroll to position [57372, 0]
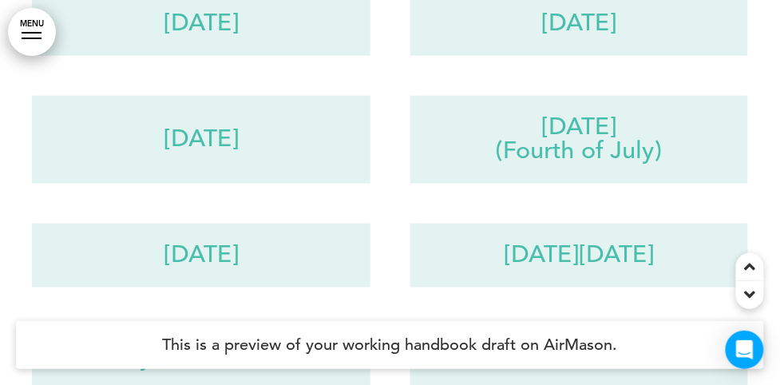
scroll to position [59186, 0]
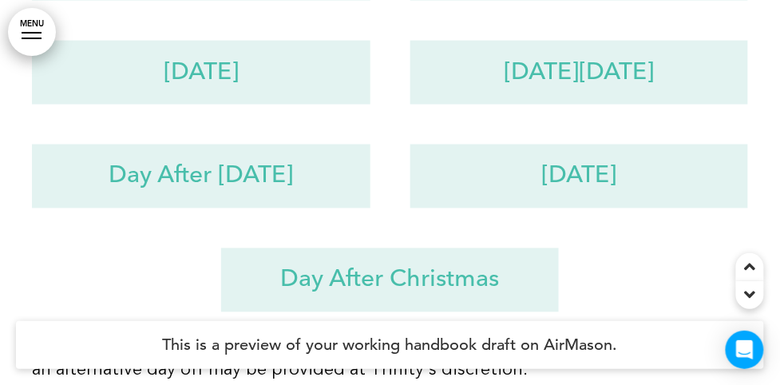
scroll to position [59403, 0]
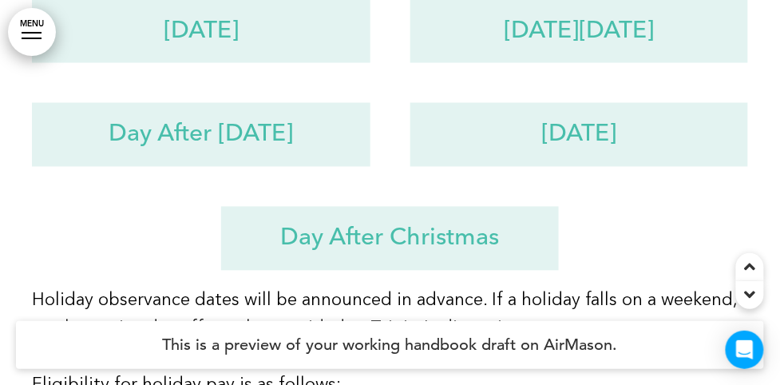
drag, startPoint x: 129, startPoint y: 174, endPoint x: 49, endPoint y: 167, distance: 80.9
drag, startPoint x: 49, startPoint y: 167, endPoint x: 170, endPoint y: 243, distance: 143.0
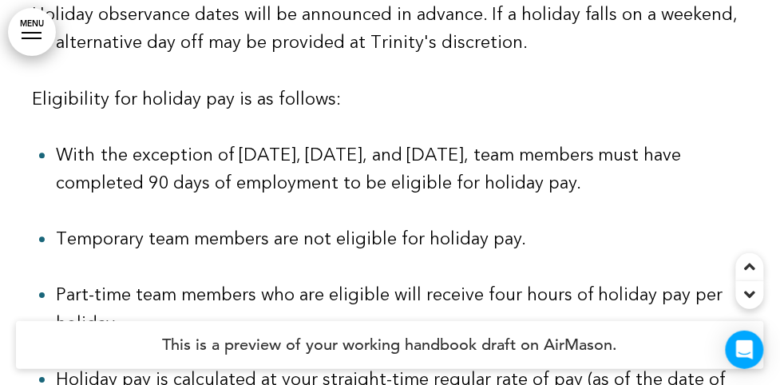
scroll to position [59694, 0]
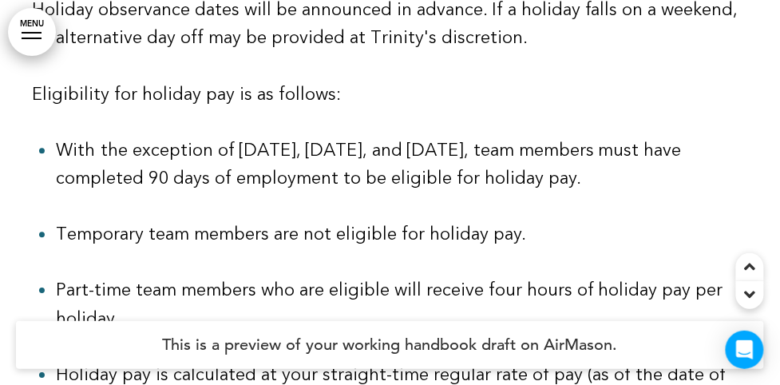
drag, startPoint x: 85, startPoint y: 219, endPoint x: 57, endPoint y: 176, distance: 50.3
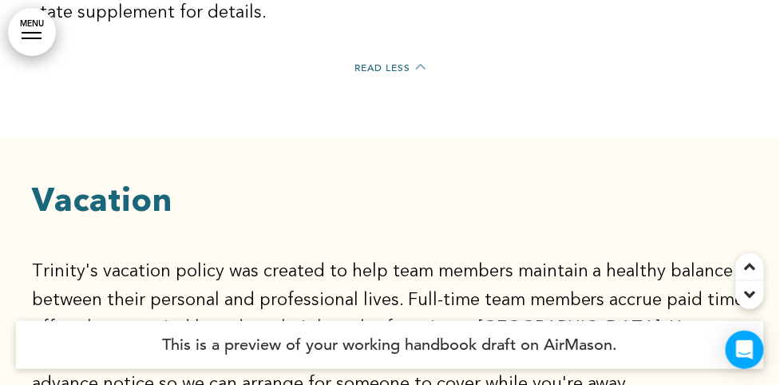
scroll to position [60564, 0]
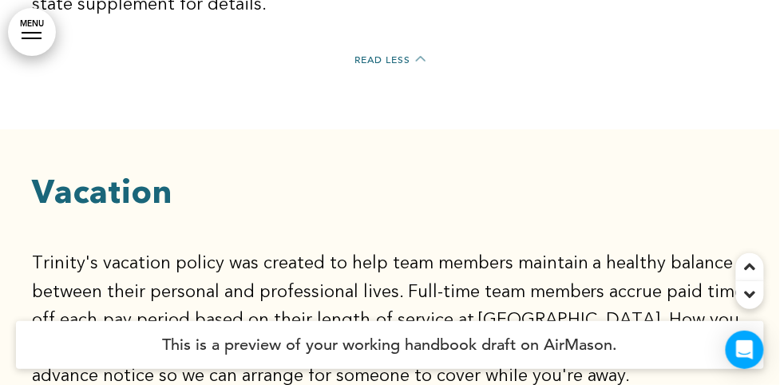
scroll to position [60564, 0]
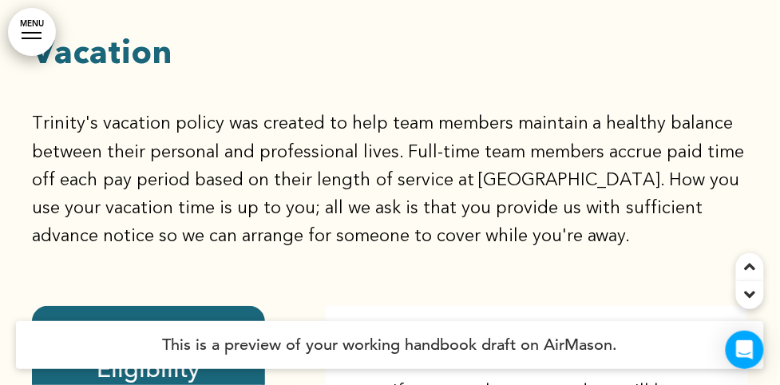
scroll to position [60782, 0]
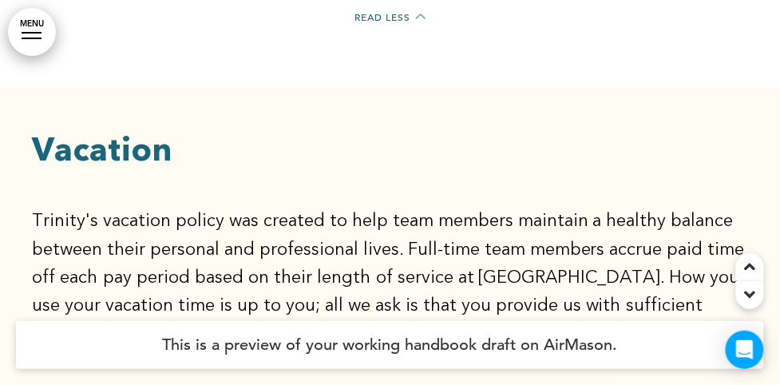
scroll to position [60564, 0]
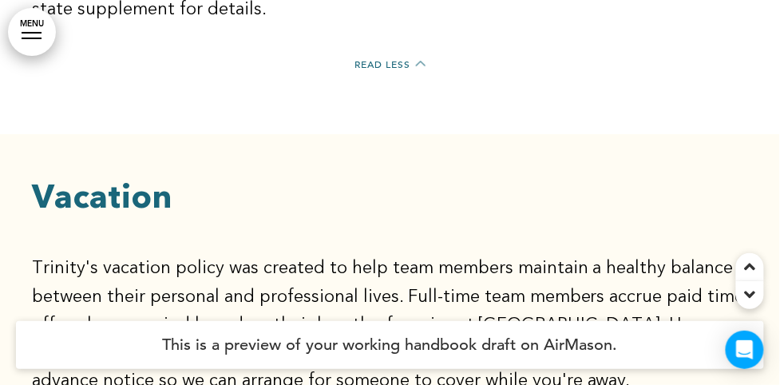
drag, startPoint x: 379, startPoint y: 78, endPoint x: 605, endPoint y: 215, distance: 264.3
drag, startPoint x: 605, startPoint y: 215, endPoint x: 626, endPoint y: 243, distance: 34.2
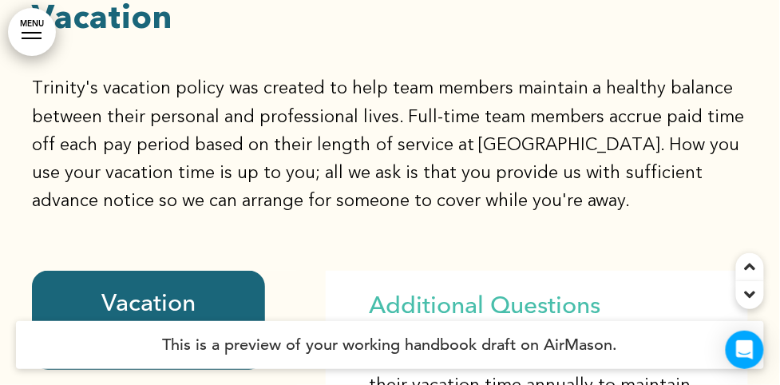
scroll to position [60782, 0]
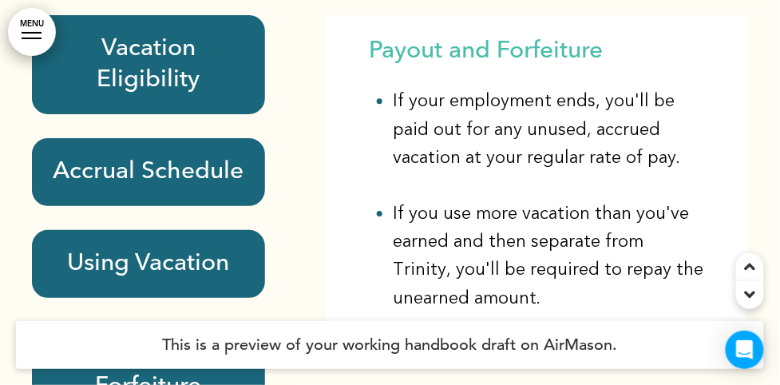
scroll to position [61217, 0]
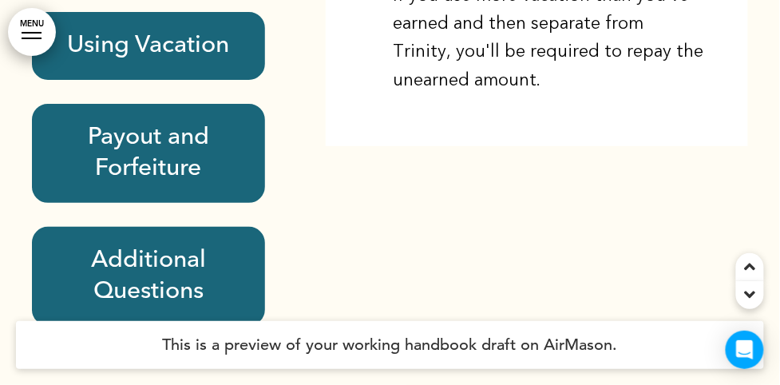
drag, startPoint x: 152, startPoint y: 218, endPoint x: 697, endPoint y: 290, distance: 549.1
drag, startPoint x: 697, startPoint y: 290, endPoint x: 695, endPoint y: 300, distance: 9.7
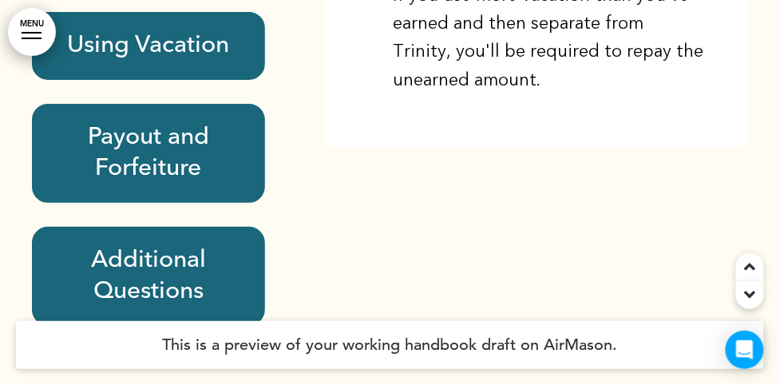
drag, startPoint x: 507, startPoint y: 238, endPoint x: 702, endPoint y: 301, distance: 205.4
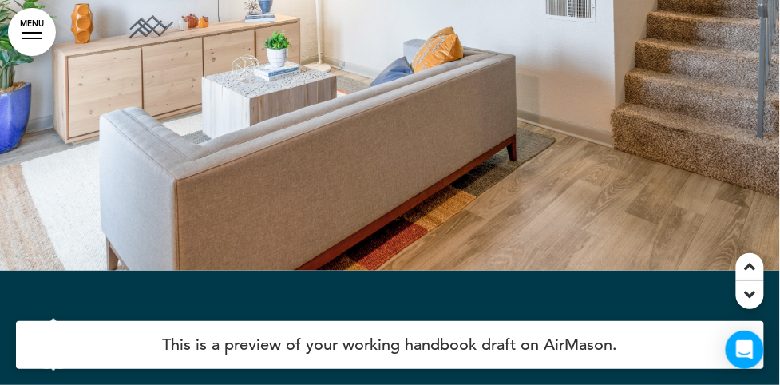
scroll to position [62523, 0]
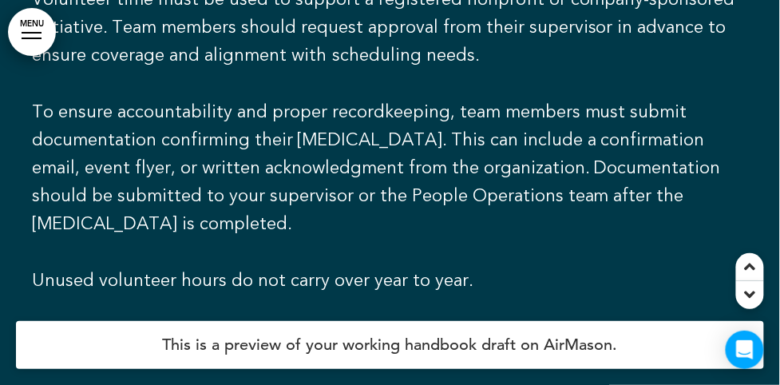
scroll to position [63539, 0]
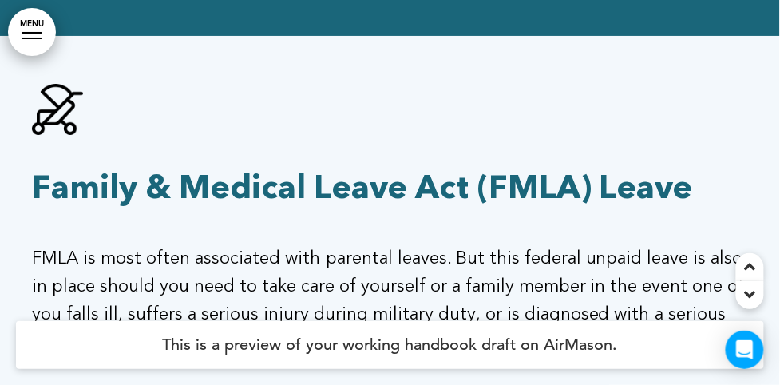
scroll to position [64772, 0]
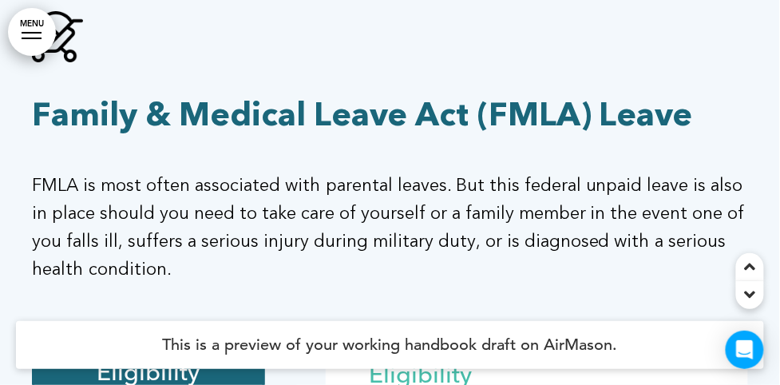
drag, startPoint x: 403, startPoint y: 113, endPoint x: 476, endPoint y: 239, distance: 146.2
drag, startPoint x: 476, startPoint y: 239, endPoint x: 528, endPoint y: 263, distance: 57.1
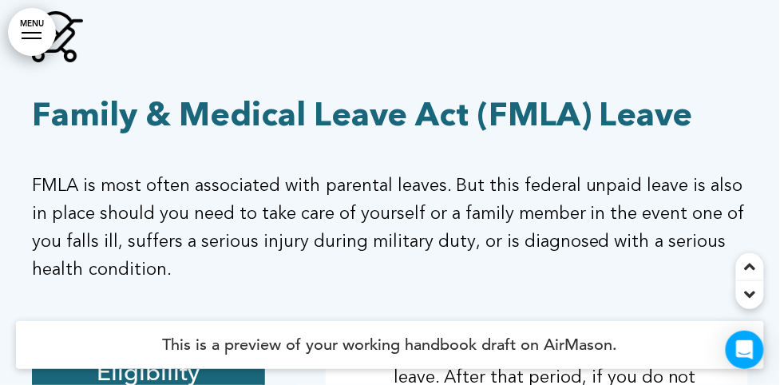
scroll to position [290, 0]
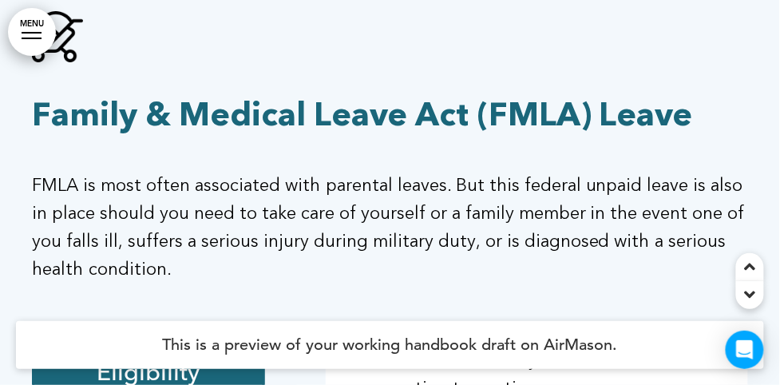
drag, startPoint x: 417, startPoint y: 72, endPoint x: 621, endPoint y: 184, distance: 232.5
drag, startPoint x: 578, startPoint y: 255, endPoint x: 586, endPoint y: 258, distance: 8.3
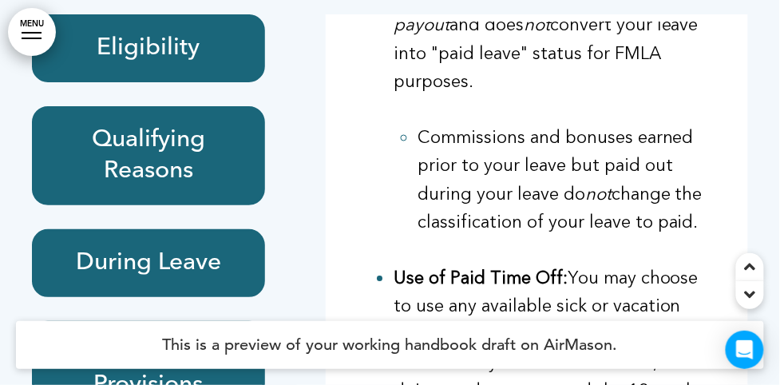
scroll to position [65135, 0]
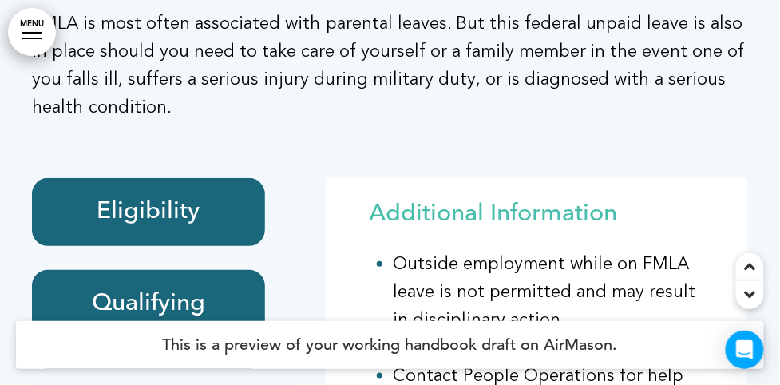
scroll to position [64990, 0]
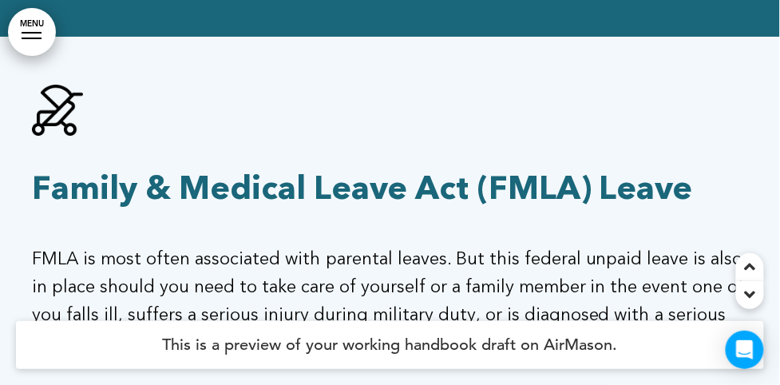
scroll to position [64772, 0]
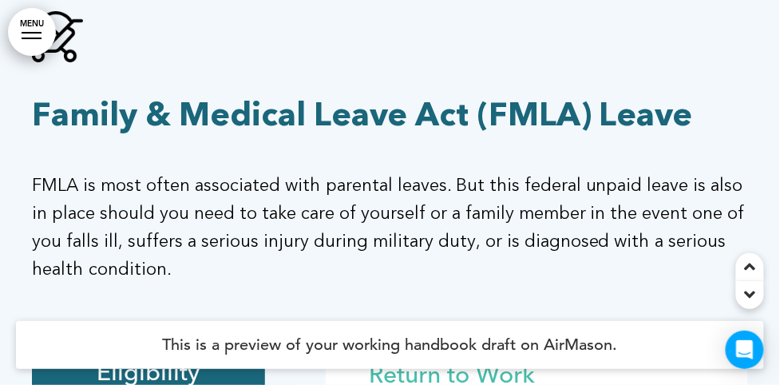
drag, startPoint x: 662, startPoint y: 140, endPoint x: 385, endPoint y: 102, distance: 279.6
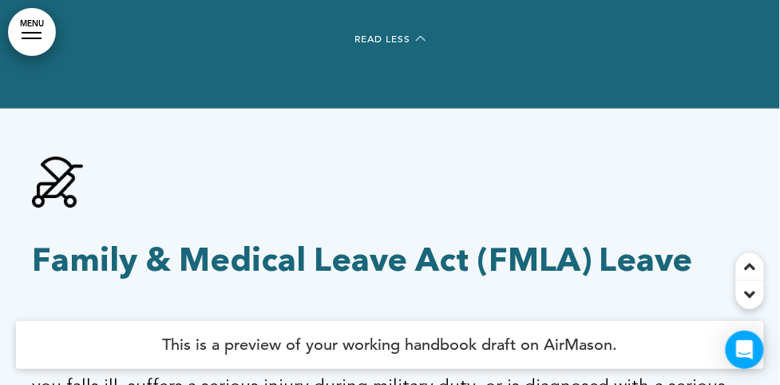
scroll to position [653, 0]
drag, startPoint x: 383, startPoint y: 59, endPoint x: 587, endPoint y: 96, distance: 207.6
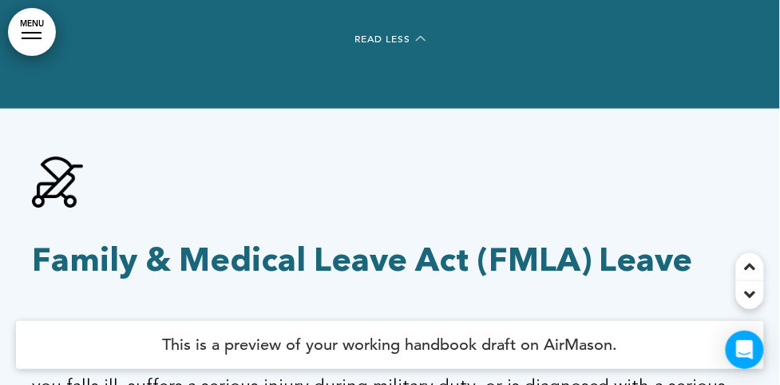
scroll to position [64699, 0]
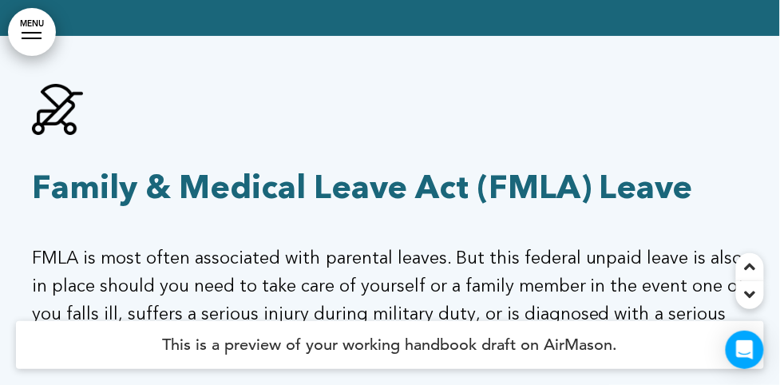
drag, startPoint x: 551, startPoint y: 152, endPoint x: 455, endPoint y: 88, distance: 115.5
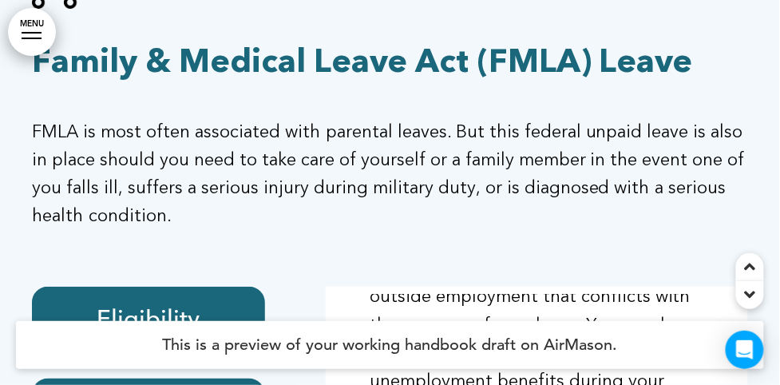
scroll to position [64845, 0]
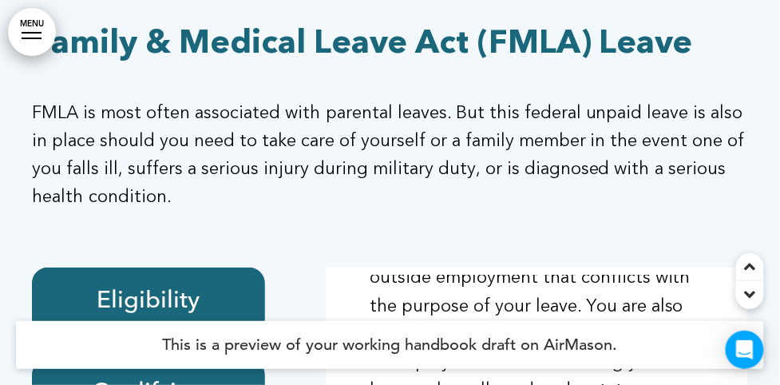
drag, startPoint x: 379, startPoint y: 76, endPoint x: 630, endPoint y: 111, distance: 253.8
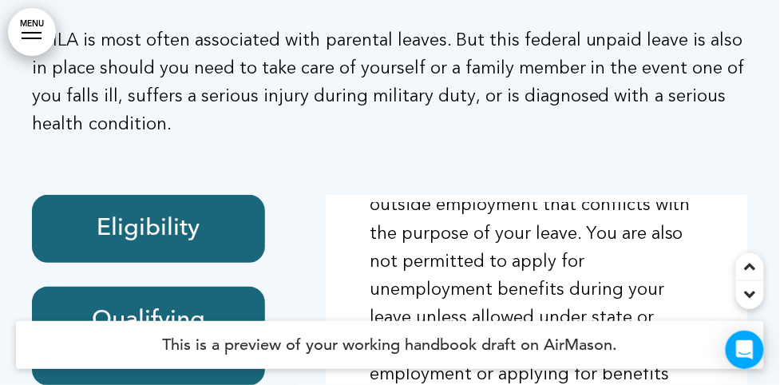
scroll to position [64990, 0]
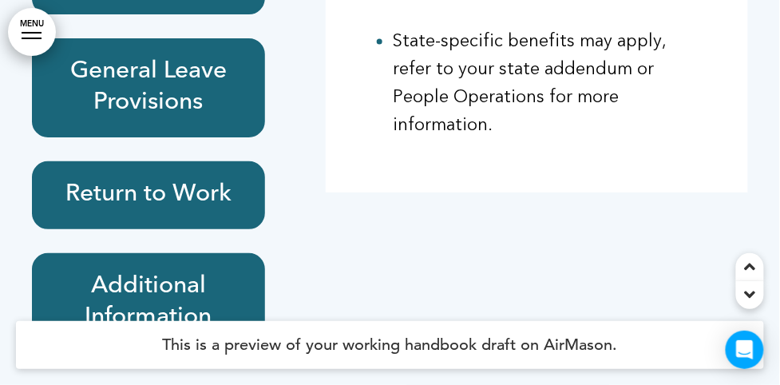
scroll to position [65352, 0]
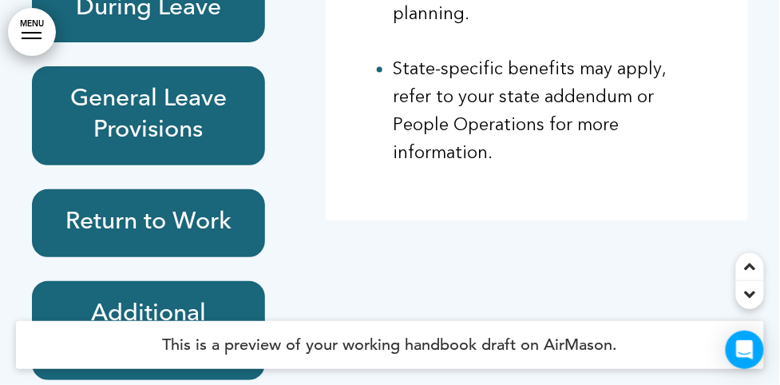
drag, startPoint x: 45, startPoint y: 125, endPoint x: 733, endPoint y: 201, distance: 691.3
drag, startPoint x: 733, startPoint y: 201, endPoint x: 629, endPoint y: 225, distance: 106.5
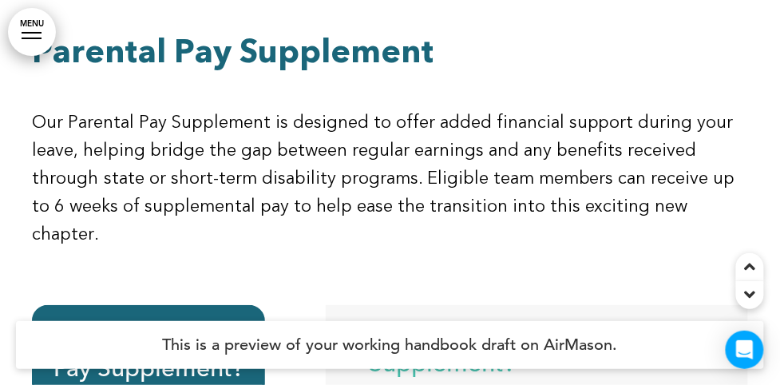
scroll to position [65788, 0]
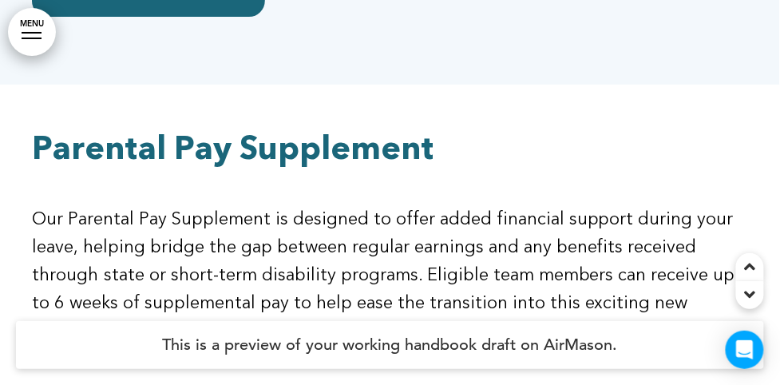
scroll to position [65860, 0]
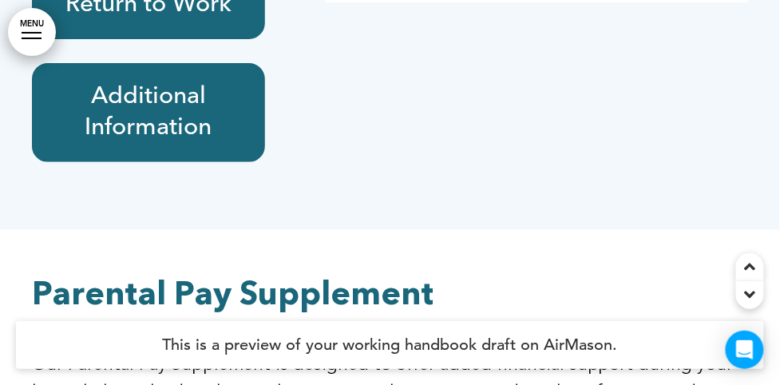
scroll to position [72, 0]
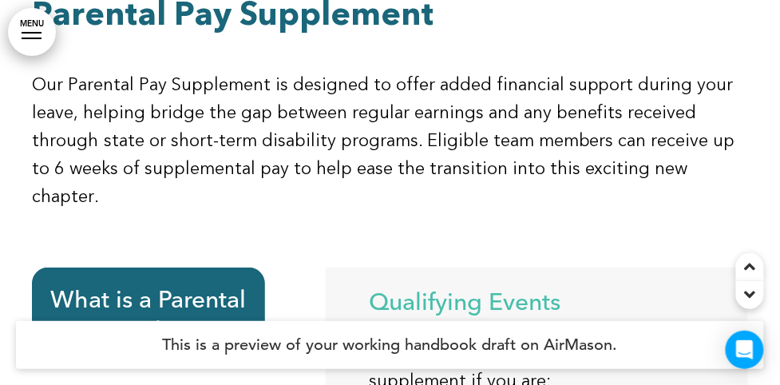
scroll to position [65860, 0]
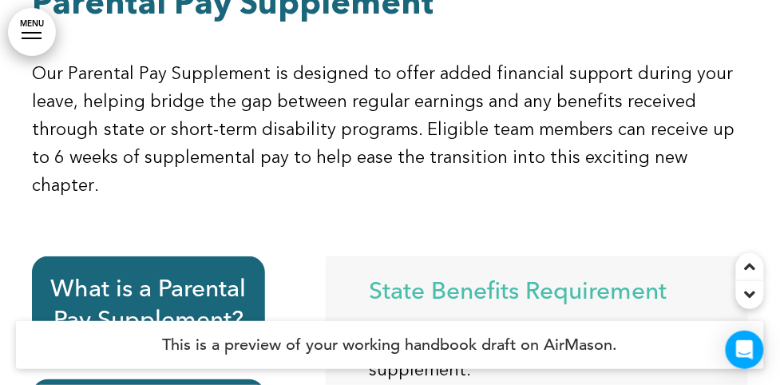
drag, startPoint x: 409, startPoint y: 50, endPoint x: 662, endPoint y: 115, distance: 261.1
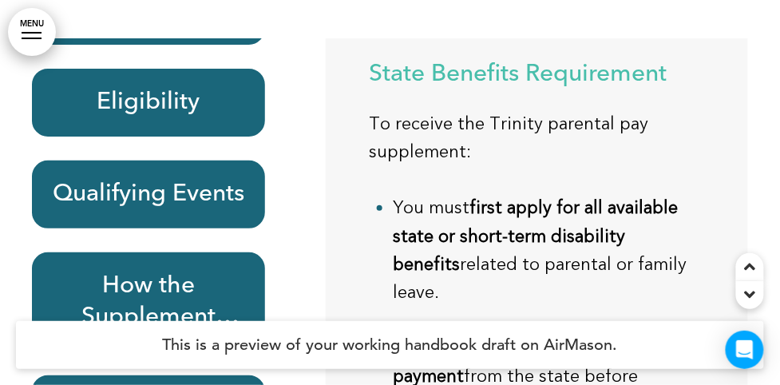
scroll to position [111, 0]
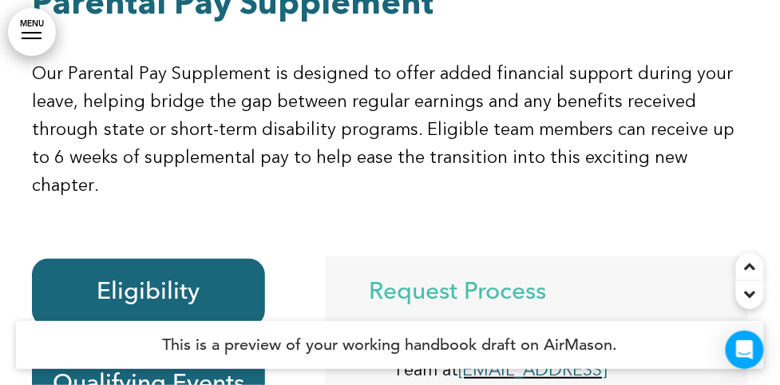
scroll to position [65933, 0]
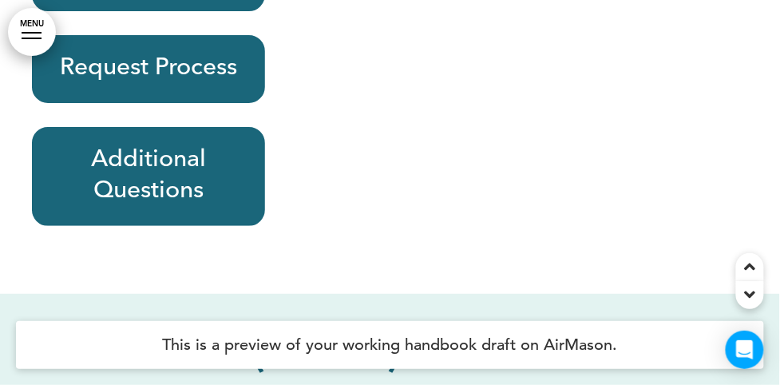
scroll to position [217, 0]
drag, startPoint x: 401, startPoint y: 131, endPoint x: 634, endPoint y: 161, distance: 234.2
drag, startPoint x: 634, startPoint y: 161, endPoint x: 555, endPoint y: 225, distance: 101.0
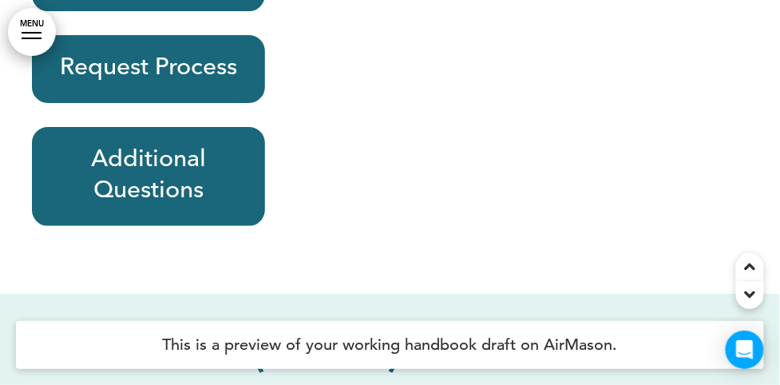
scroll to position [271, 0]
drag, startPoint x: 555, startPoint y: 225, endPoint x: 505, endPoint y: 236, distance: 51.5
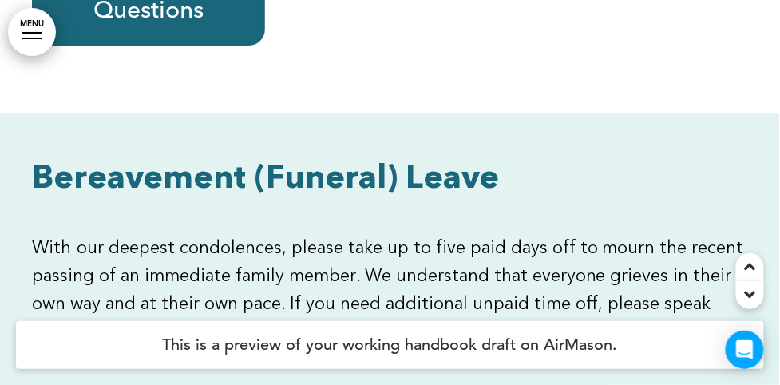
scroll to position [66731, 0]
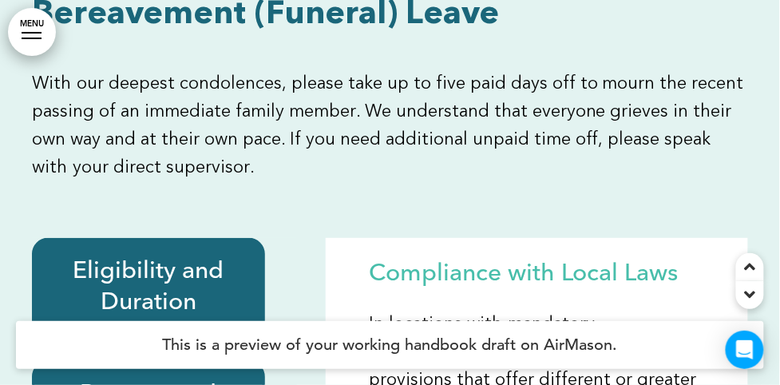
scroll to position [66876, 0]
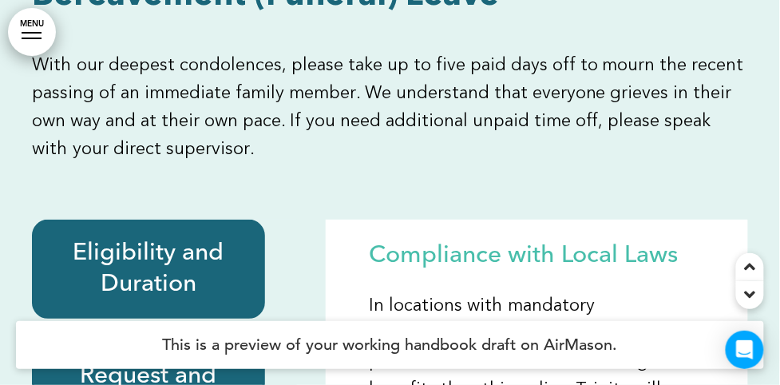
drag, startPoint x: 595, startPoint y: 119, endPoint x: 363, endPoint y: 45, distance: 243.6
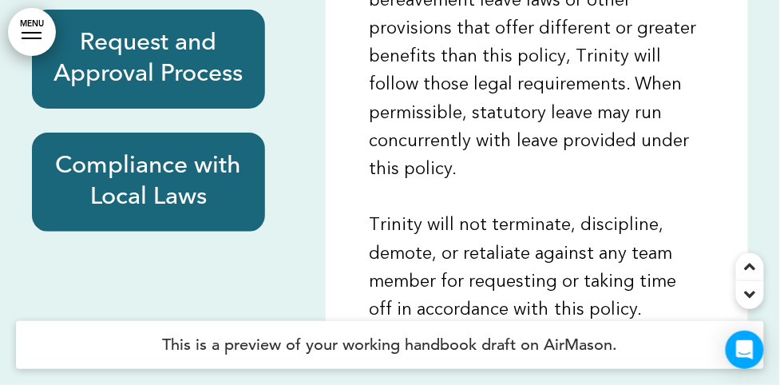
scroll to position [67239, 0]
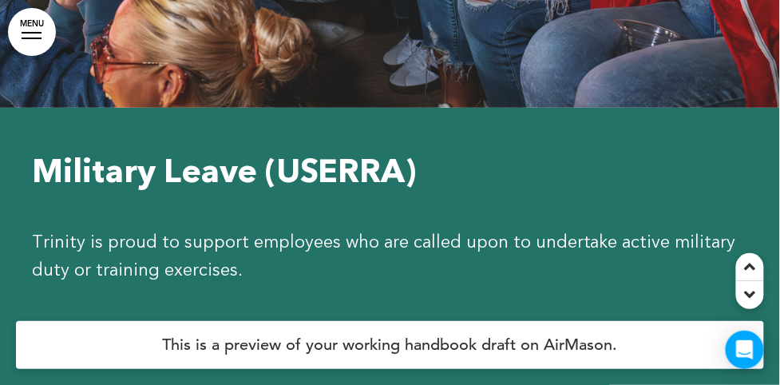
scroll to position [68980, 0]
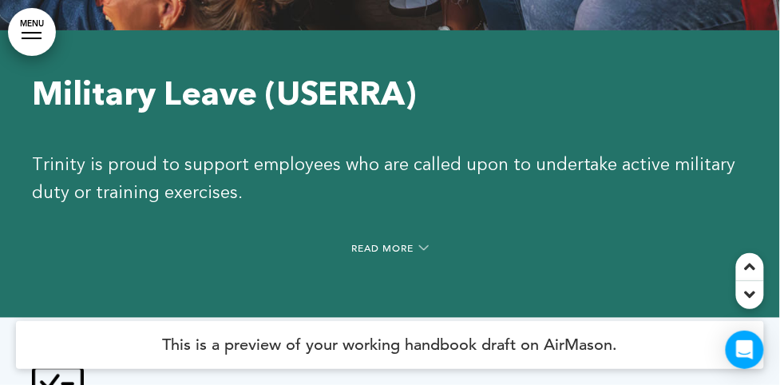
scroll to position [69198, 0]
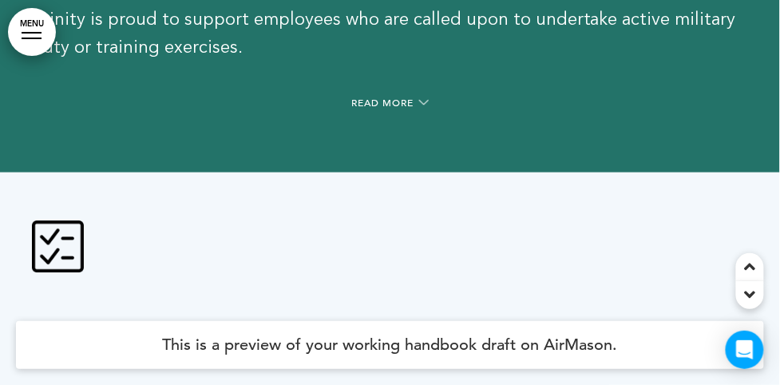
drag, startPoint x: 548, startPoint y: 131, endPoint x: 70, endPoint y: 98, distance: 479.1
drag, startPoint x: 228, startPoint y: 277, endPoint x: 57, endPoint y: 190, distance: 191.7
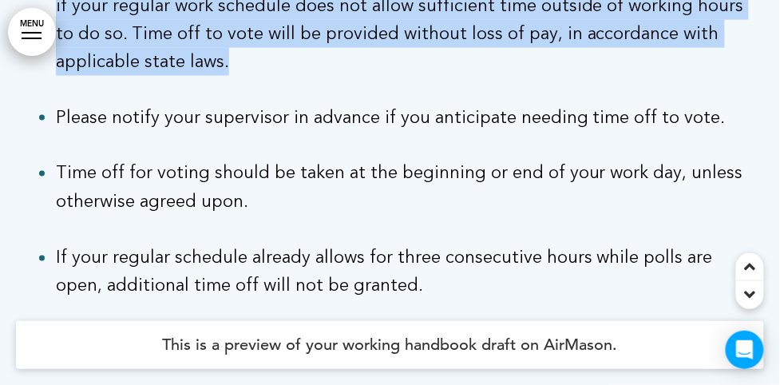
scroll to position [69996, 0]
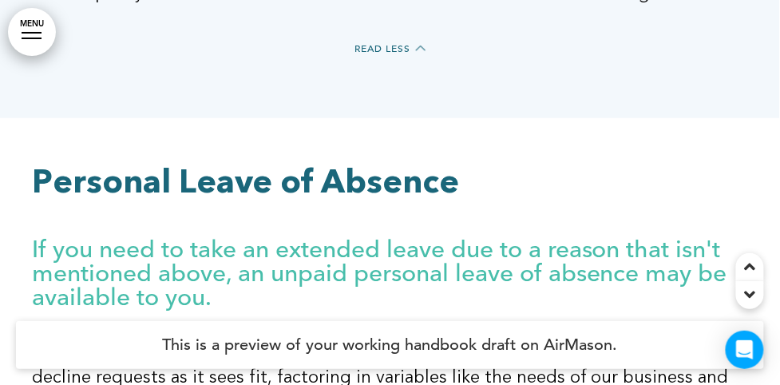
scroll to position [70286, 0]
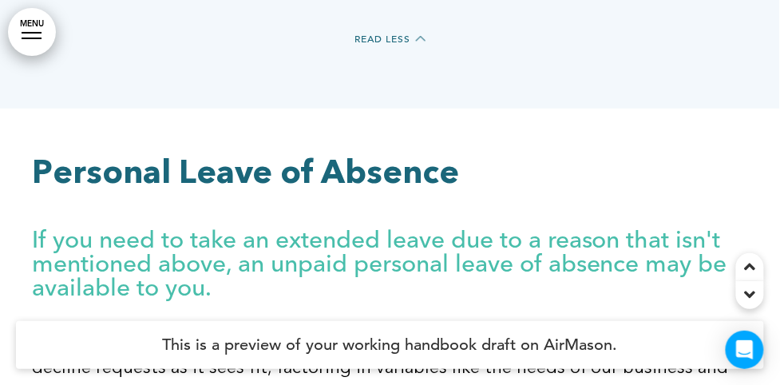
drag, startPoint x: 64, startPoint y: 153, endPoint x: 654, endPoint y: 176, distance: 591.0
drag, startPoint x: 57, startPoint y: 211, endPoint x: 741, endPoint y: 220, distance: 684.0
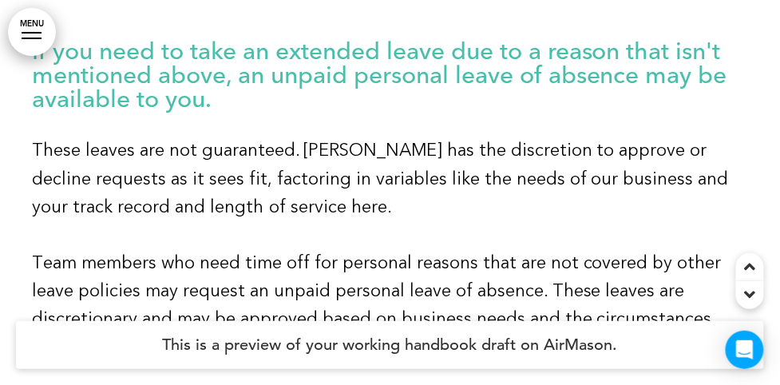
scroll to position [70504, 0]
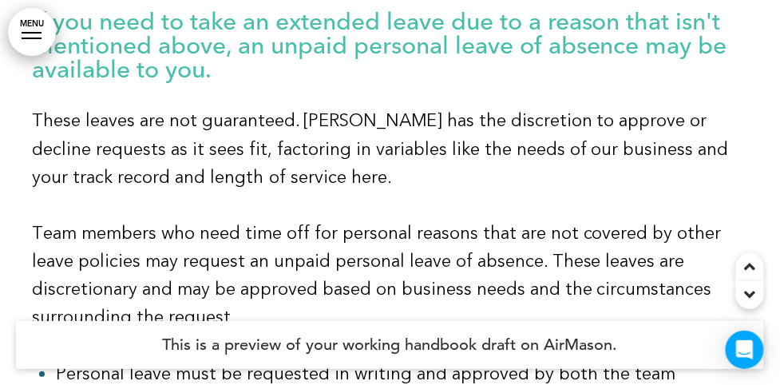
drag, startPoint x: 306, startPoint y: 139, endPoint x: 65, endPoint y: 117, distance: 242.8
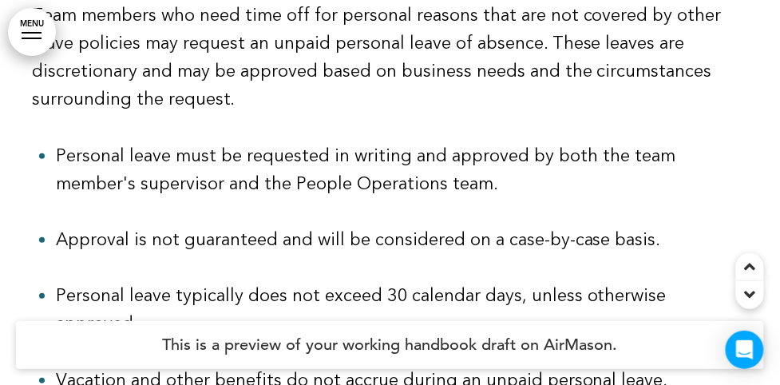
scroll to position [70794, 0]
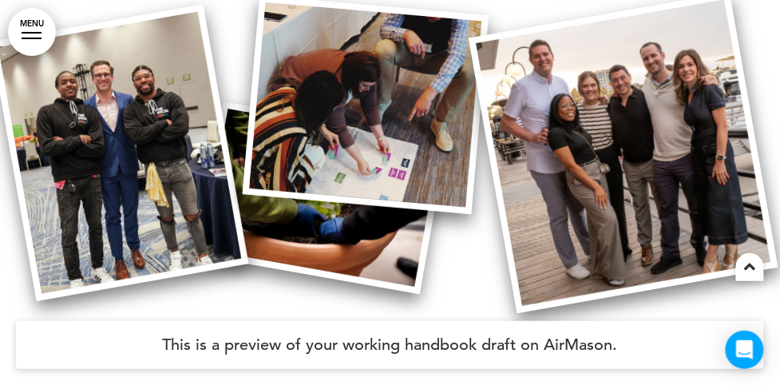
scroll to position [73986, 0]
